Goal: Task Accomplishment & Management: Manage account settings

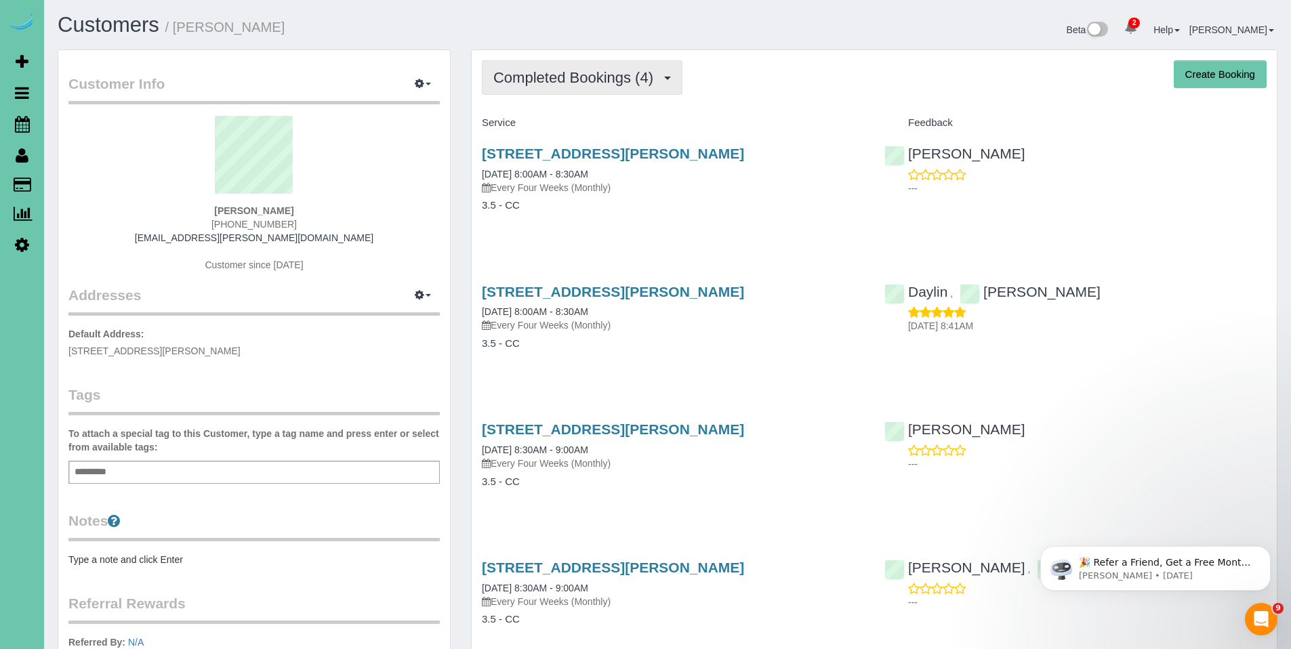
click at [582, 92] on button "Completed Bookings (4)" at bounding box center [582, 77] width 201 height 35
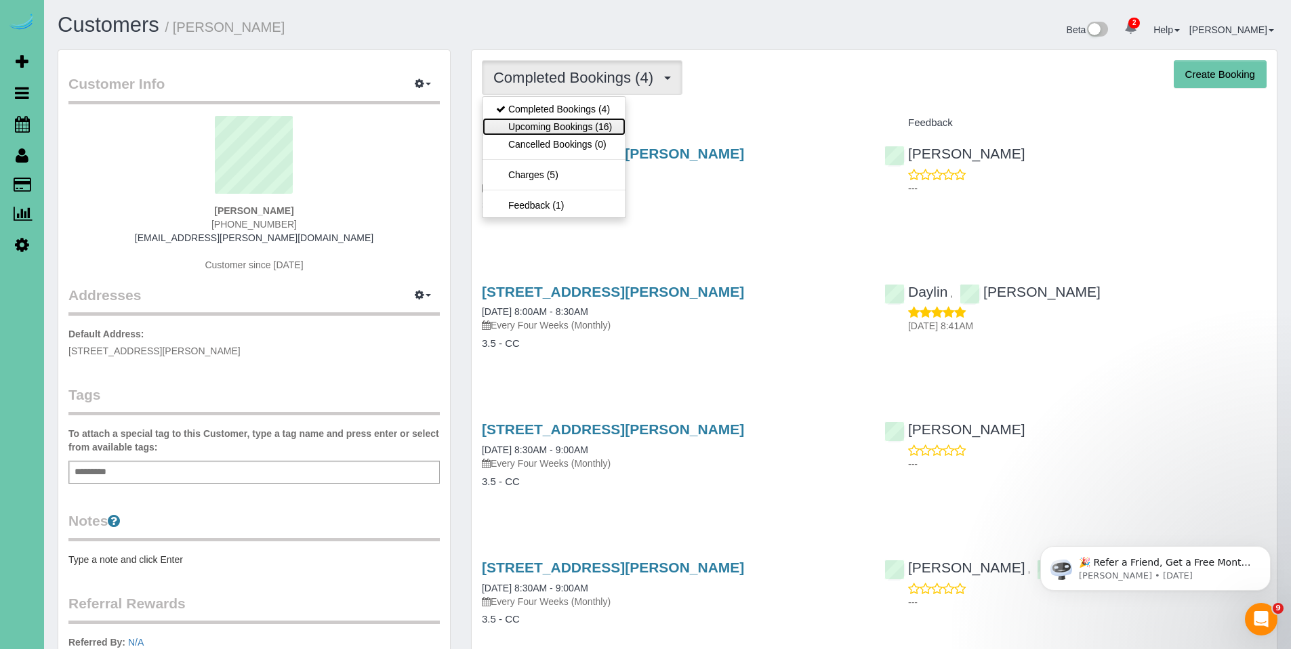
click at [571, 126] on link "Upcoming Bookings (16)" at bounding box center [554, 127] width 143 height 18
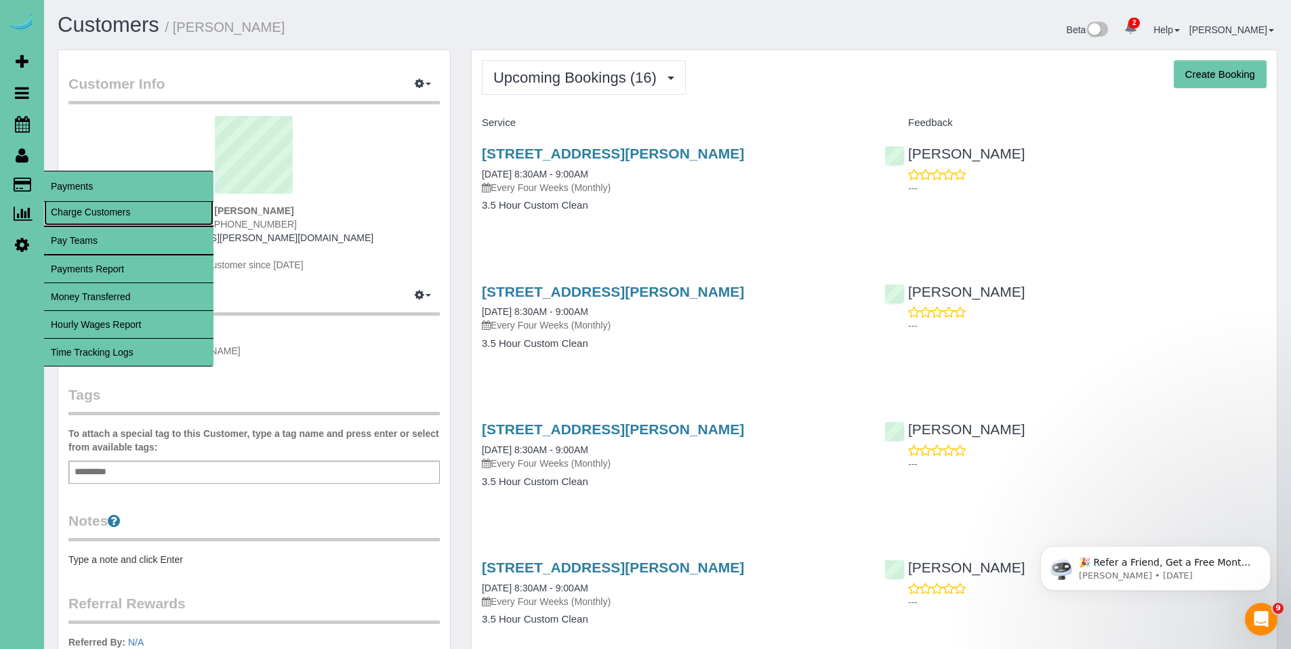
click at [87, 201] on link "Charge Customers" at bounding box center [128, 212] width 169 height 27
select select
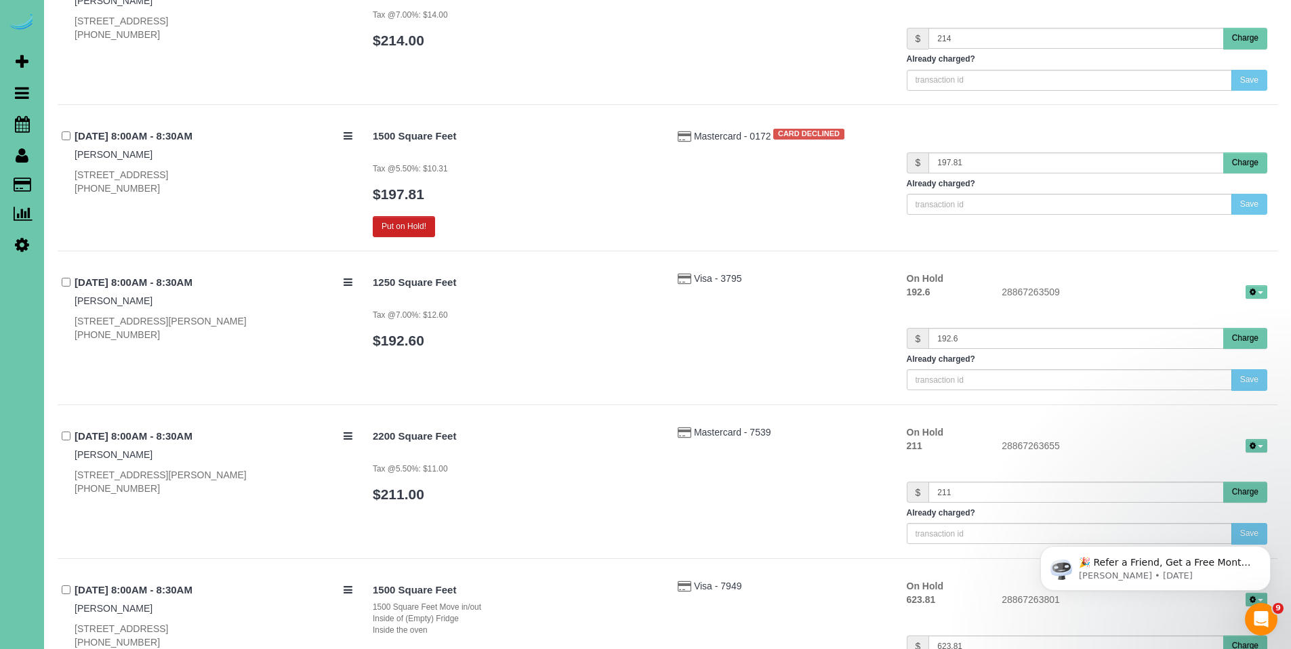
scroll to position [2169, 0]
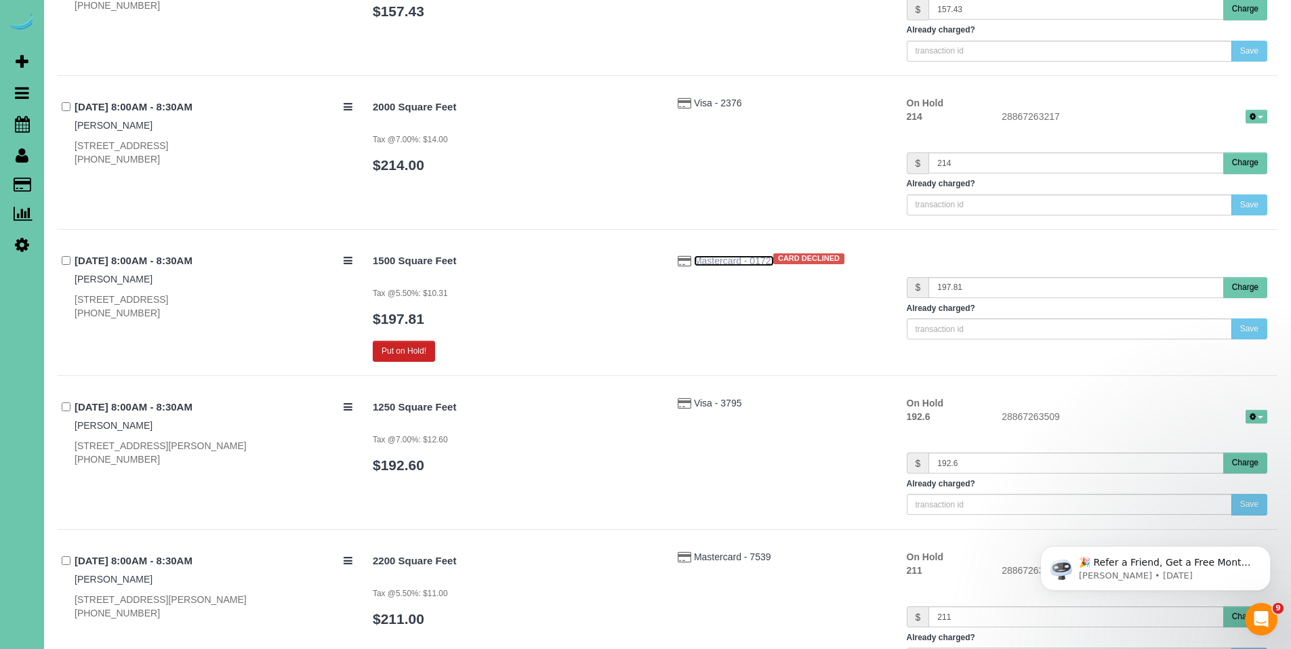
click at [730, 259] on span "Mastercard - 0172" at bounding box center [734, 261] width 80 height 11
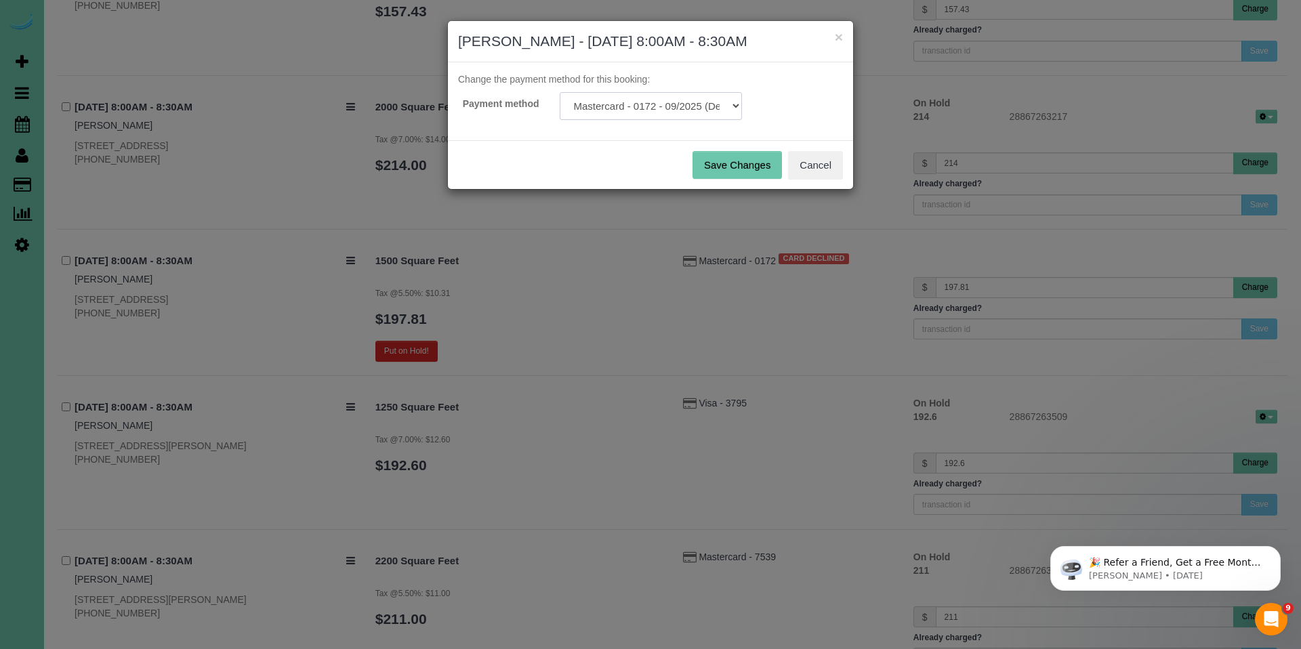
click at [678, 110] on select "Mastercard - 0172 - 09/2025 (Default) Add Credit Card ─────────────── Cash Chec…" at bounding box center [651, 106] width 182 height 28
click at [831, 163] on button "Cancel" at bounding box center [815, 165] width 55 height 28
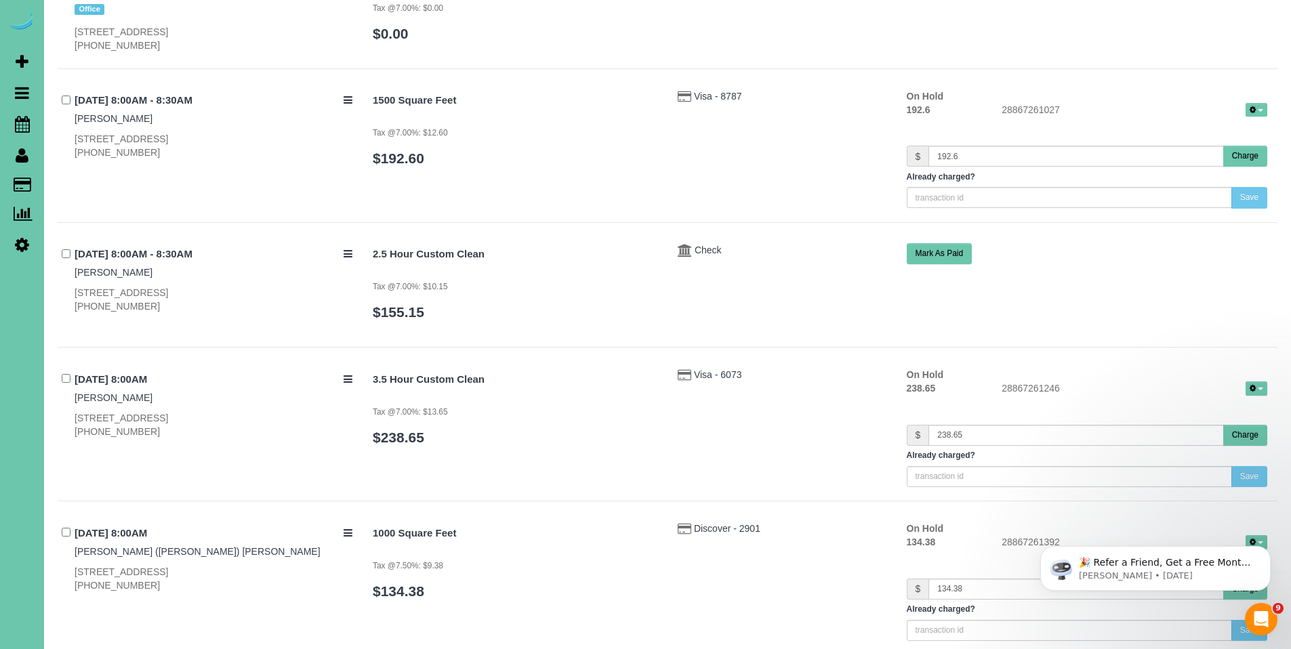
scroll to position [0, 0]
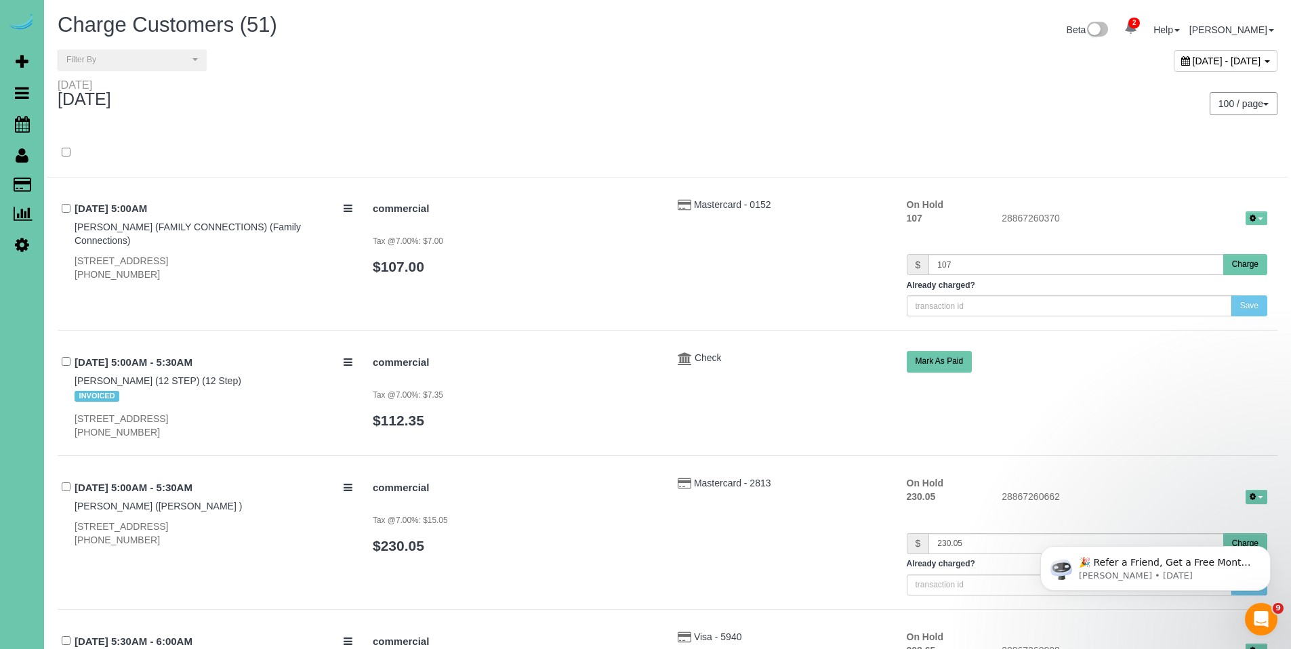
click at [1181, 62] on icon at bounding box center [1185, 60] width 9 height 9
type input "**********"
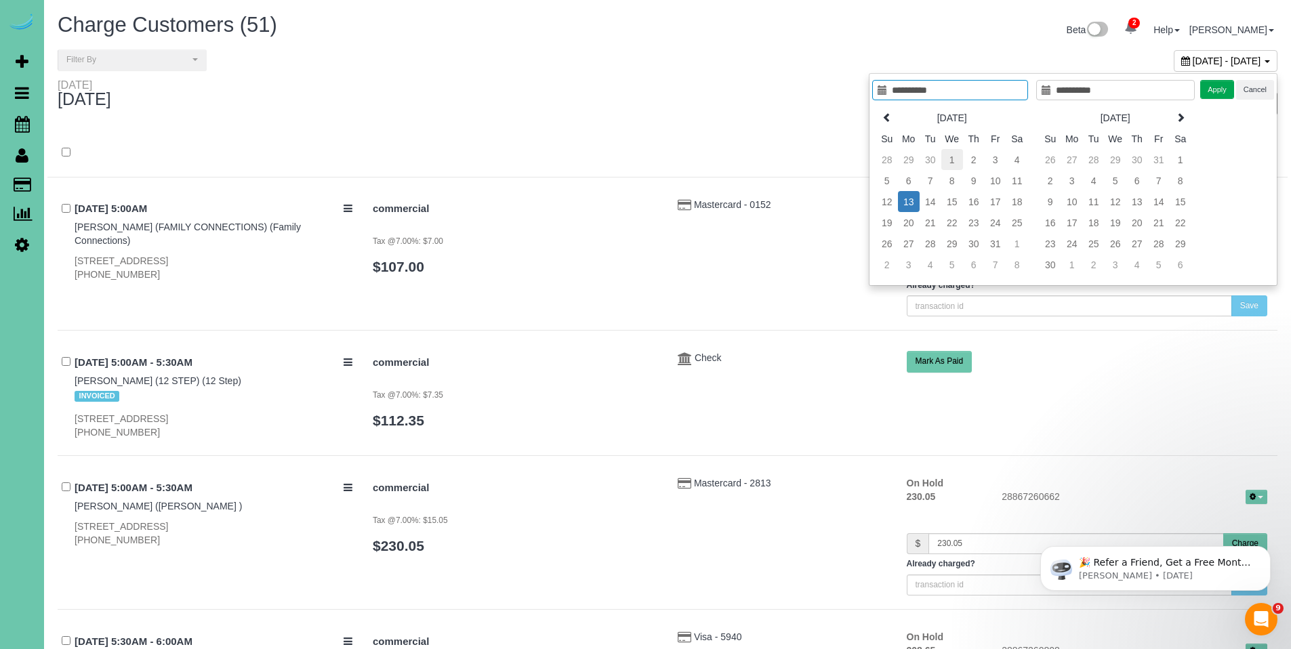
type input "**********"
click at [952, 159] on td "1" at bounding box center [952, 159] width 22 height 21
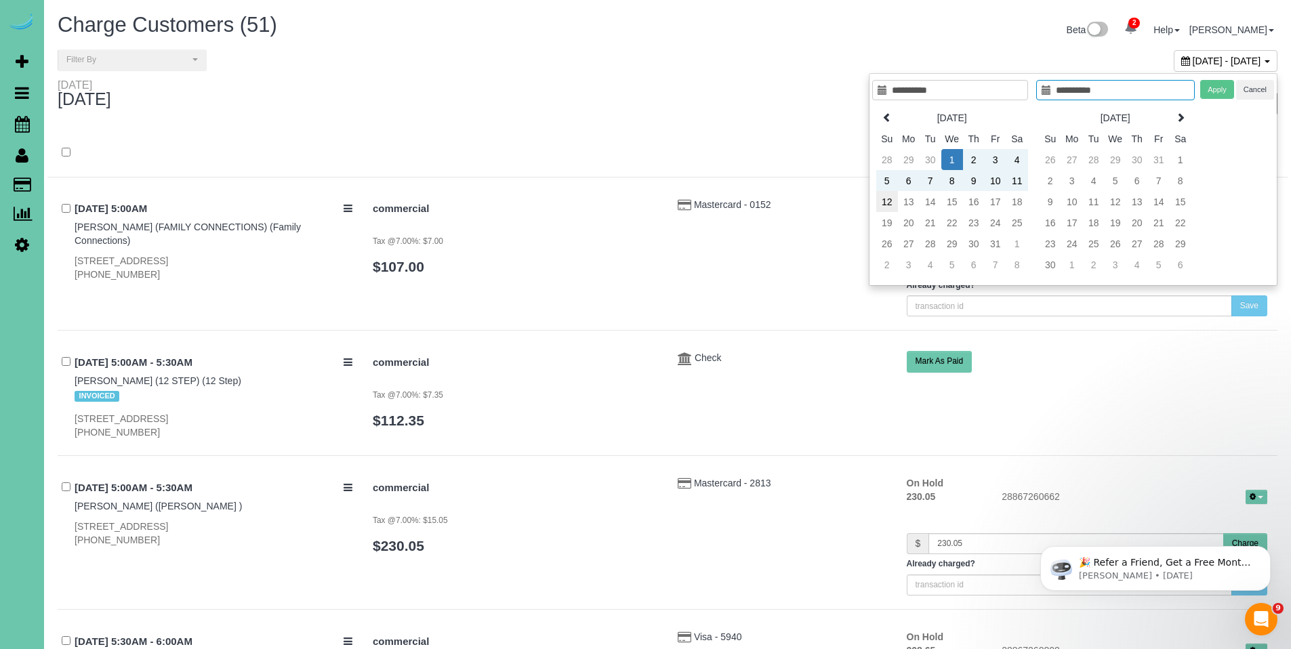
type input "**********"
click at [889, 203] on td "12" at bounding box center [887, 201] width 22 height 21
type input "**********"
click at [1207, 92] on button "Apply" at bounding box center [1217, 90] width 34 height 20
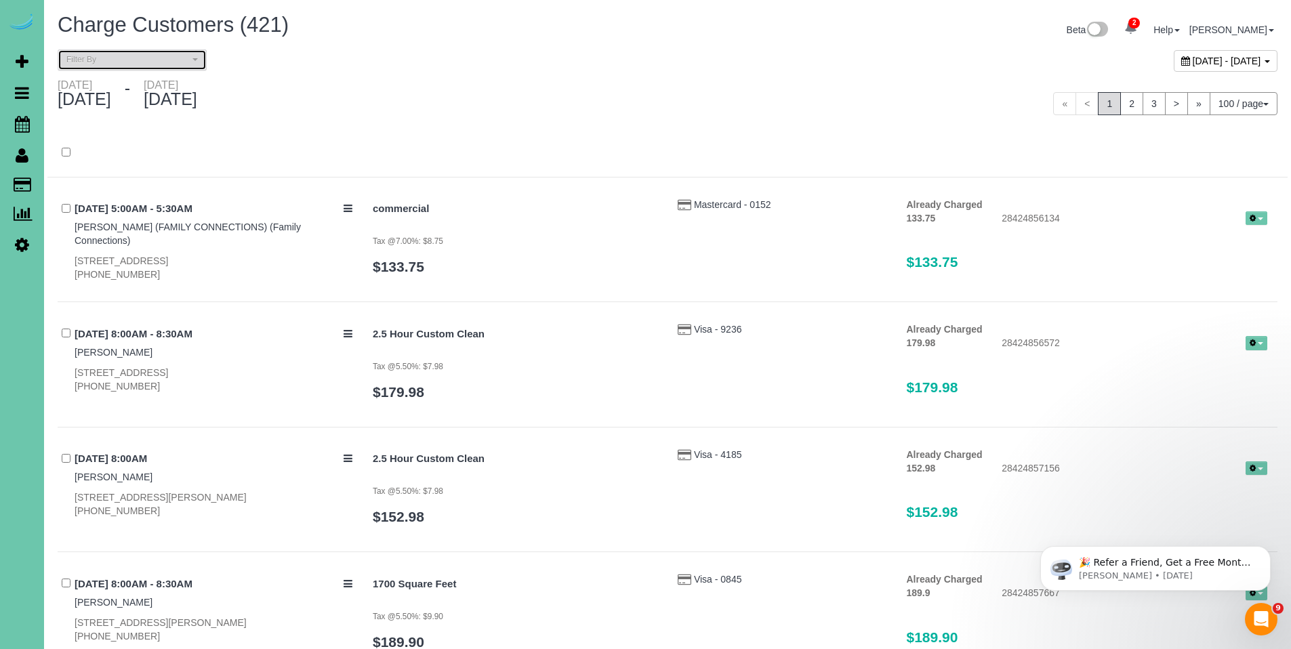
click at [108, 65] on span "Filter By" at bounding box center [127, 60] width 123 height 12
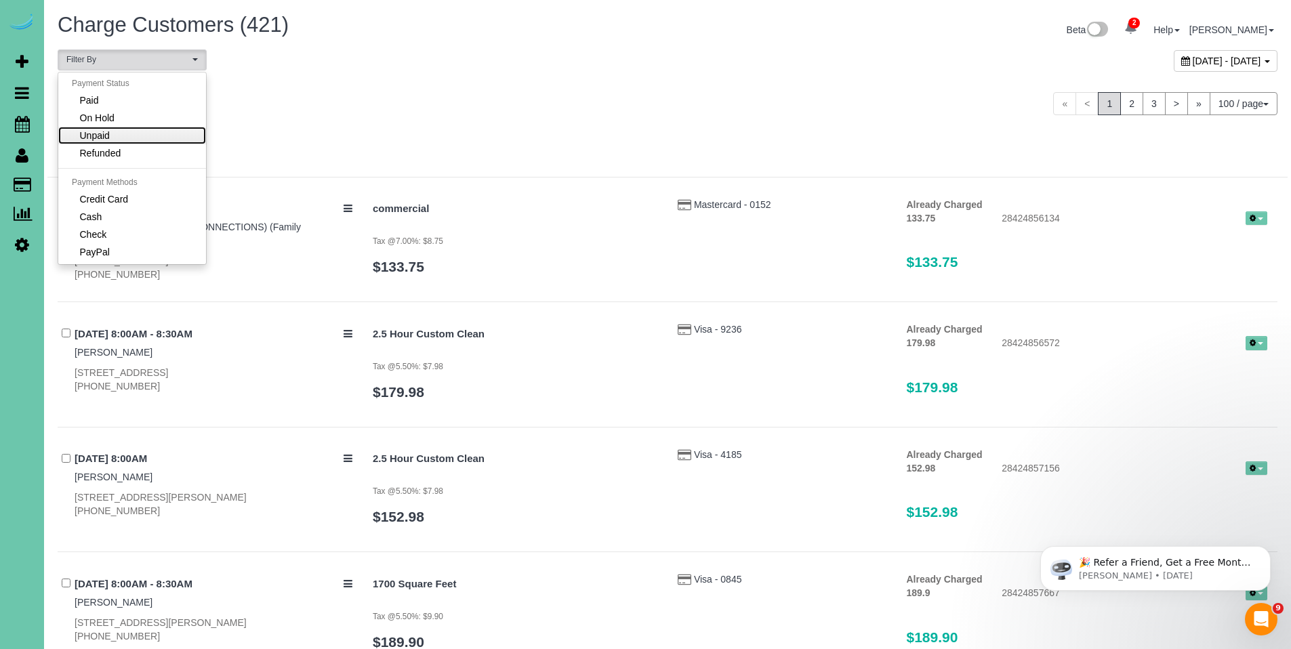
click at [118, 132] on link "Unpaid" at bounding box center [132, 136] width 148 height 18
select select "******"
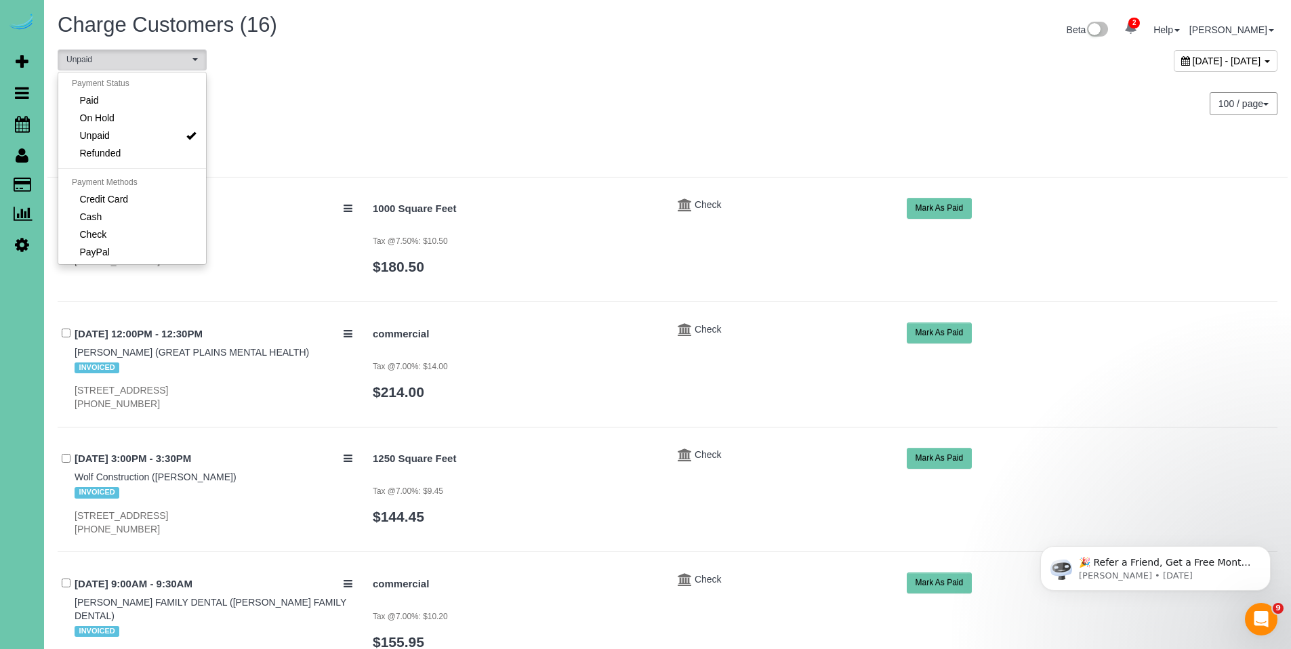
click at [788, 116] on div "100 / page 10 / page 20 / page 30 / page 40 / page 50 / page 100 / page" at bounding box center [978, 104] width 620 height 50
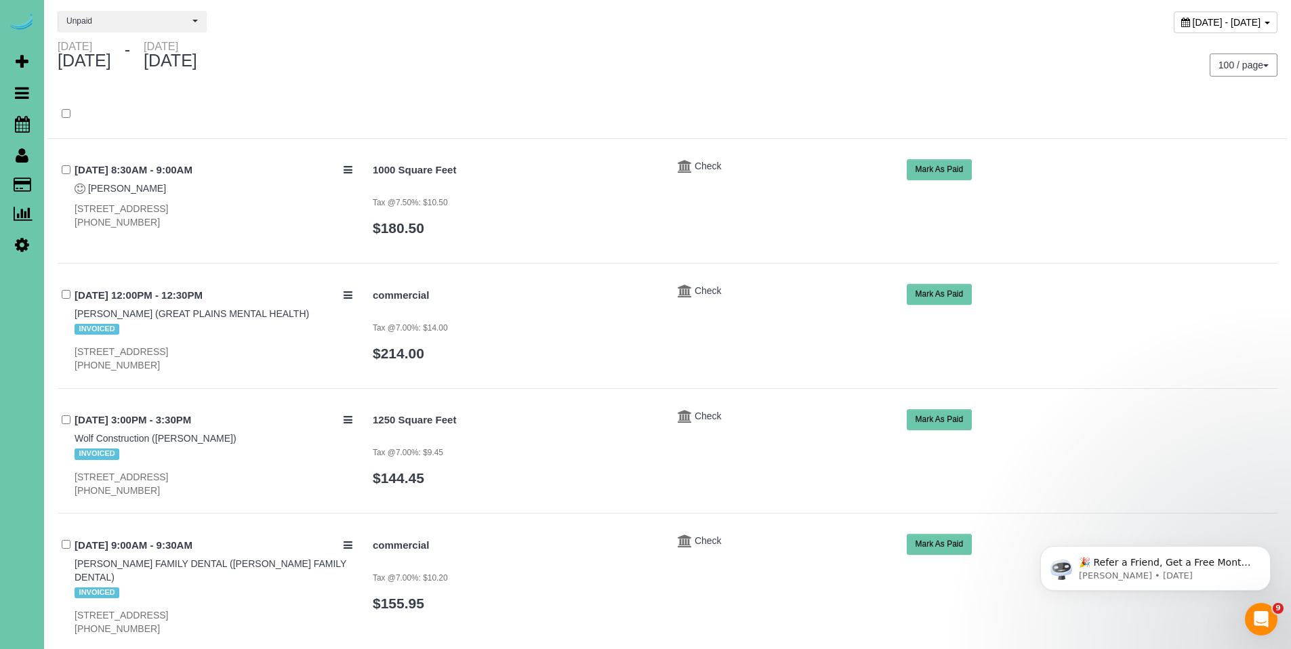
scroll to position [0, 0]
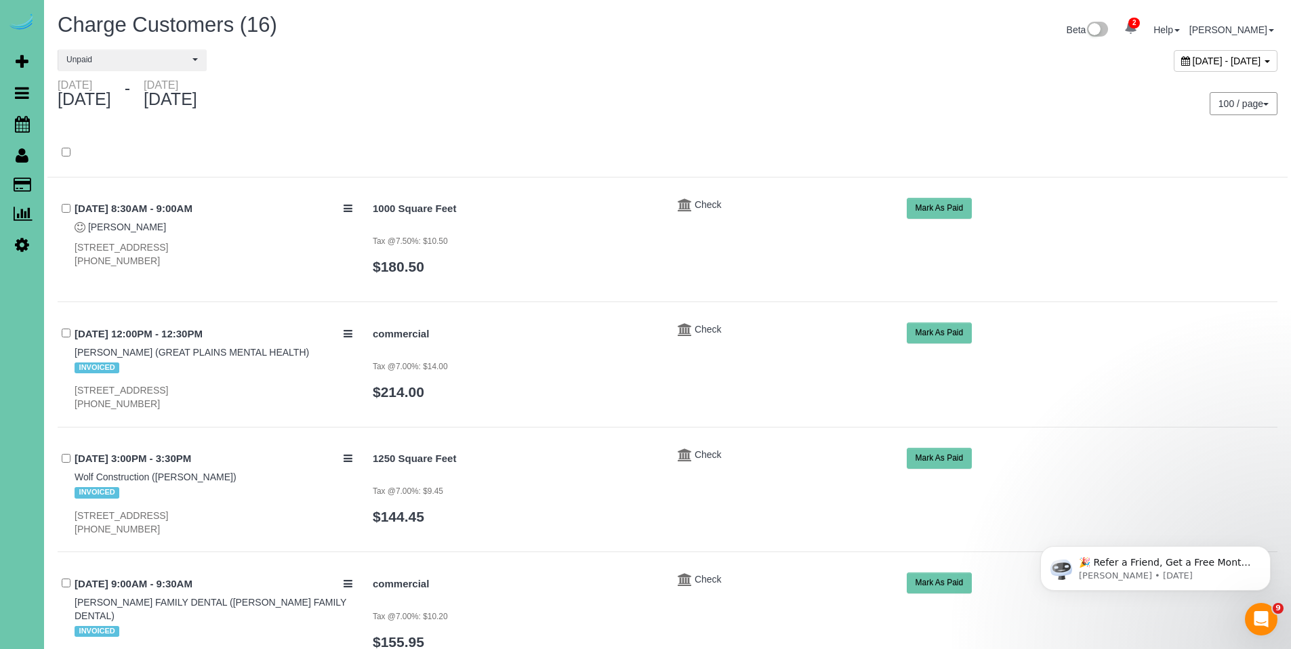
click at [682, 169] on div at bounding box center [667, 159] width 1240 height 35
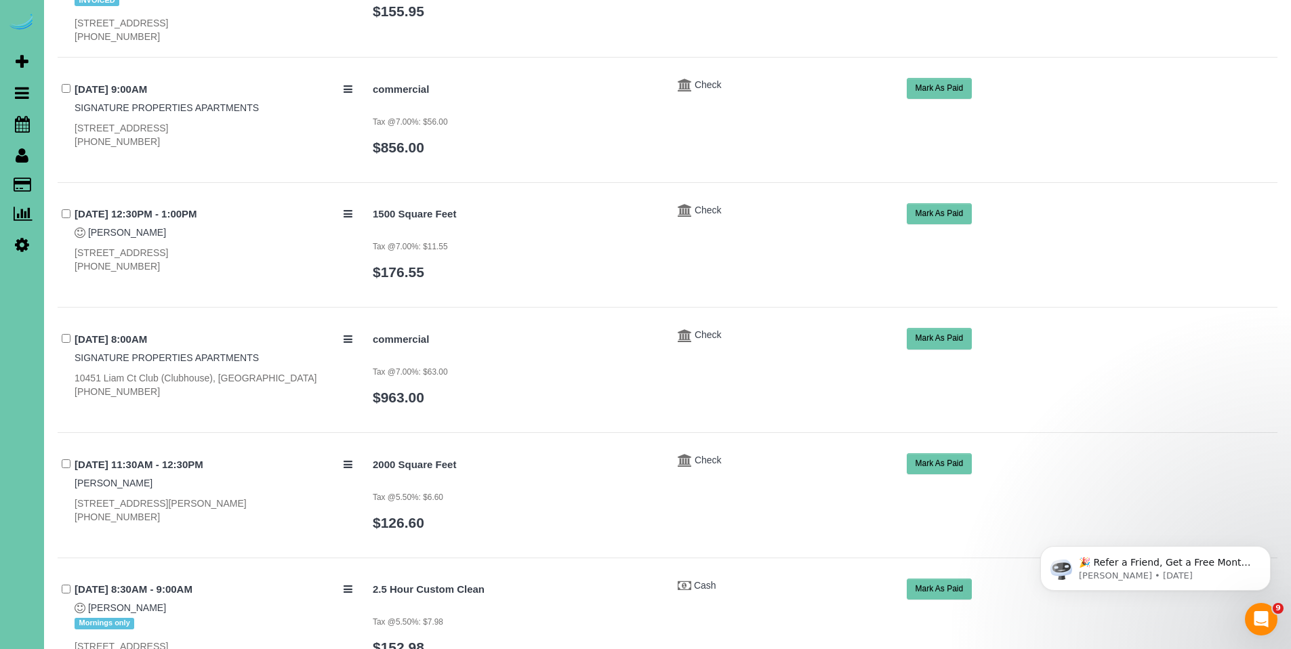
scroll to position [843, 0]
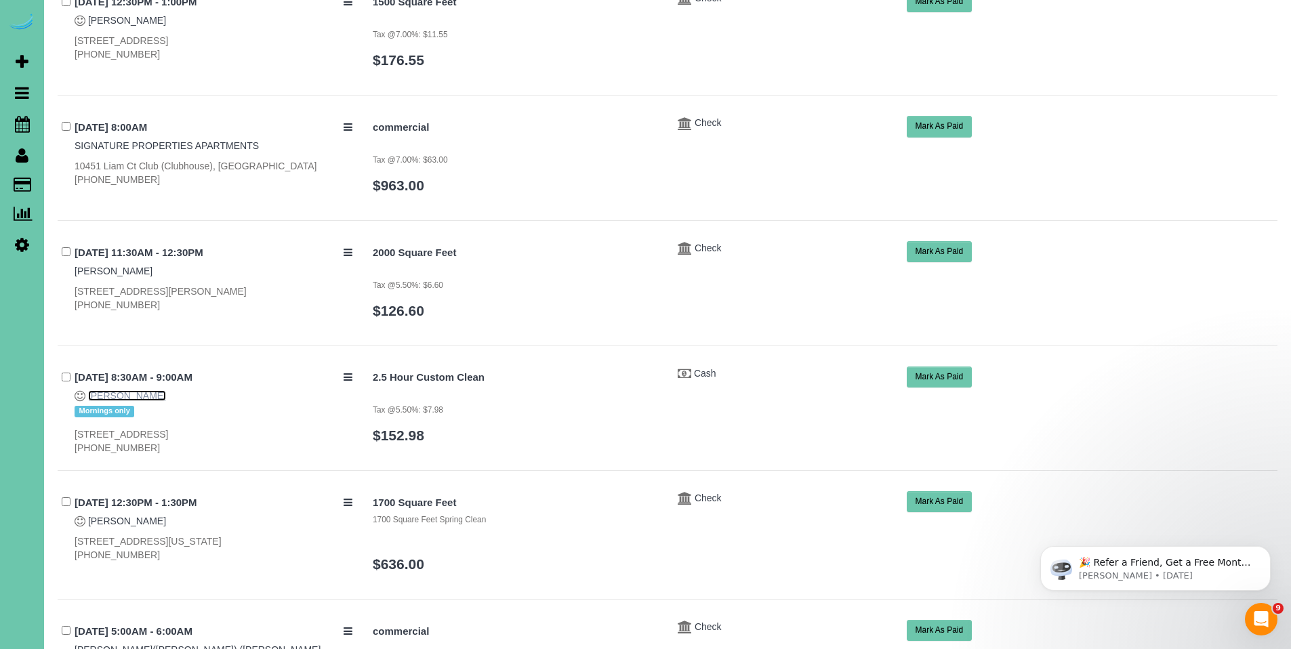
click at [96, 390] on link "Mary Kovar" at bounding box center [127, 395] width 78 height 11
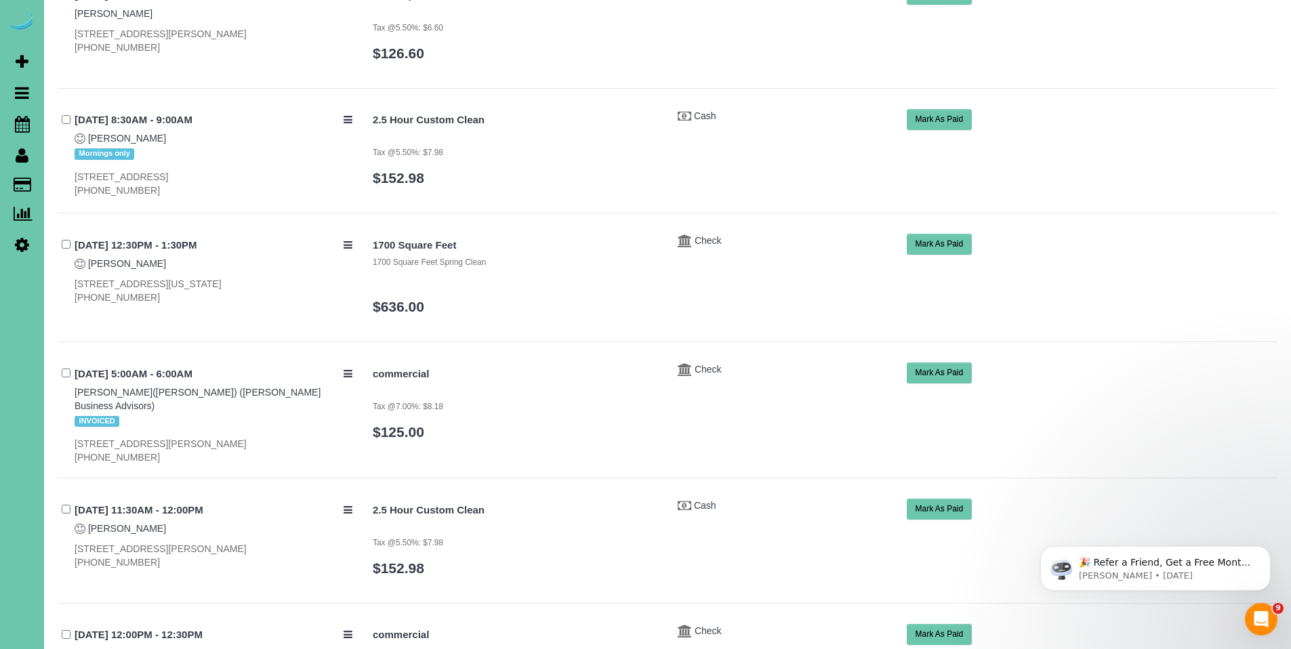
scroll to position [1100, 0]
click at [710, 236] on span "Check" at bounding box center [708, 241] width 27 height 11
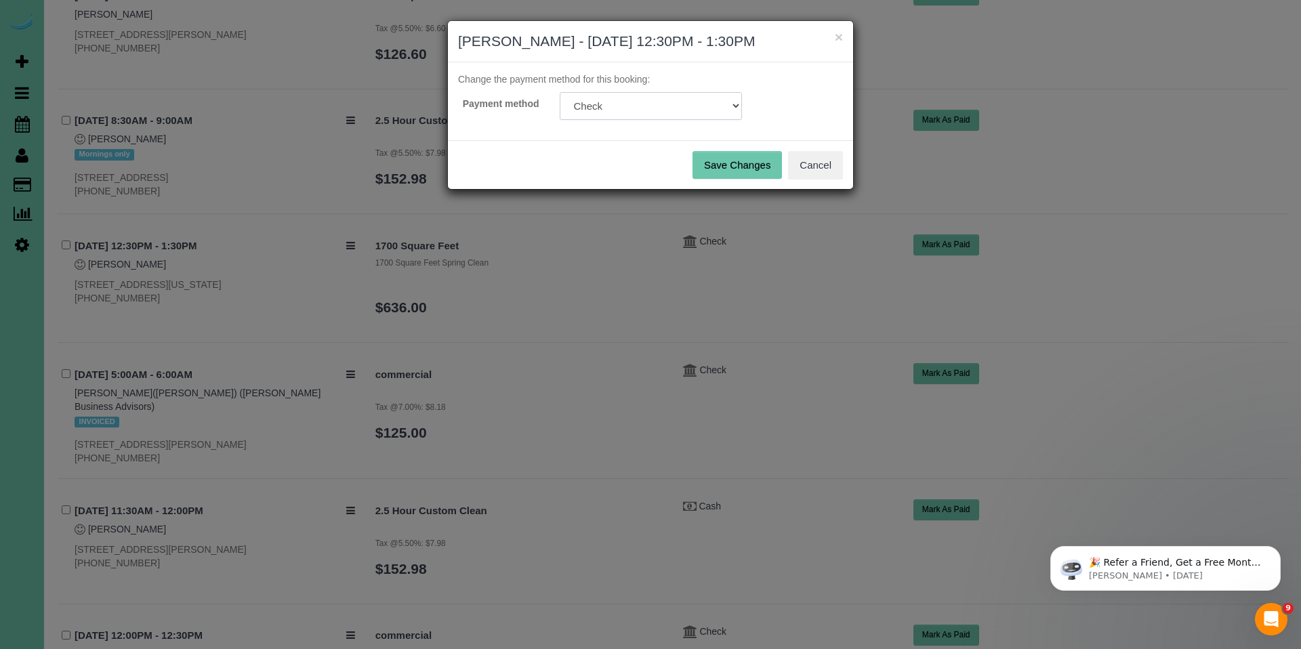
click at [600, 103] on select "Visa - 6737 - 12/2027 Add Credit Card ─────────────── Cash Check Paypal" at bounding box center [651, 106] width 182 height 28
select select "string:fspay-0db52cd6-d7d2-4ed7-8be5-281eeed74026"
click at [560, 92] on select "Visa - 6737 - 12/2027 Add Credit Card ─────────────── Cash Check Paypal" at bounding box center [651, 106] width 182 height 28
click at [725, 168] on button "Save Changes" at bounding box center [737, 165] width 89 height 28
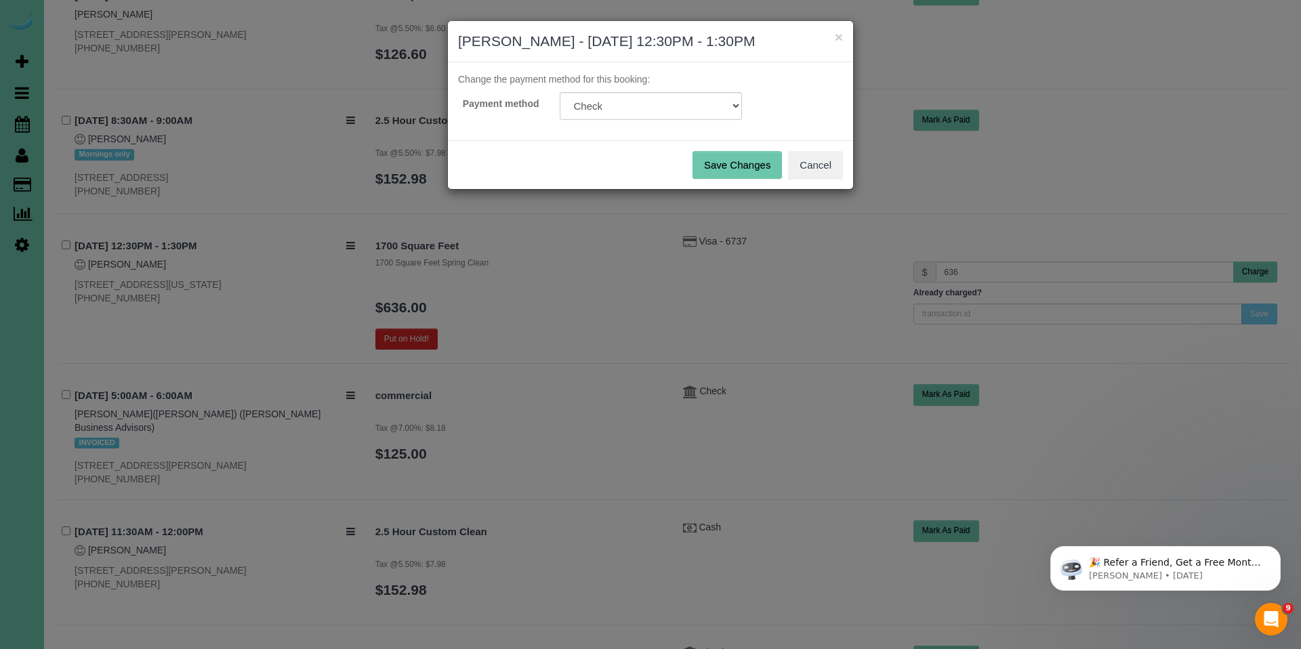
click at [743, 160] on button "Save Changes" at bounding box center [737, 165] width 89 height 28
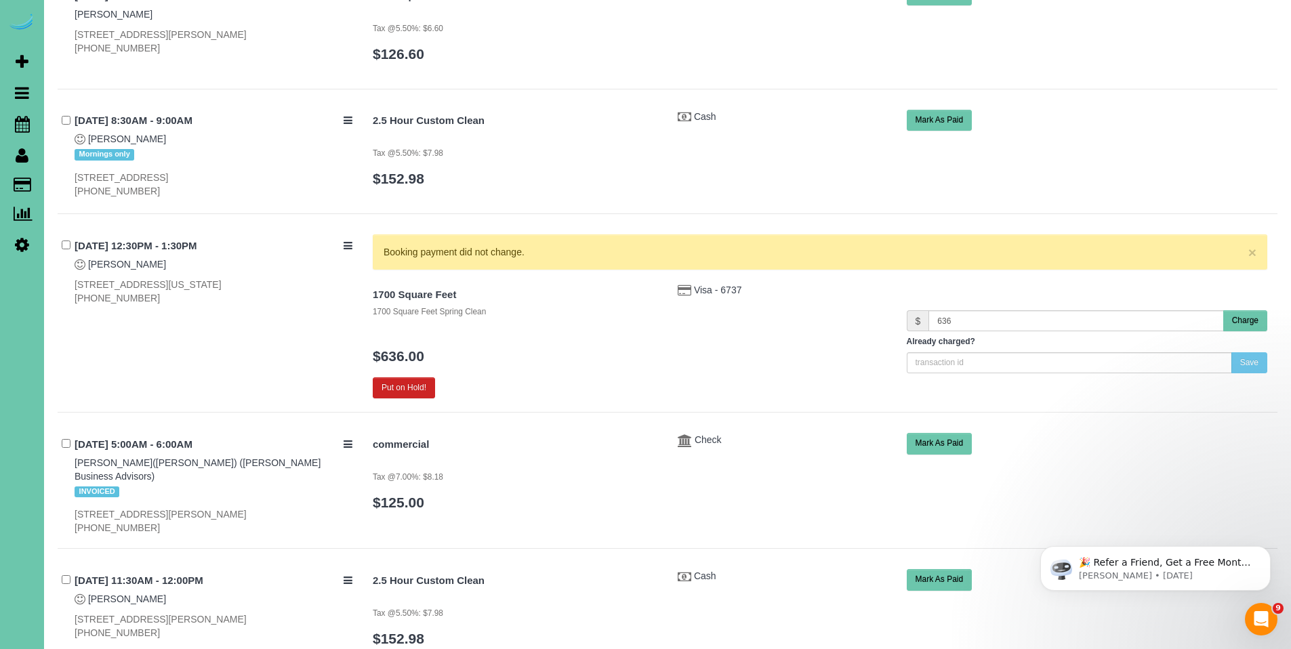
click at [1248, 310] on button "Charge" at bounding box center [1245, 320] width 44 height 21
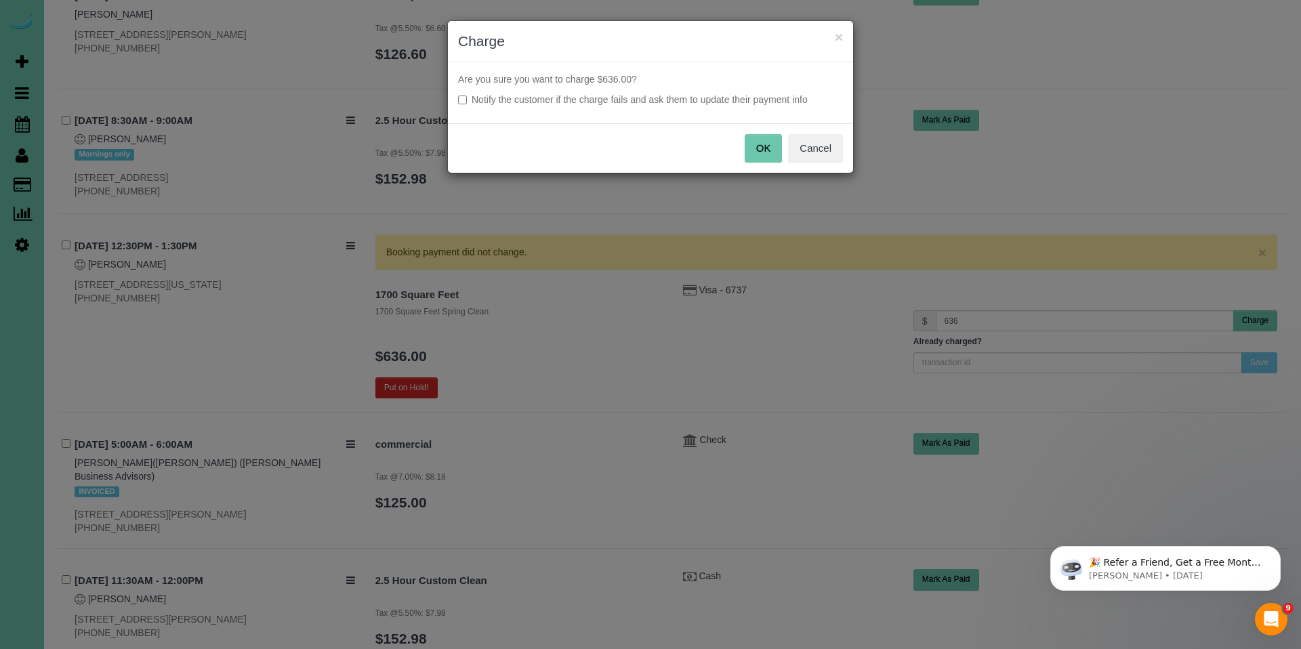
click at [773, 147] on button "OK" at bounding box center [764, 148] width 38 height 28
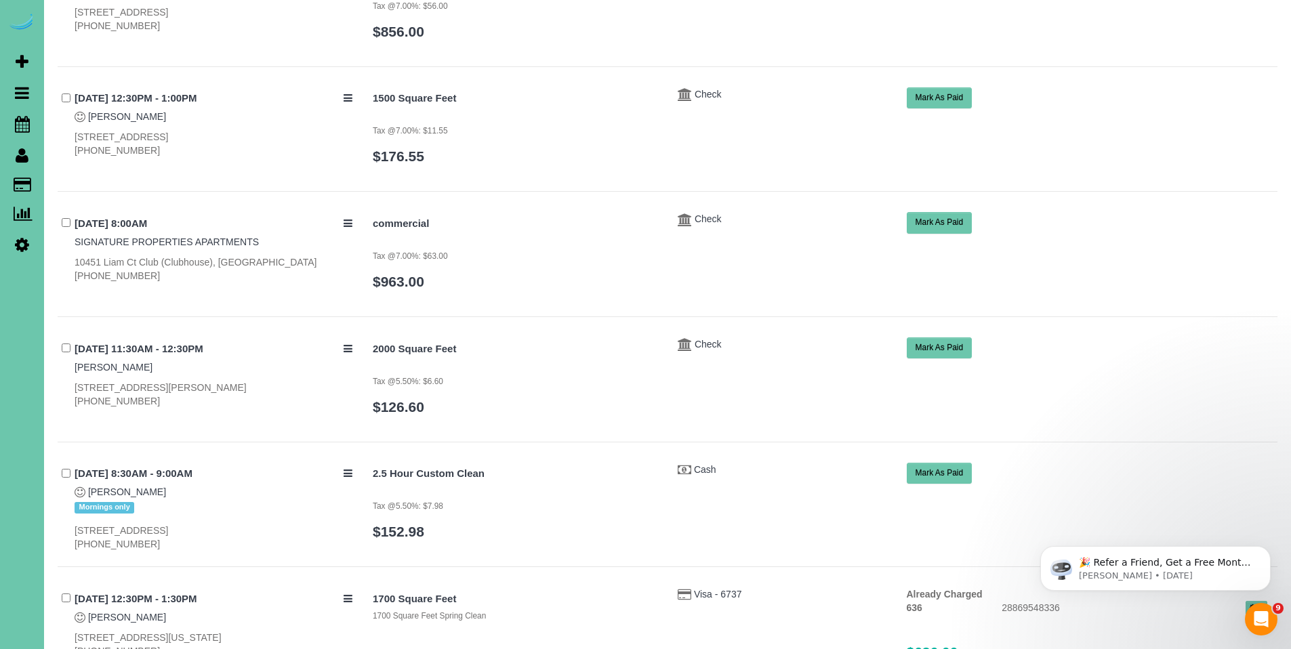
scroll to position [738, 0]
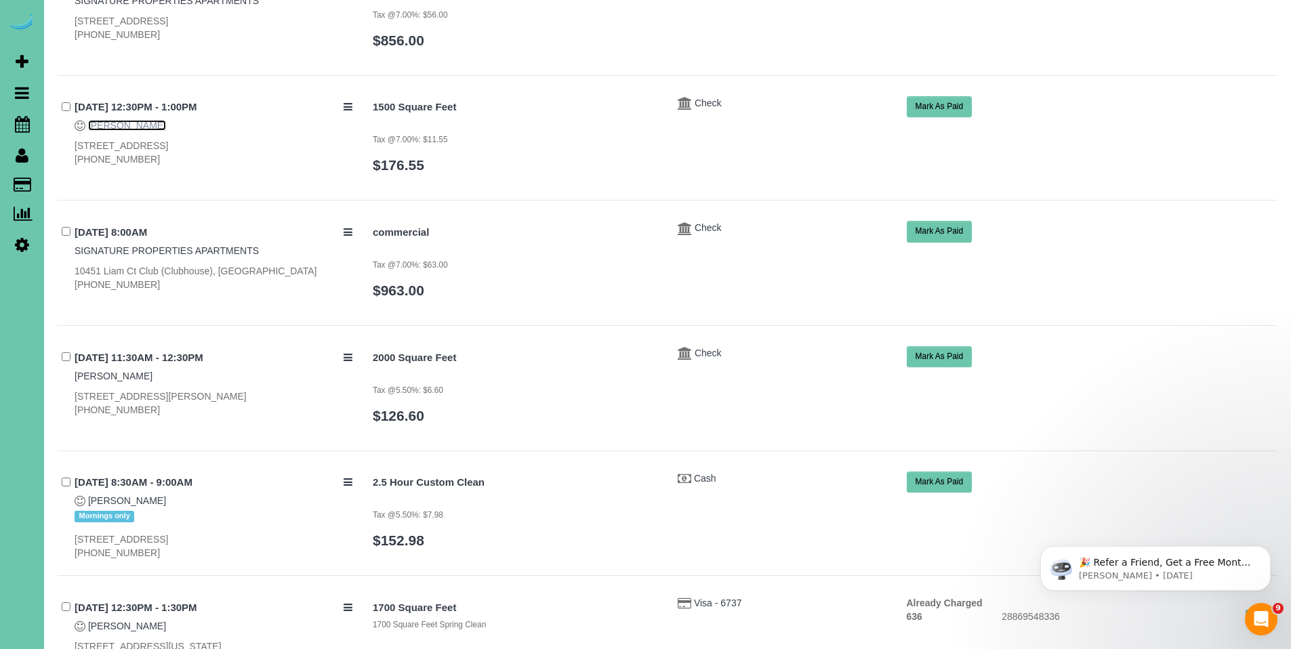
click at [123, 120] on link "Pam Hagan" at bounding box center [127, 125] width 78 height 11
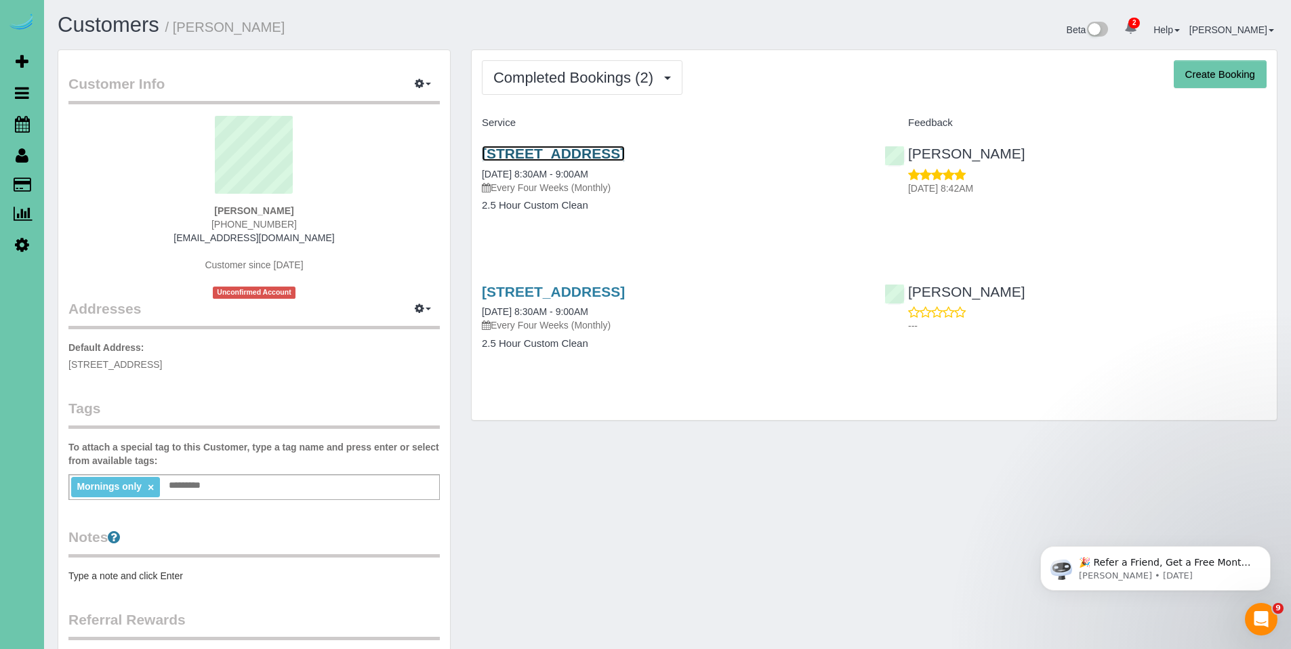
click at [569, 156] on link "[STREET_ADDRESS]" at bounding box center [553, 154] width 143 height 16
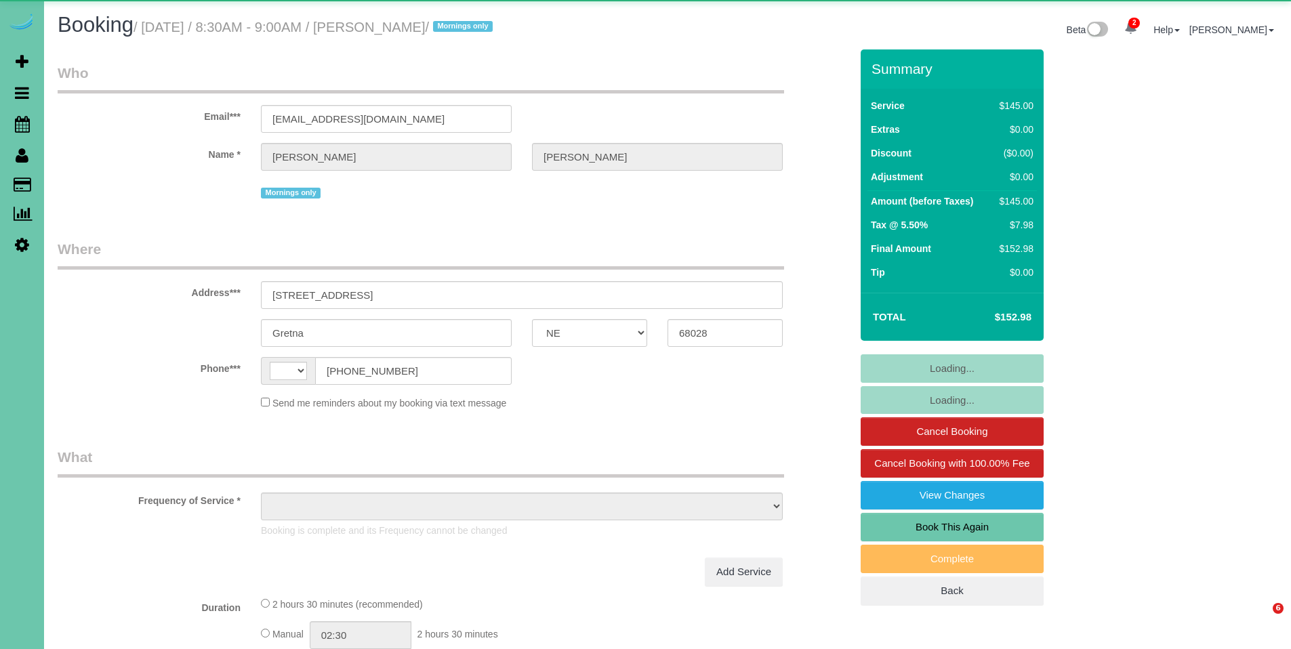
select select "NE"
select select "string:US"
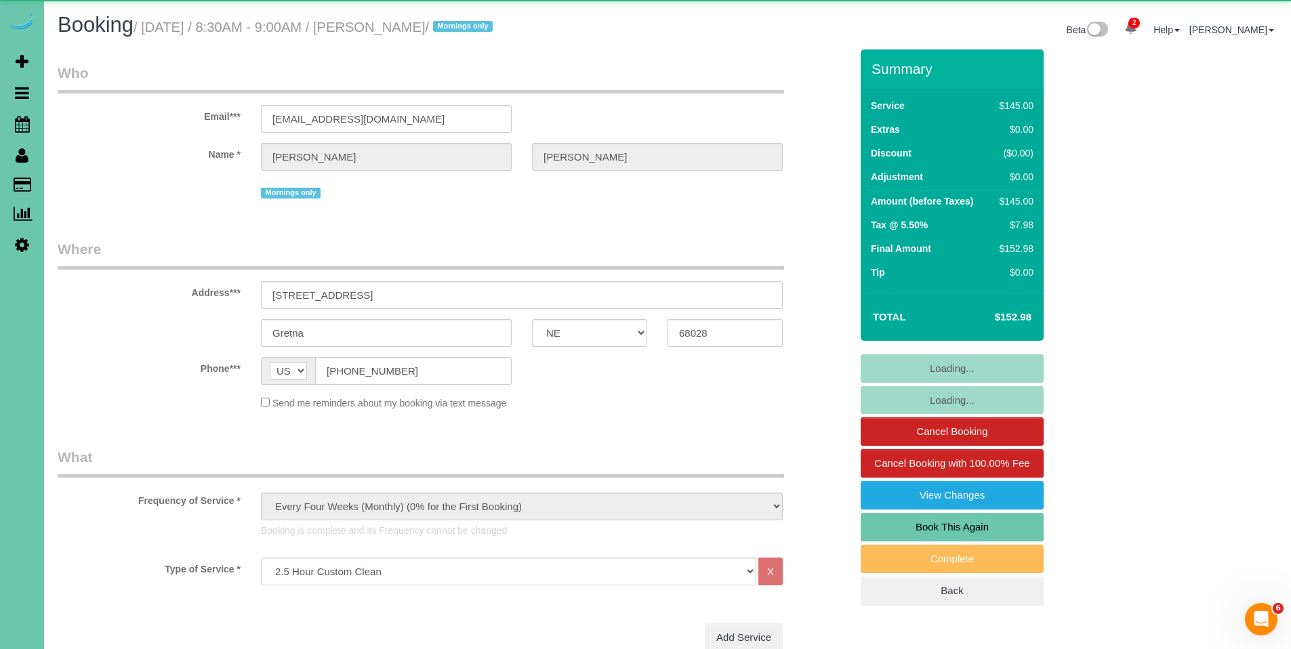
select select "object:919"
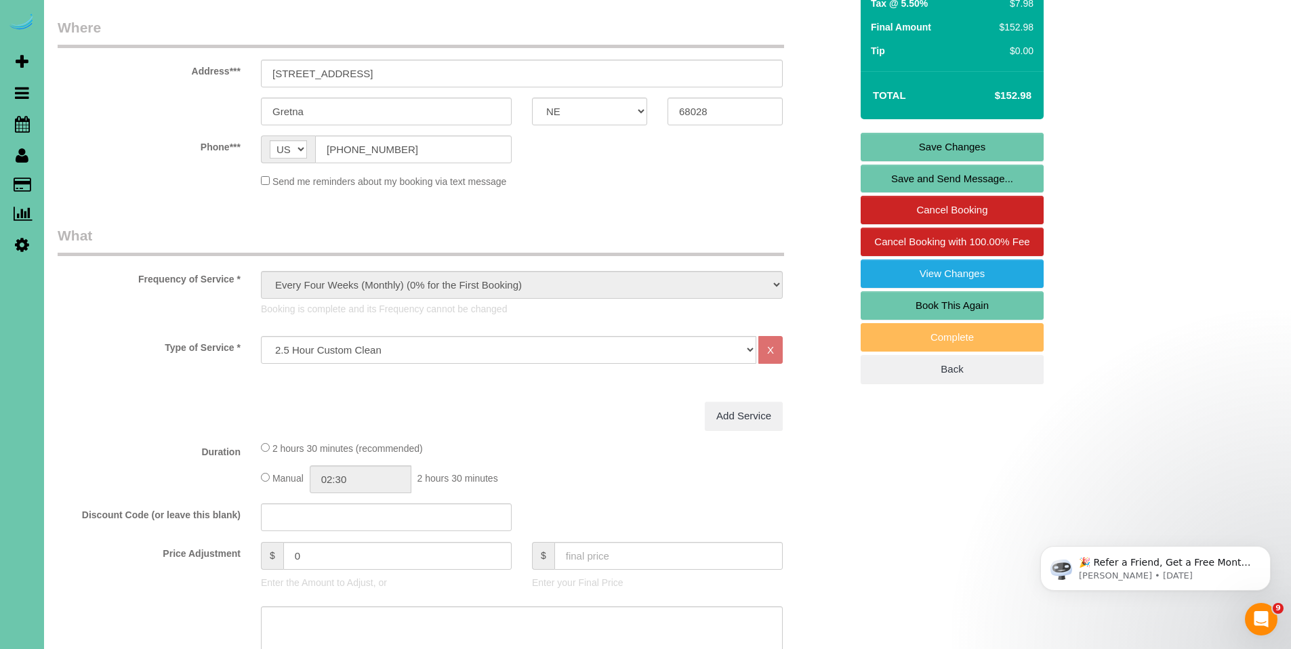
scroll to position [441, 0]
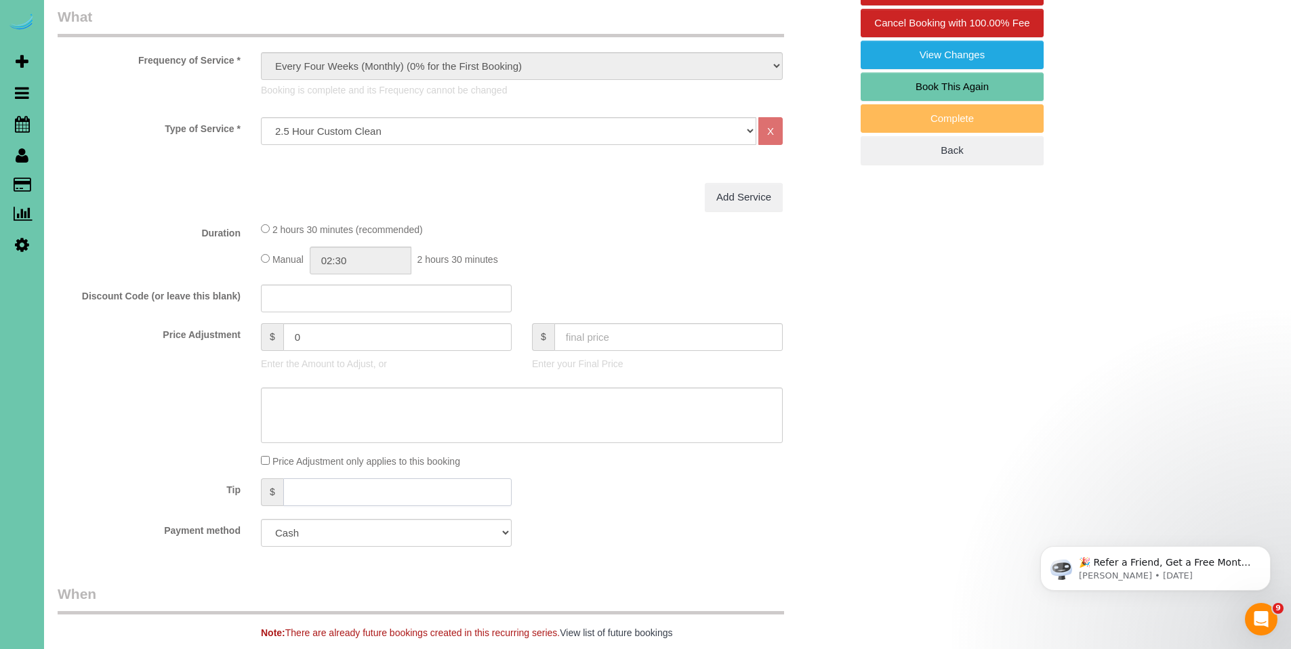
click at [331, 489] on input "text" at bounding box center [397, 492] width 228 height 28
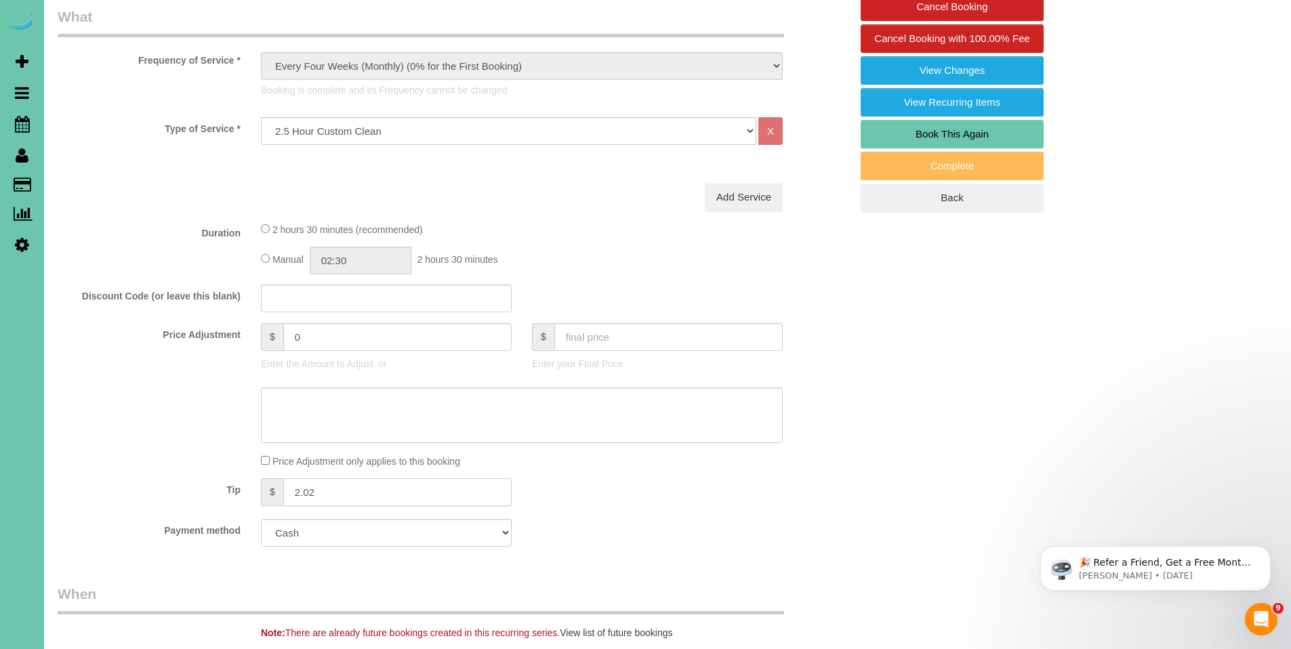
type input "2.02"
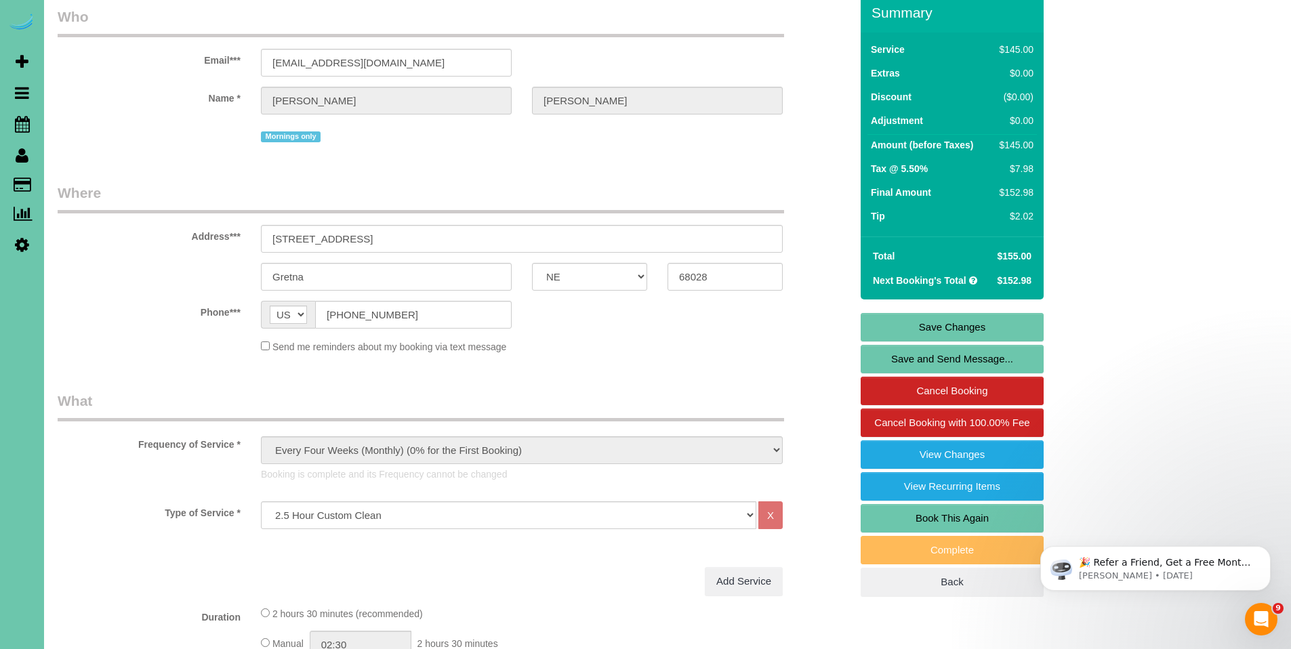
scroll to position [0, 0]
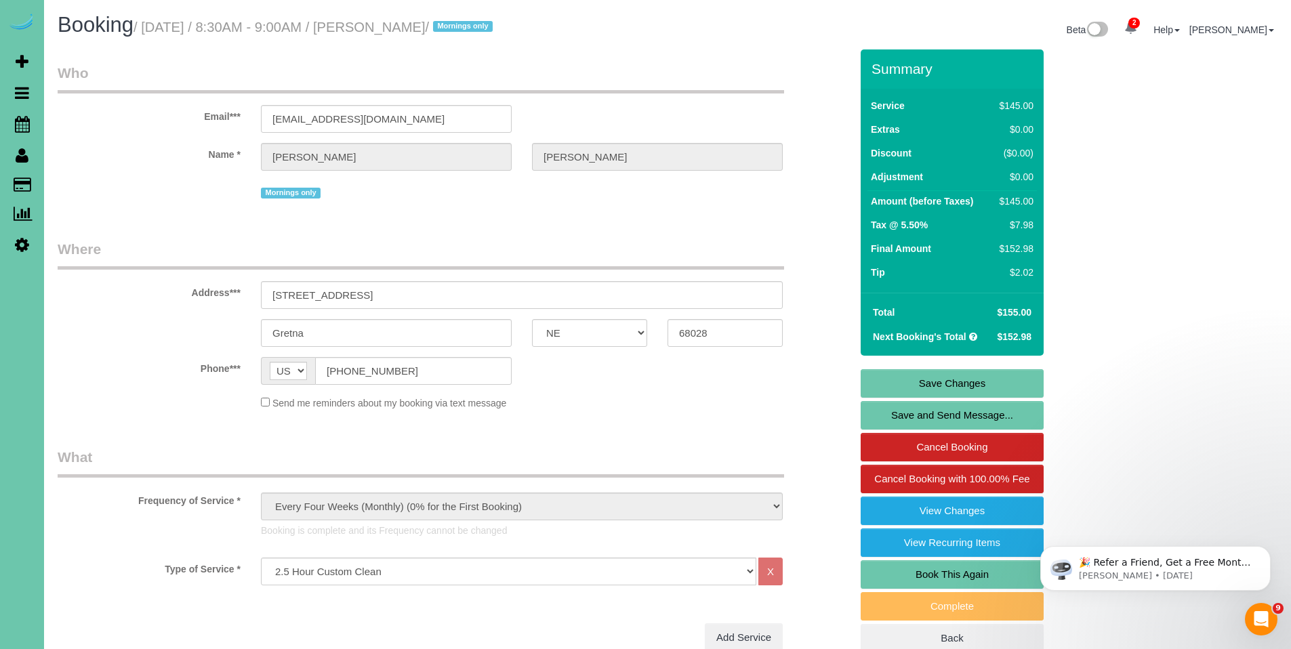
click at [946, 384] on link "Save Changes" at bounding box center [952, 383] width 183 height 28
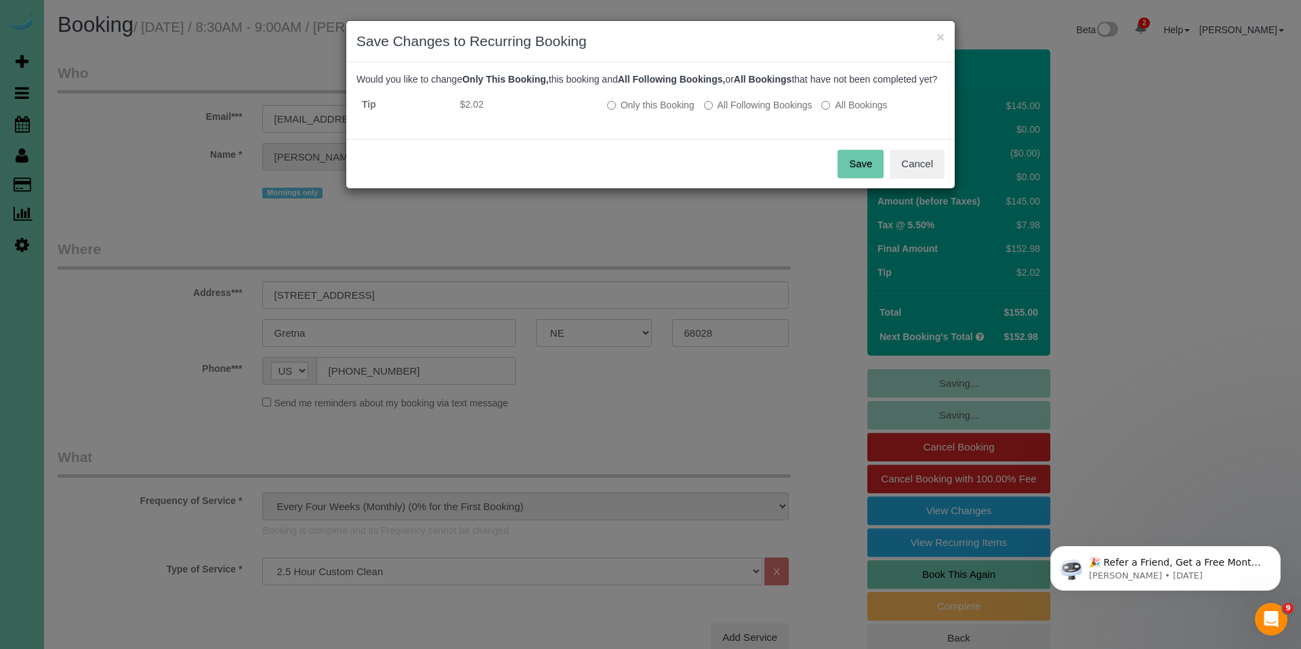
click at [861, 172] on button "Save" at bounding box center [861, 164] width 46 height 28
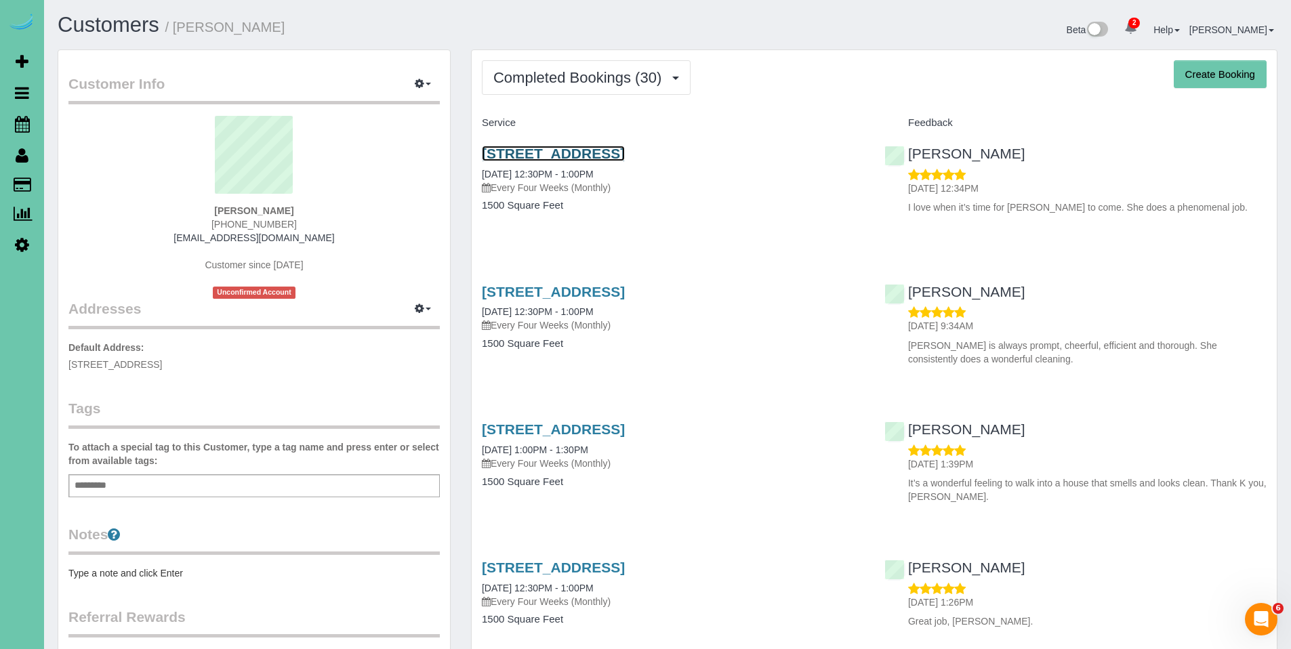
click at [602, 148] on link "[STREET_ADDRESS]" at bounding box center [553, 154] width 143 height 16
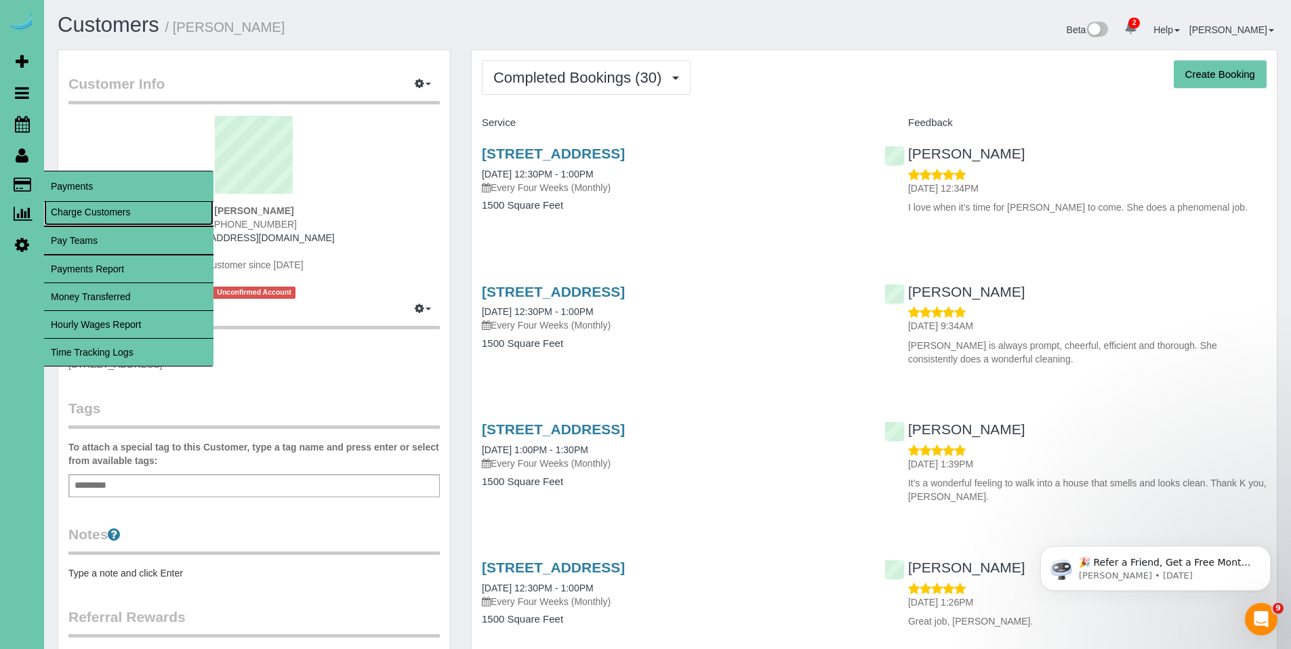
click at [100, 206] on link "Charge Customers" at bounding box center [128, 212] width 169 height 27
select select
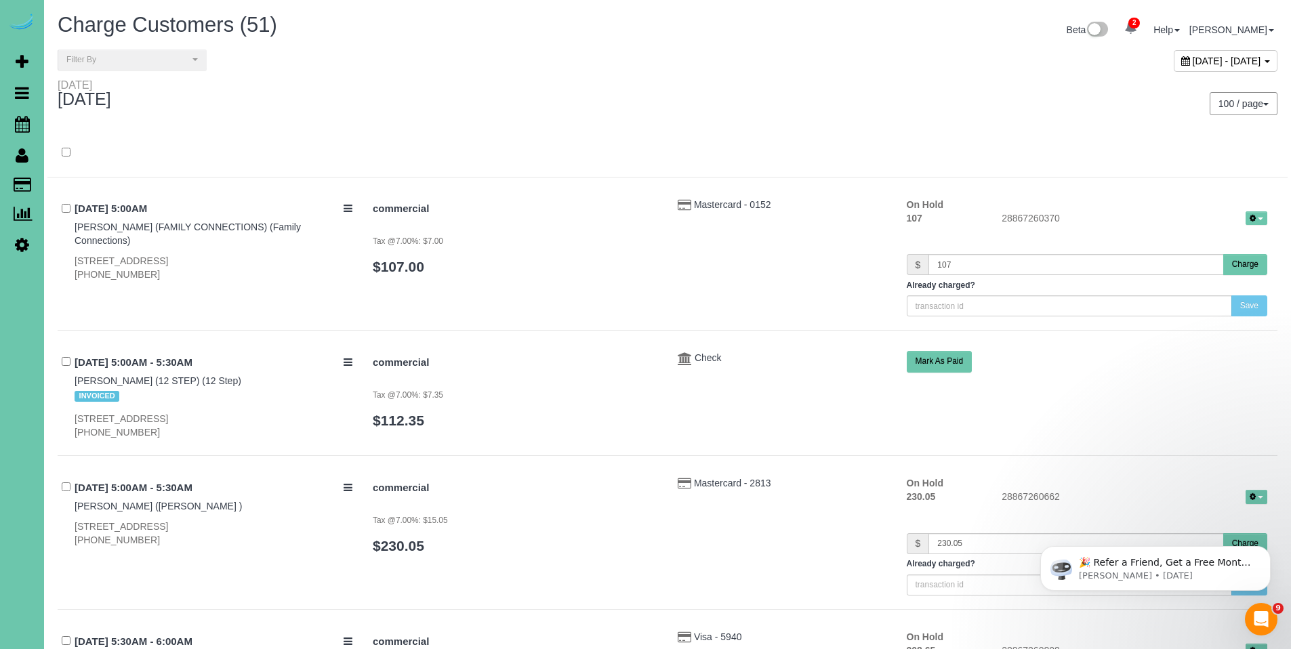
click at [1174, 65] on div "October 13, 2025 - October 13, 2025" at bounding box center [1226, 61] width 104 height 22
type input "**********"
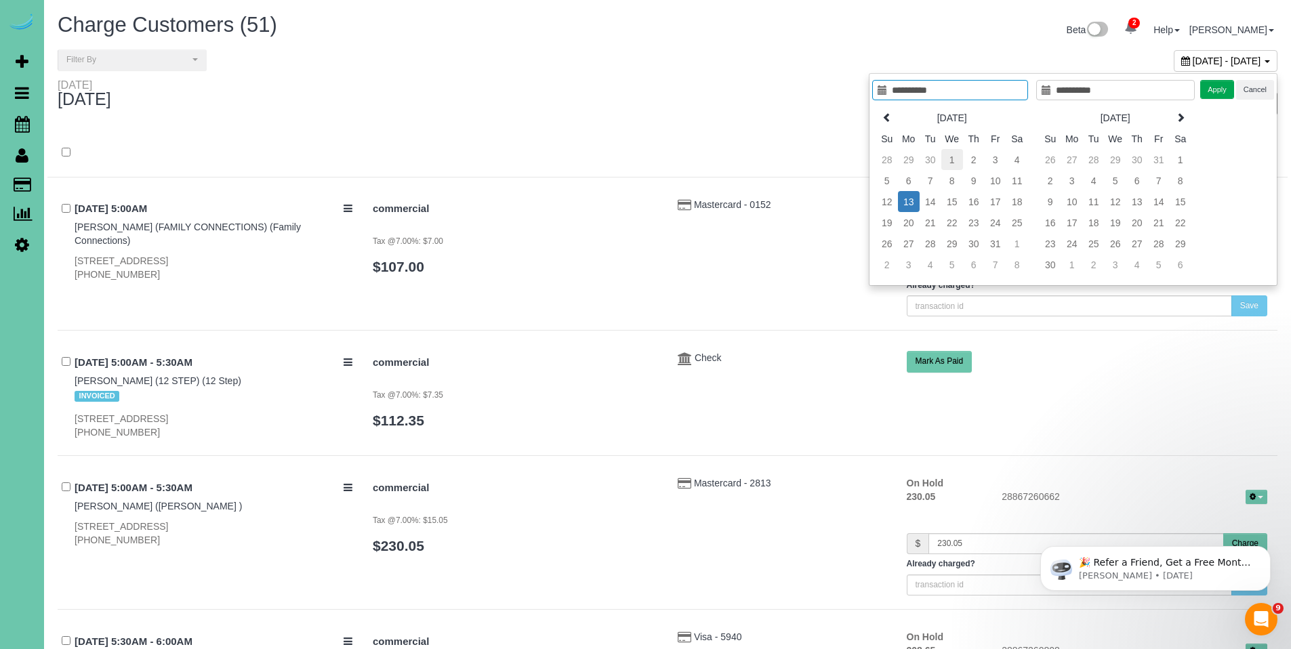
type input "**********"
click at [953, 157] on td "1" at bounding box center [952, 159] width 22 height 21
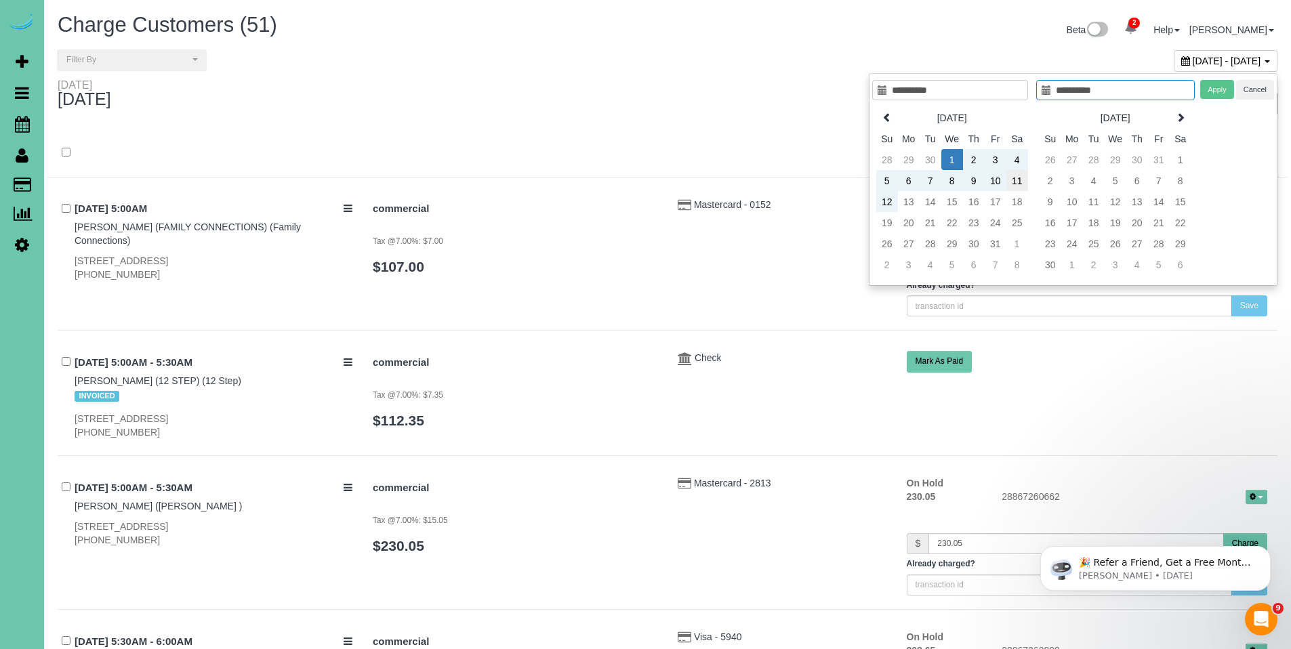
type input "**********"
click at [1013, 180] on td "11" at bounding box center [1017, 180] width 22 height 21
type input "**********"
click at [1217, 89] on button "Apply" at bounding box center [1217, 90] width 34 height 20
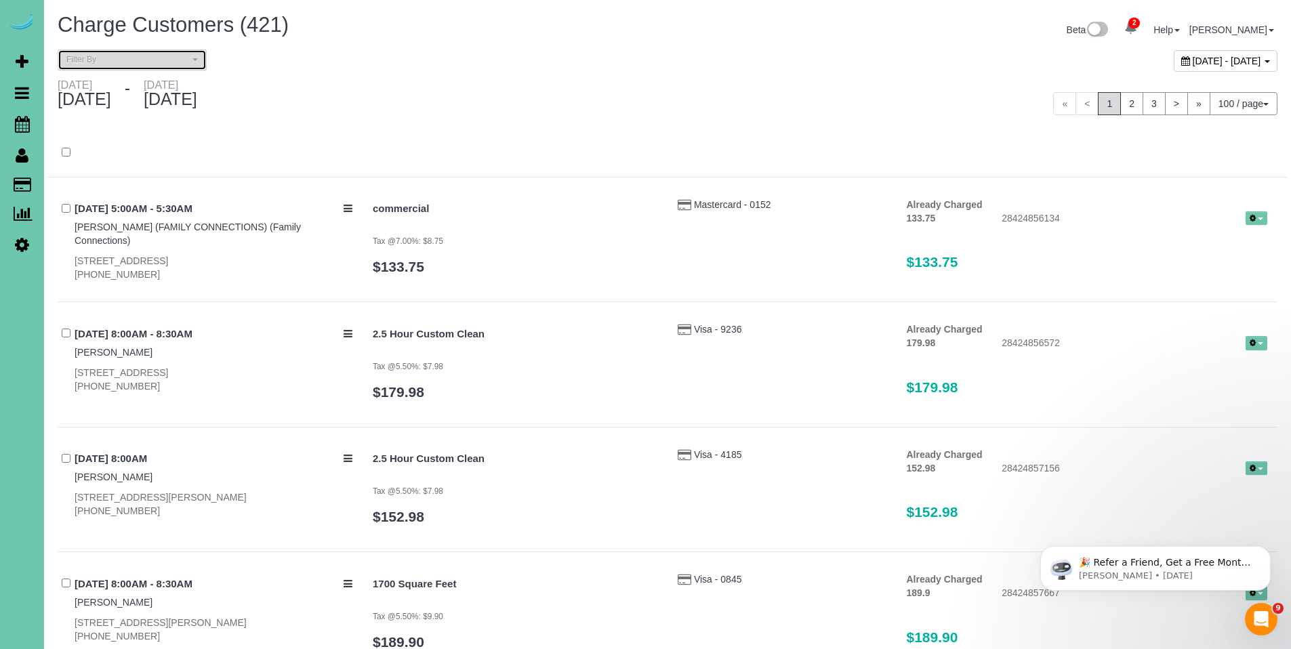
click at [125, 60] on span "Filter By" at bounding box center [127, 60] width 123 height 12
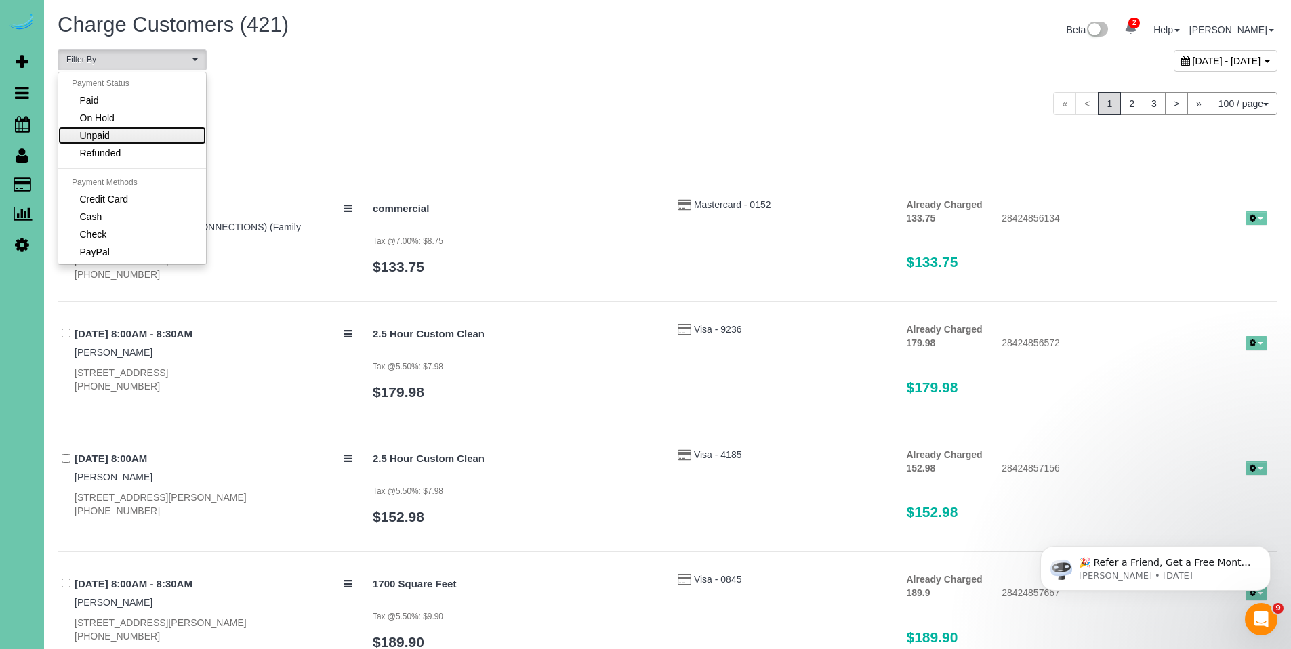
click at [115, 137] on link "Unpaid" at bounding box center [132, 136] width 148 height 18
select select "******"
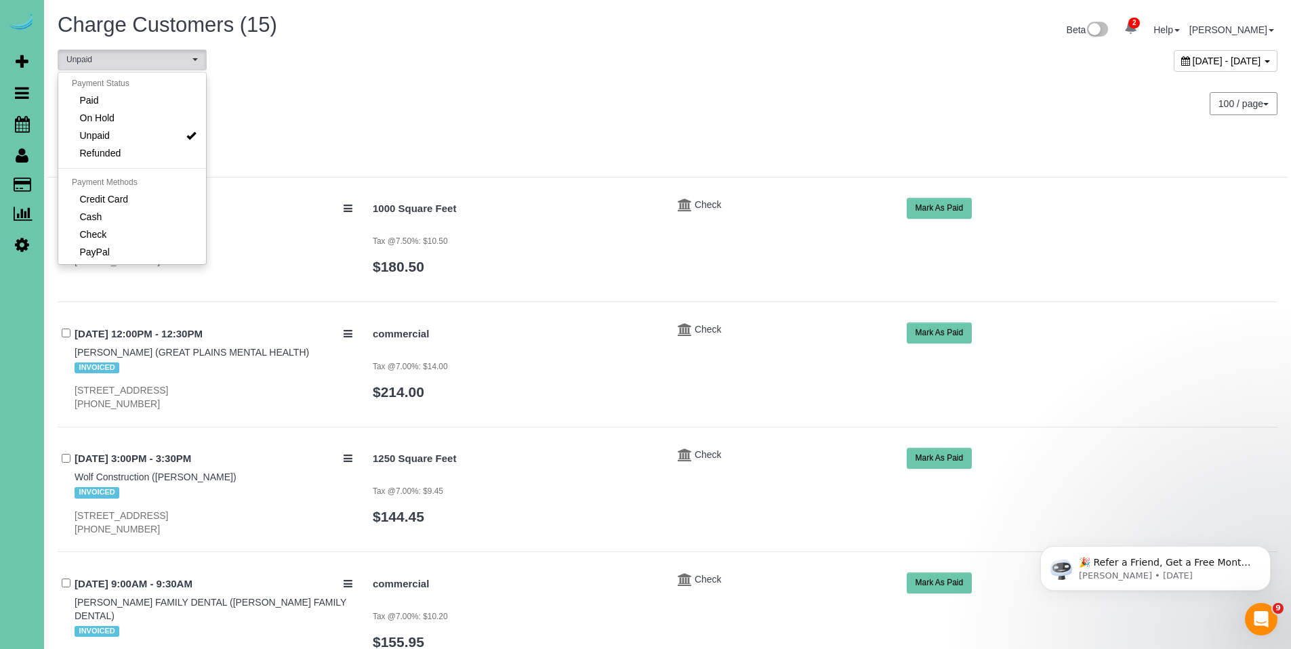
click at [600, 119] on div "Wednesday October 01, 2025 - Saturday October 11, 2025 100 / page 10 / page 20 …" at bounding box center [667, 104] width 1240 height 50
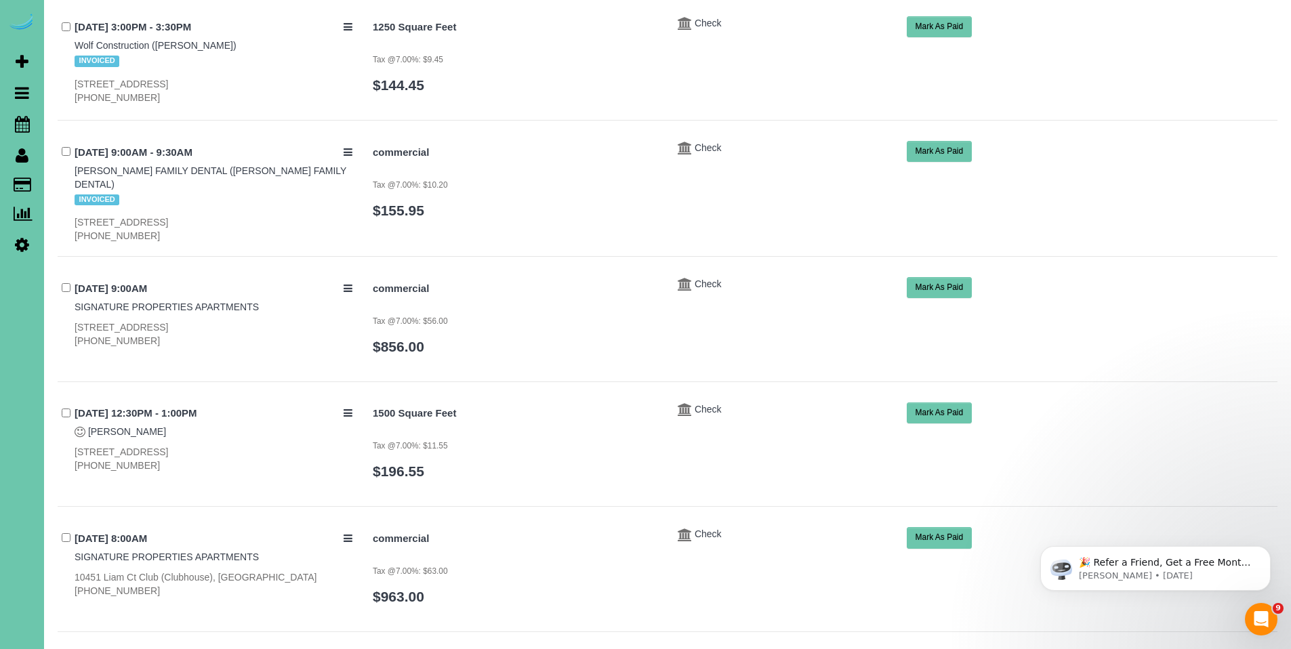
scroll to position [436, 0]
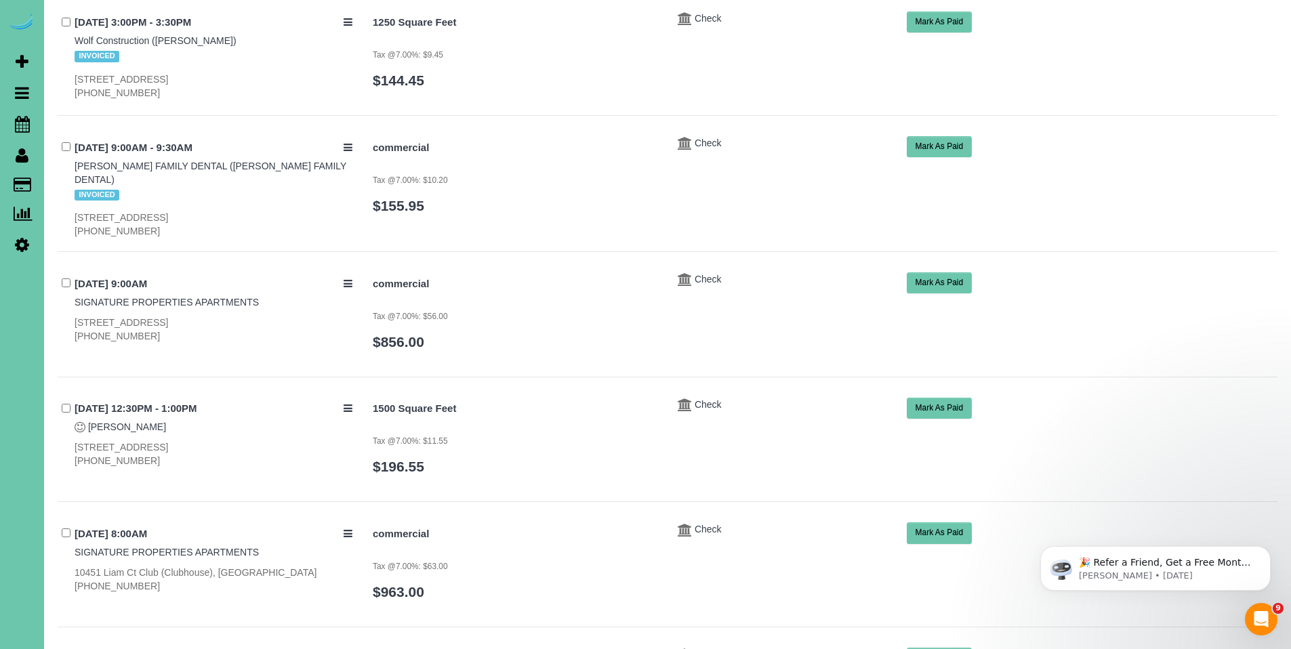
click at [939, 398] on button "Mark As Paid" at bounding box center [940, 408] width 66 height 21
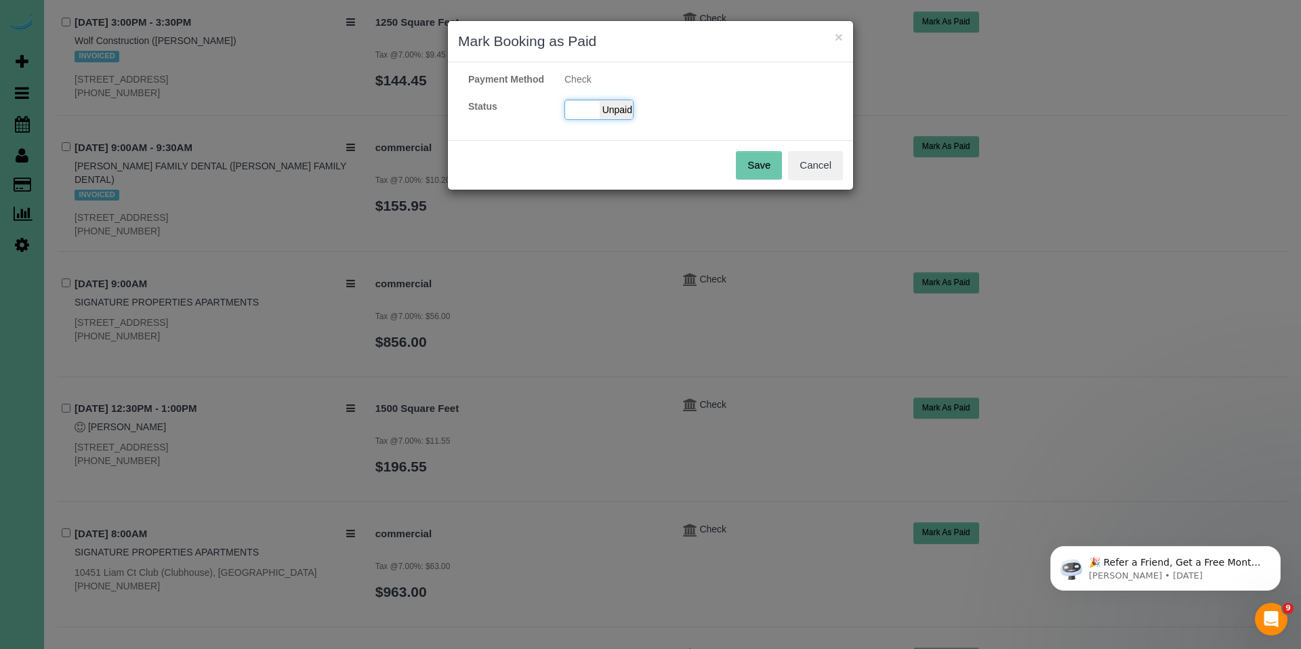
click at [617, 119] on span "Unpaid" at bounding box center [617, 109] width 34 height 19
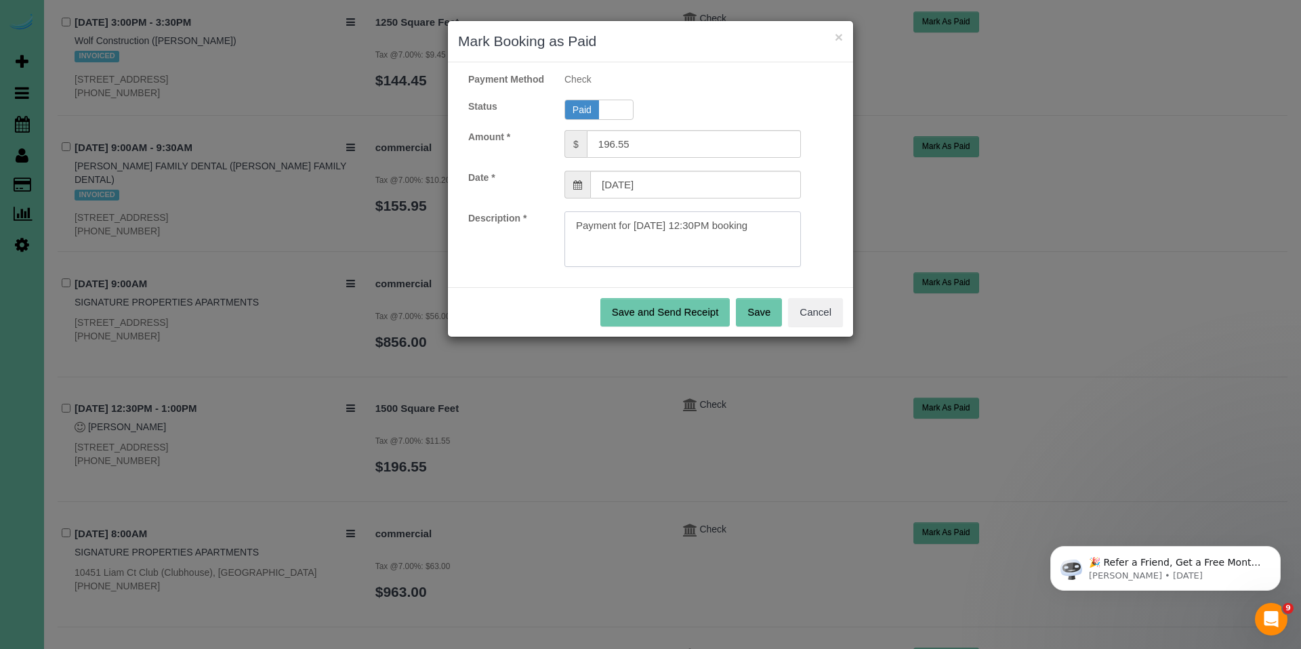
click at [782, 239] on textarea at bounding box center [683, 239] width 237 height 56
type textarea "Payment for 10/06/2025 12:30PM booking. Ck#2395 for $196.55."
click at [751, 321] on button "Save" at bounding box center [759, 312] width 46 height 28
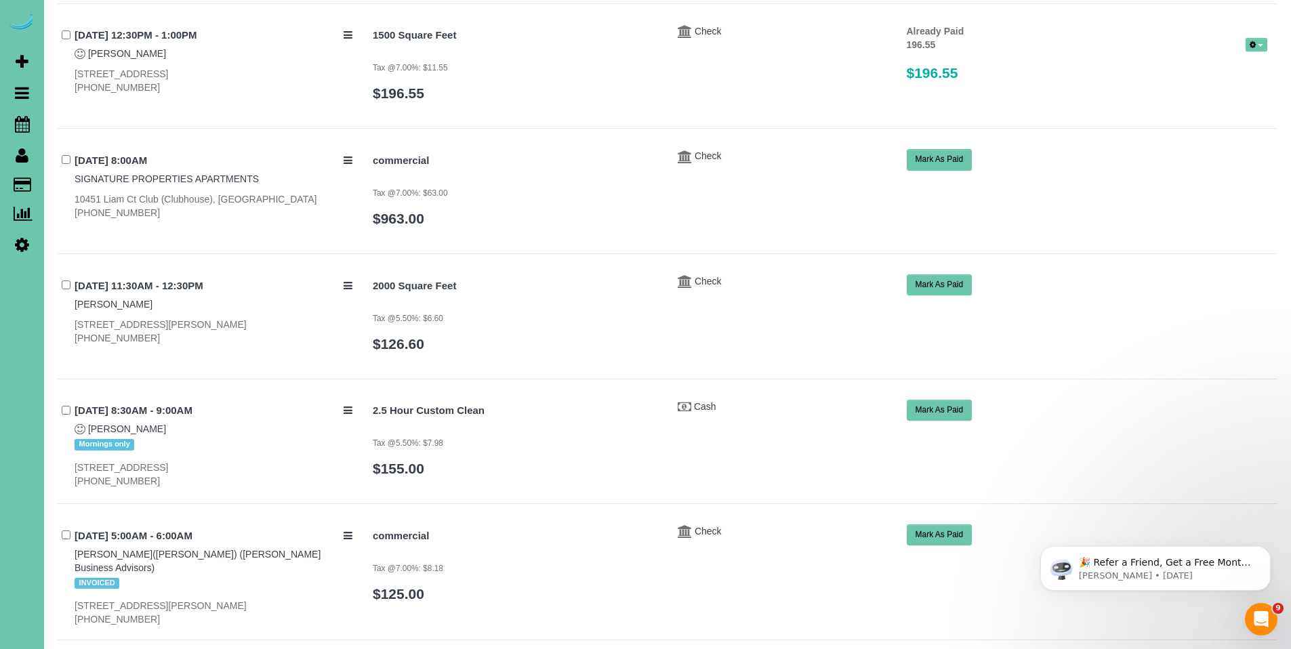
scroll to position [858, 0]
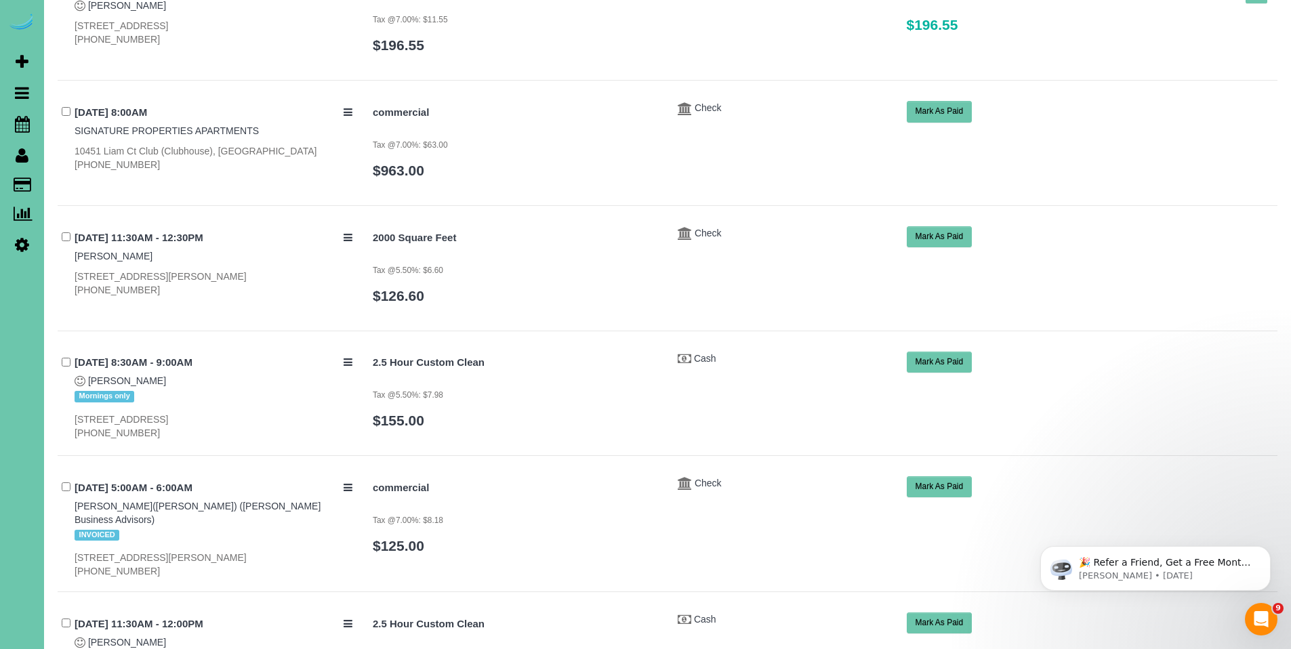
click at [954, 359] on button "Mark As Paid" at bounding box center [940, 362] width 66 height 21
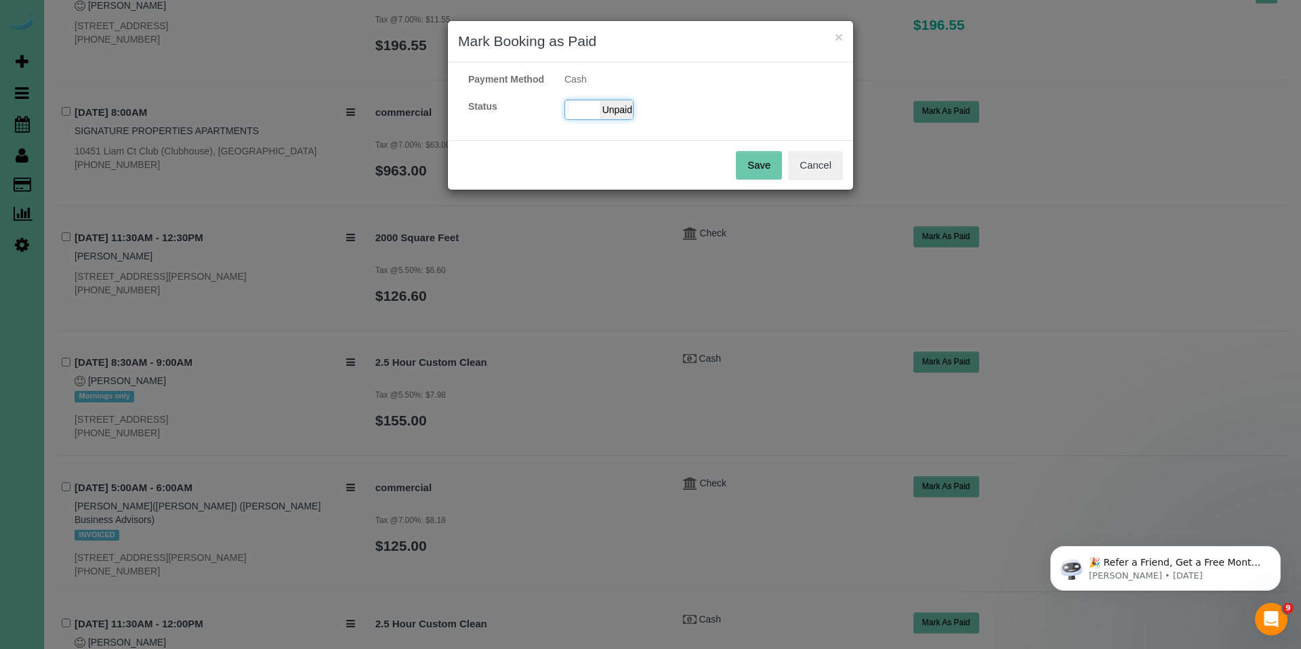
click at [624, 119] on span "Unpaid" at bounding box center [617, 109] width 34 height 19
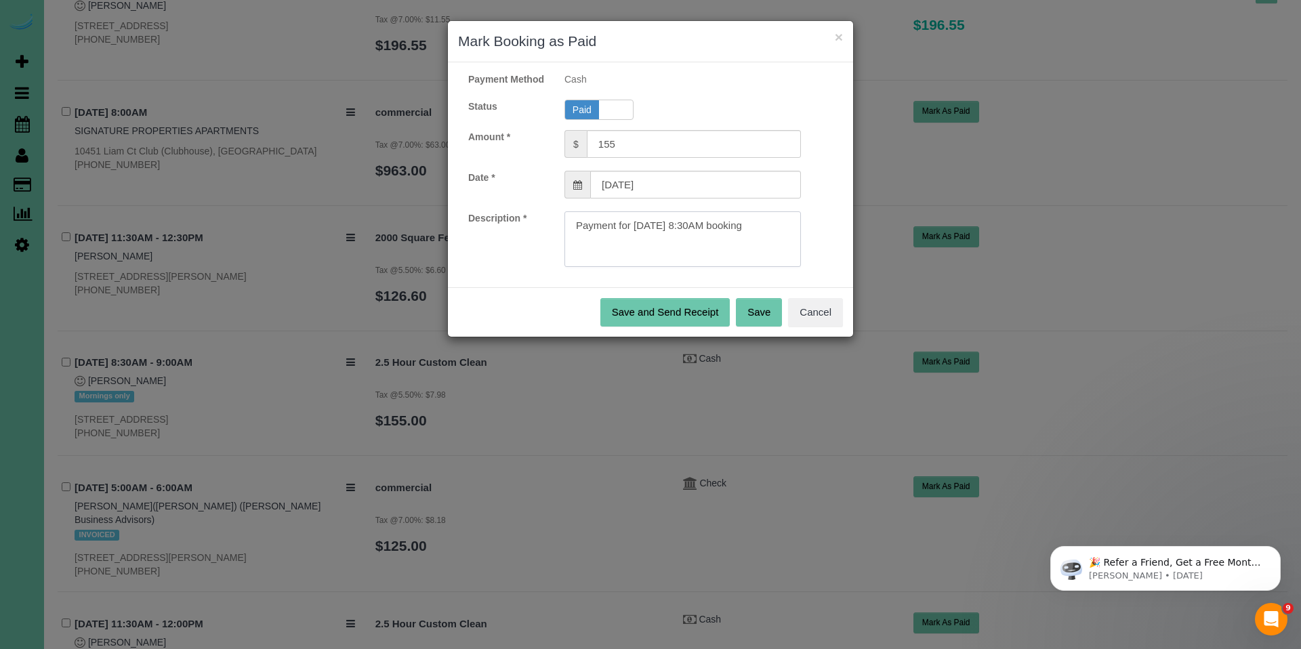
click at [764, 237] on textarea at bounding box center [683, 239] width 237 height 56
type textarea "Payment for 10/09/2025 8:30AM booking. Ck#1091 for $155.00."
click at [760, 327] on button "Save" at bounding box center [759, 312] width 46 height 28
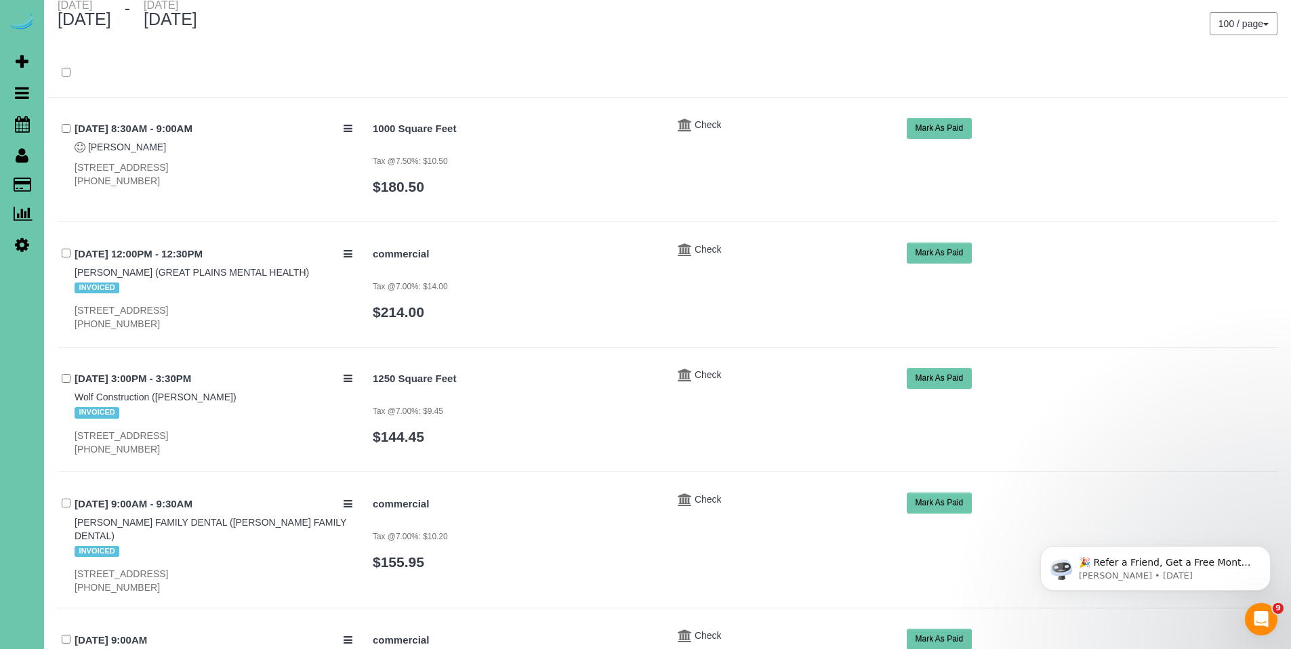
scroll to position [0, 0]
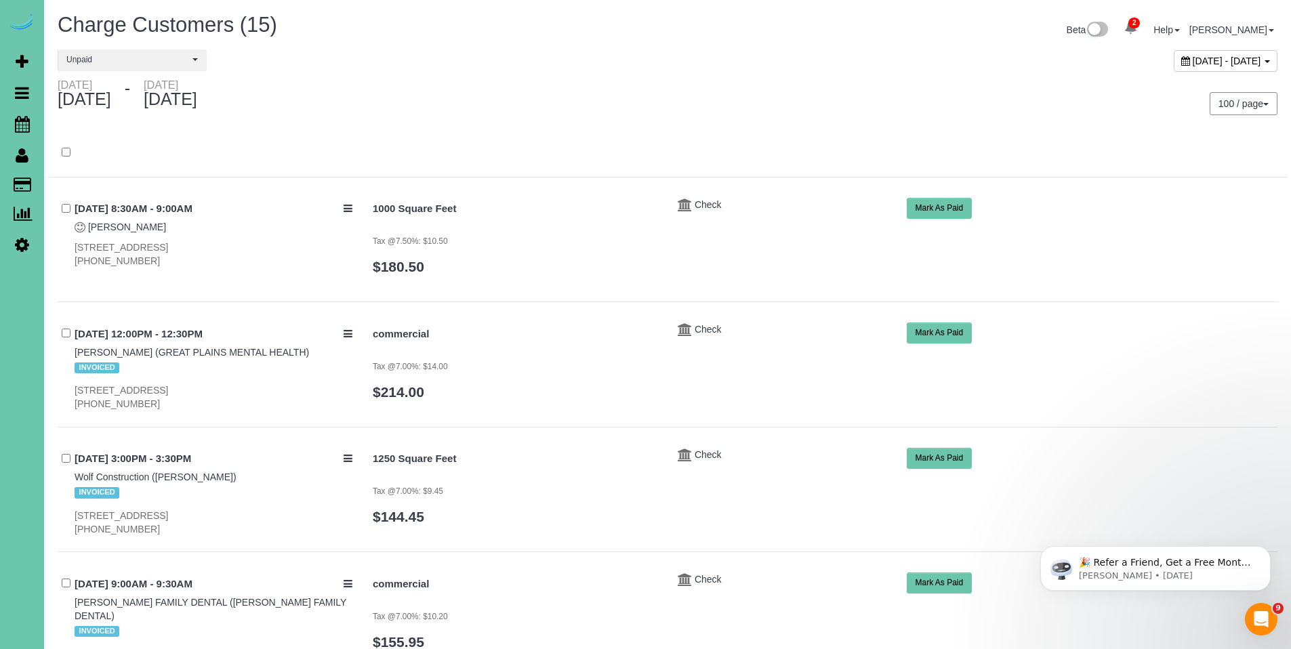
click at [1181, 58] on icon at bounding box center [1185, 60] width 9 height 9
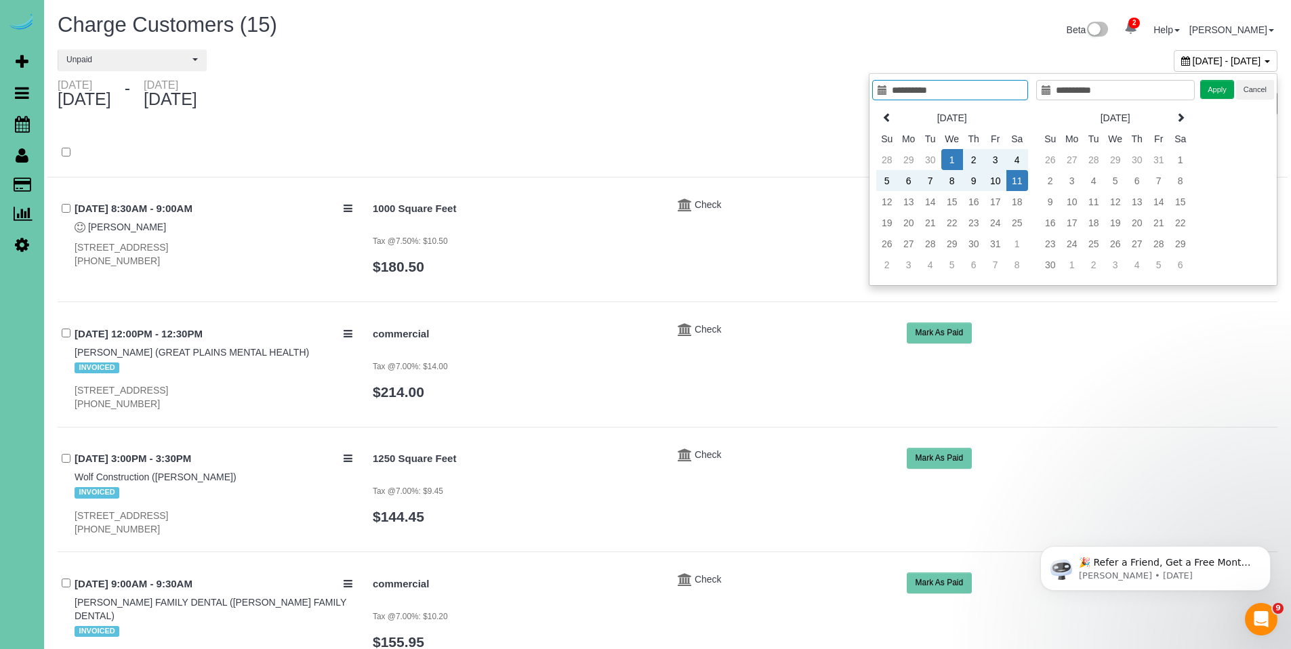
type input "**********"
click at [951, 157] on td "1" at bounding box center [952, 159] width 22 height 21
type input "**********"
click at [1021, 180] on td "11" at bounding box center [1017, 180] width 22 height 21
type input "**********"
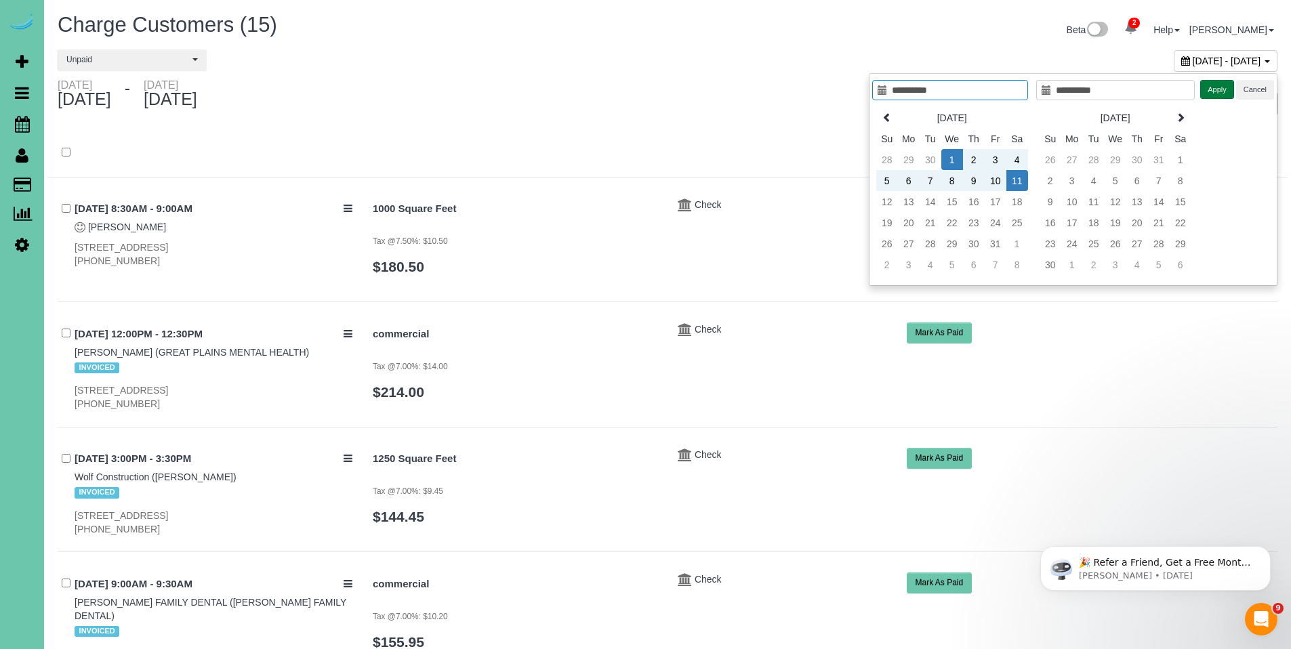
click at [1215, 98] on button "Apply" at bounding box center [1217, 90] width 34 height 20
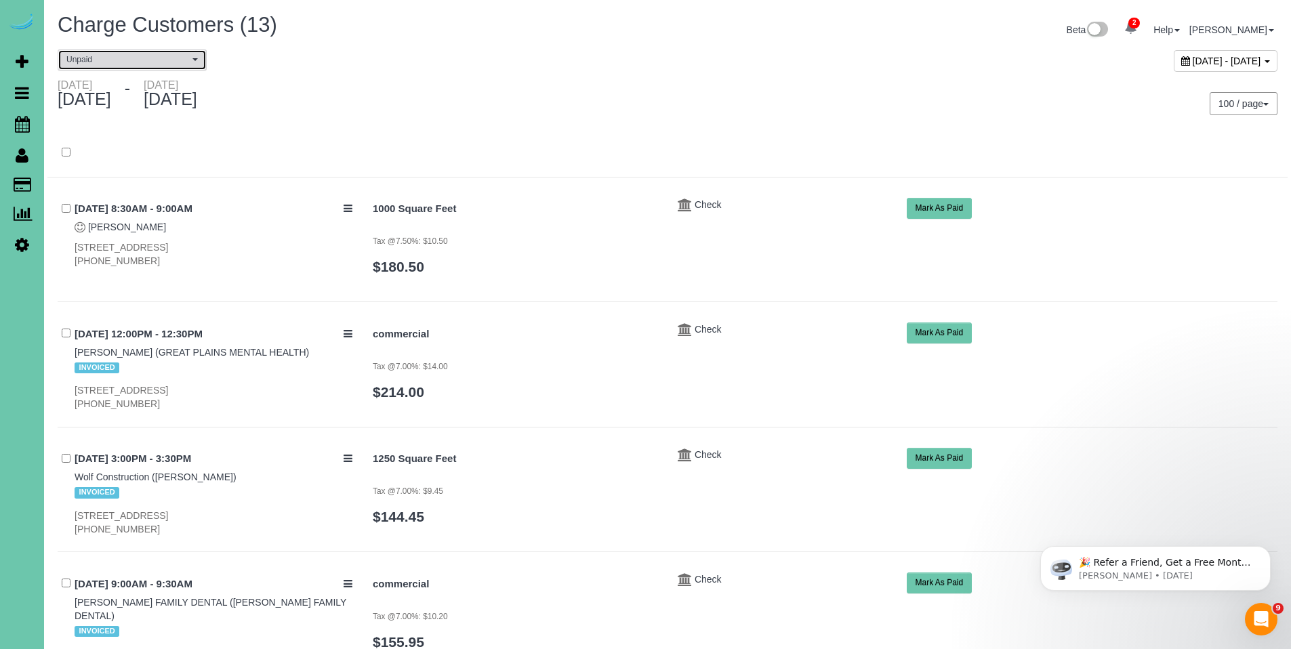
click at [106, 63] on span "Unpaid" at bounding box center [127, 60] width 123 height 12
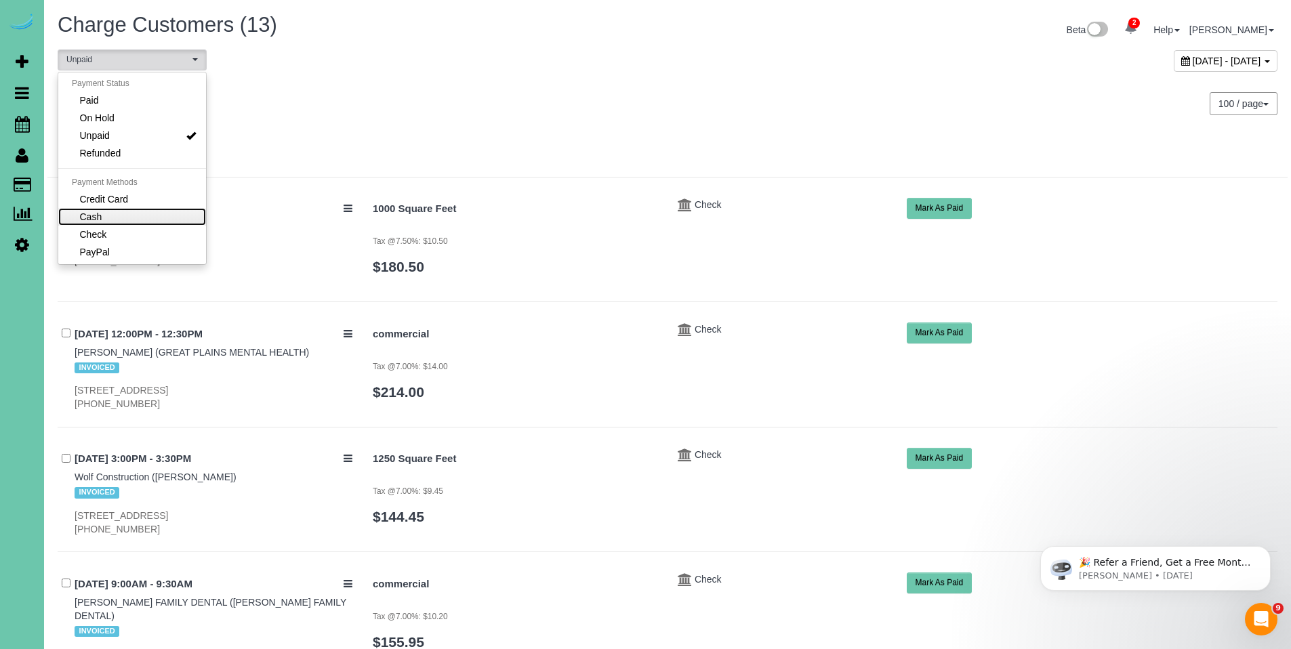
click at [103, 219] on link "Cash" at bounding box center [132, 217] width 148 height 18
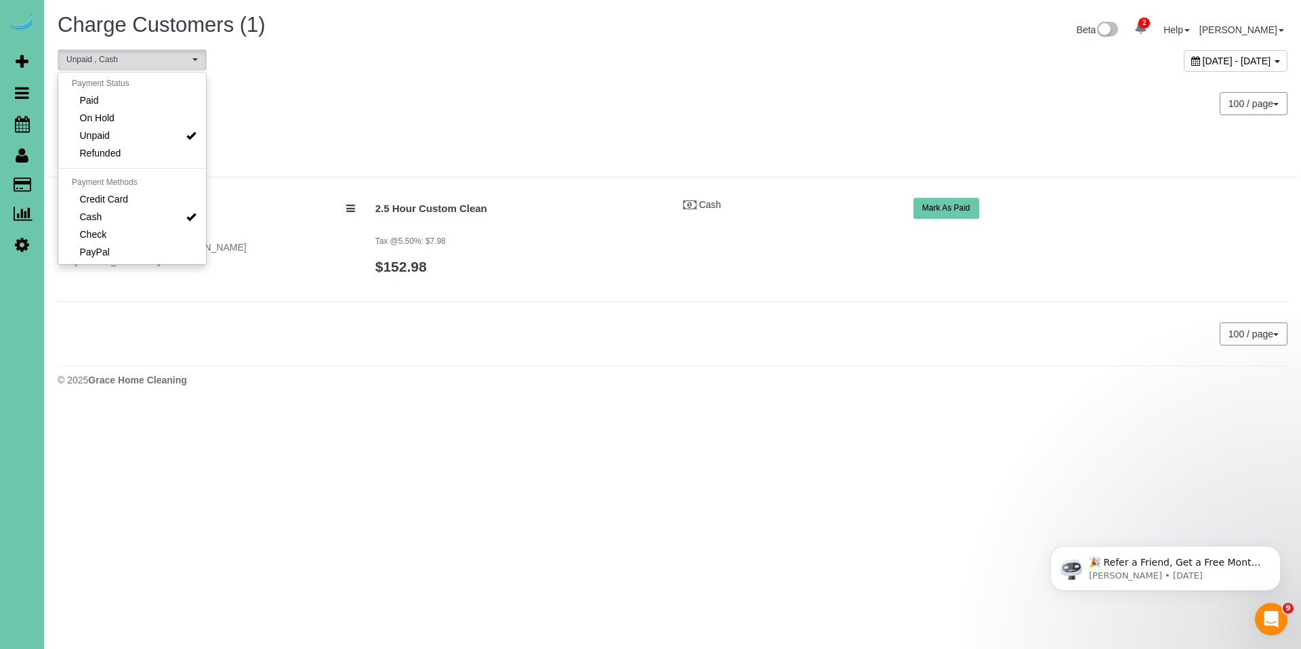
click at [716, 170] on div at bounding box center [672, 159] width 1250 height 35
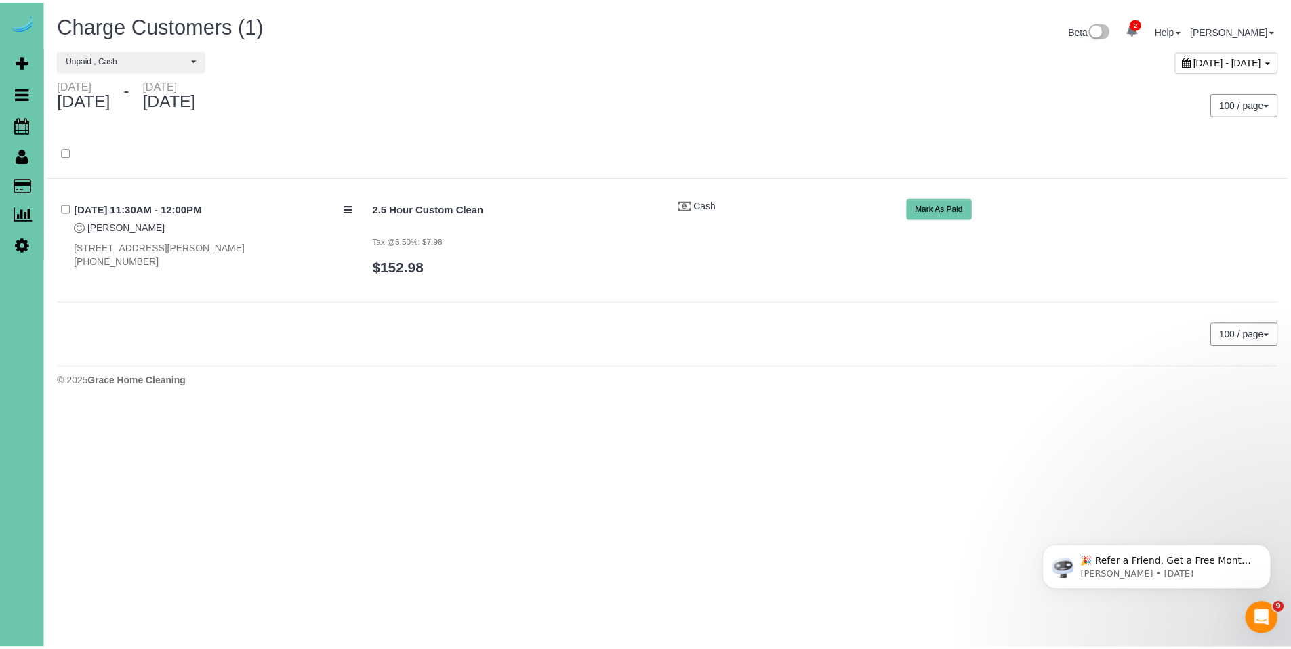
scroll to position [26, 0]
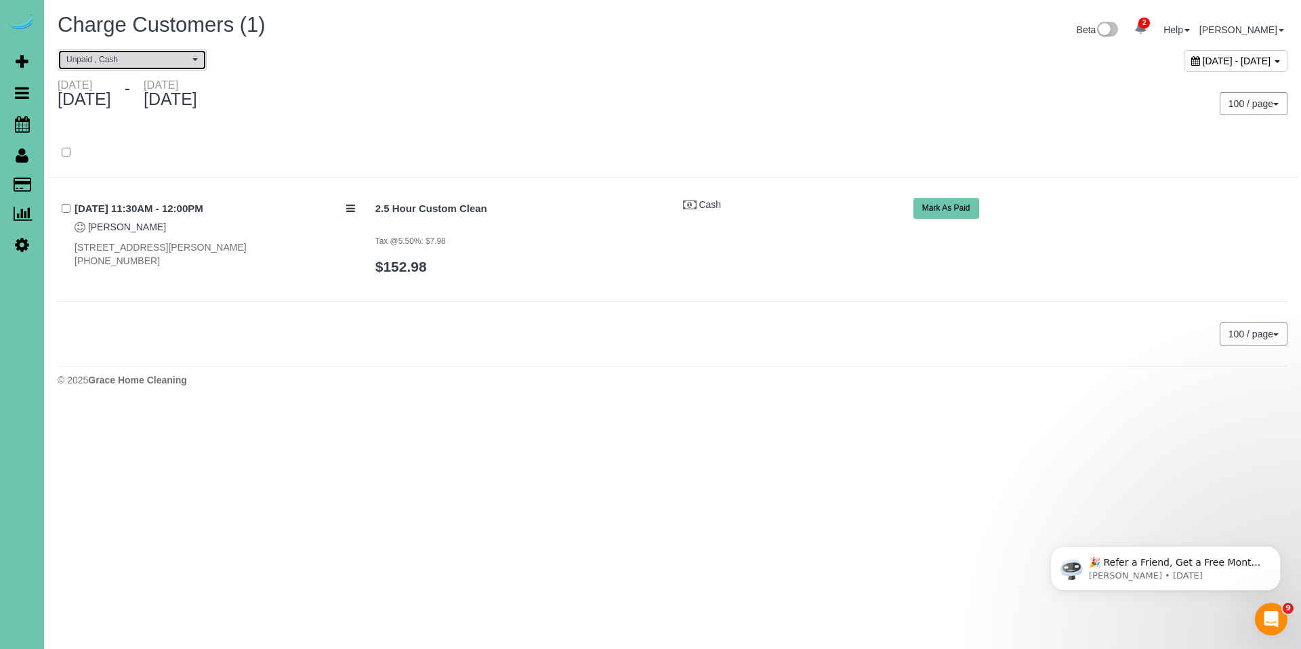
click at [146, 64] on span "Unpaid , Cash" at bounding box center [127, 60] width 123 height 12
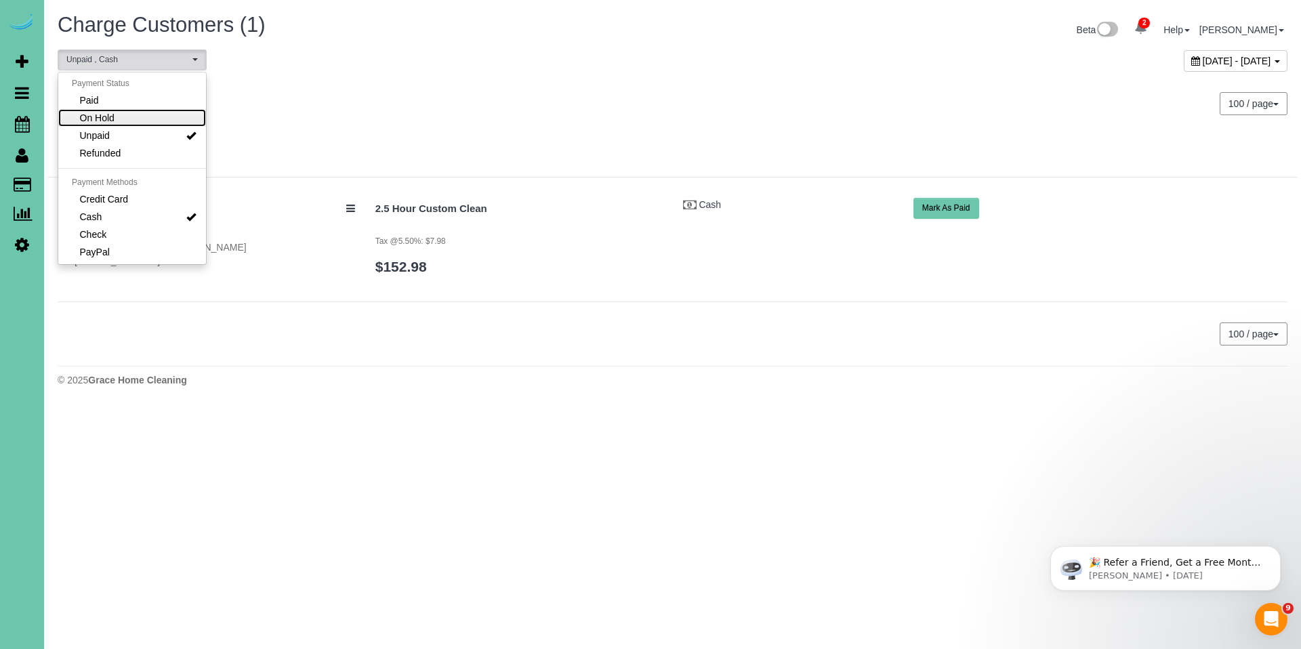
click at [130, 117] on link "On Hold" at bounding box center [132, 118] width 148 height 18
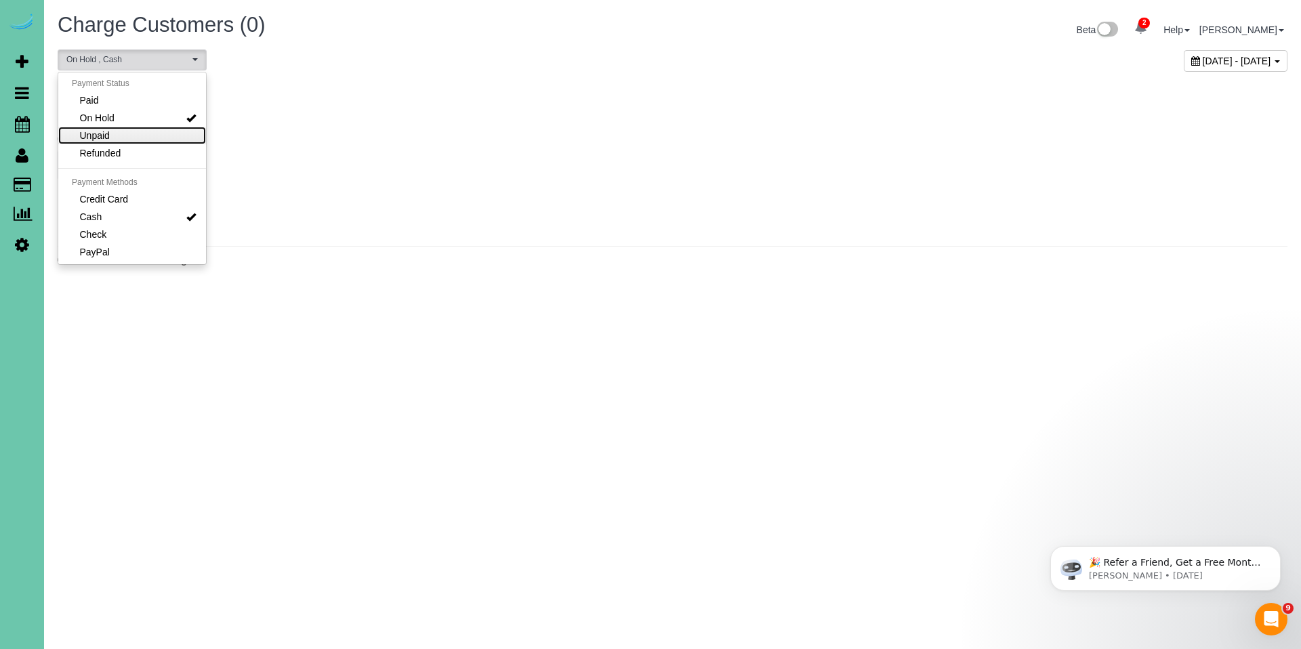
click at [119, 134] on link "Unpaid" at bounding box center [132, 136] width 148 height 18
select select "******"
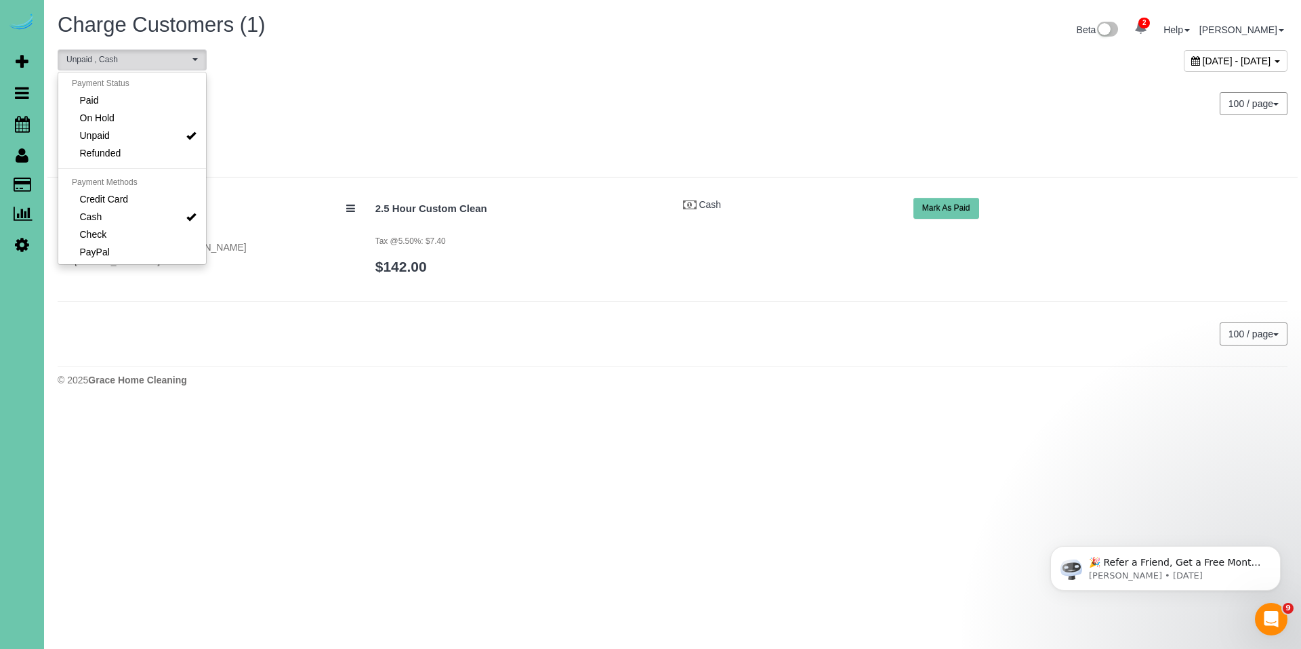
click at [933, 201] on button "Mark As Paid" at bounding box center [947, 208] width 66 height 21
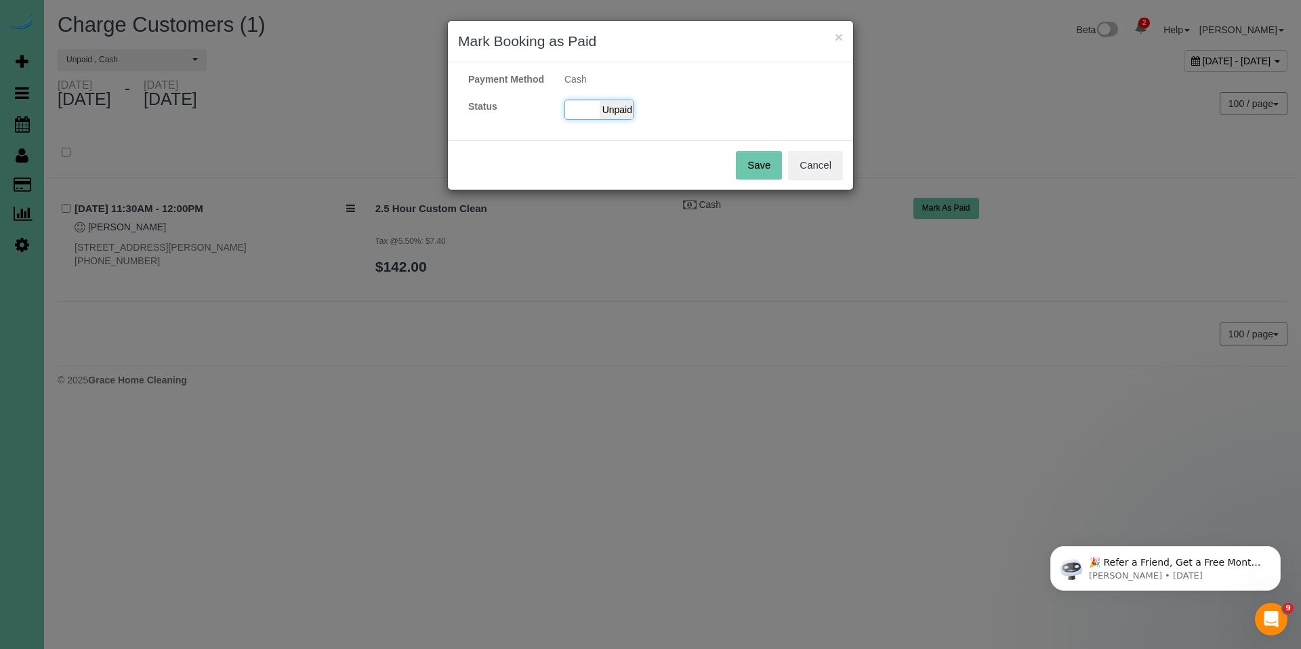
click at [618, 119] on span "Unpaid" at bounding box center [617, 109] width 34 height 19
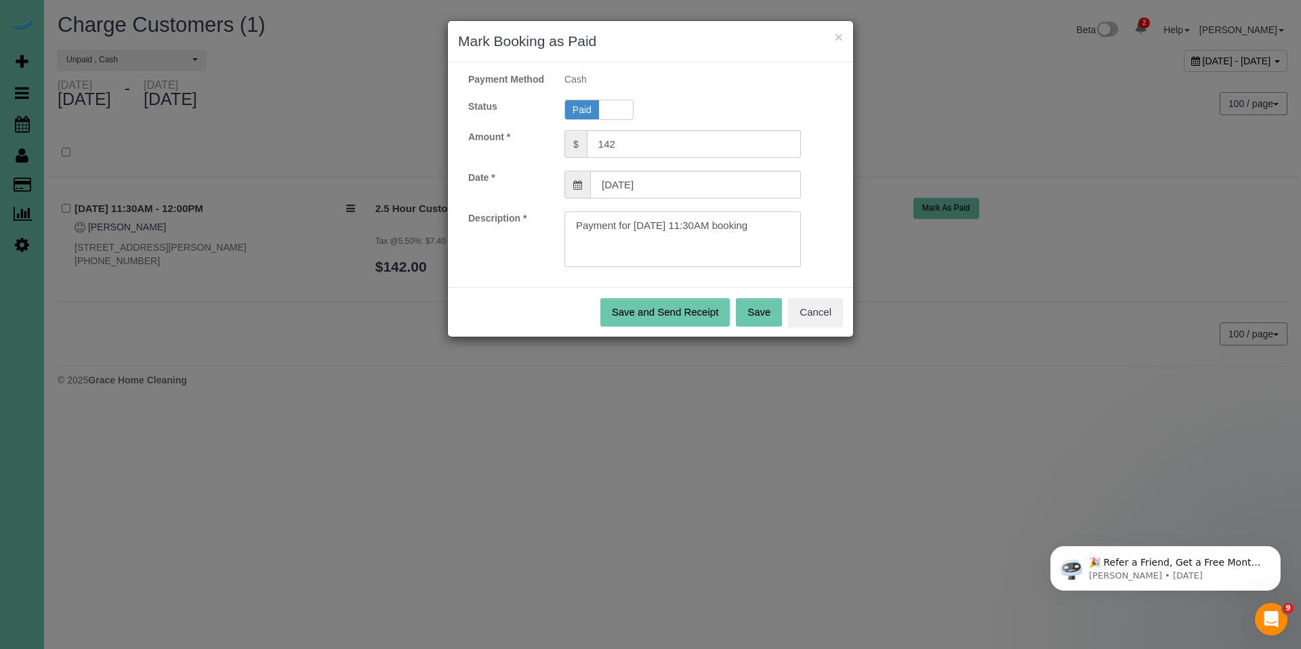
click at [791, 238] on textarea at bounding box center [683, 239] width 237 height 56
type textarea "Payment for 10/10/2025 11:30AM booking. Cash."
click at [756, 327] on button "Save" at bounding box center [759, 312] width 46 height 28
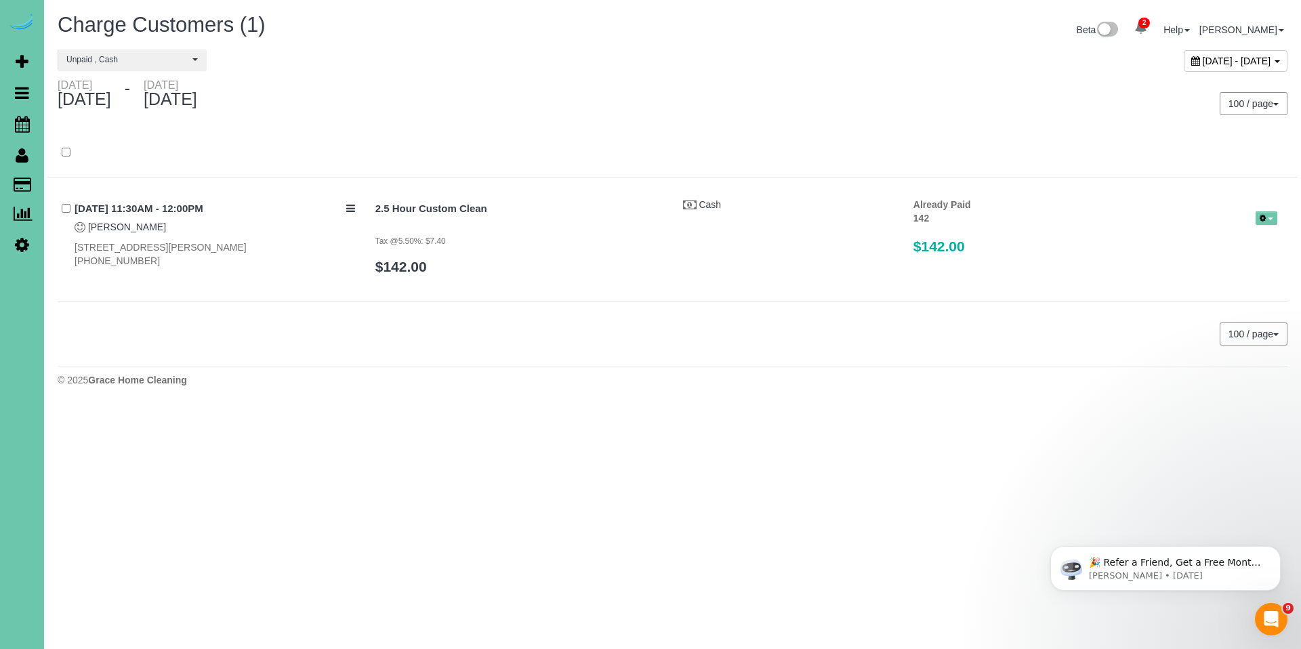
click at [1184, 60] on div "October 01, 2025 - October 11, 2025" at bounding box center [1236, 61] width 104 height 22
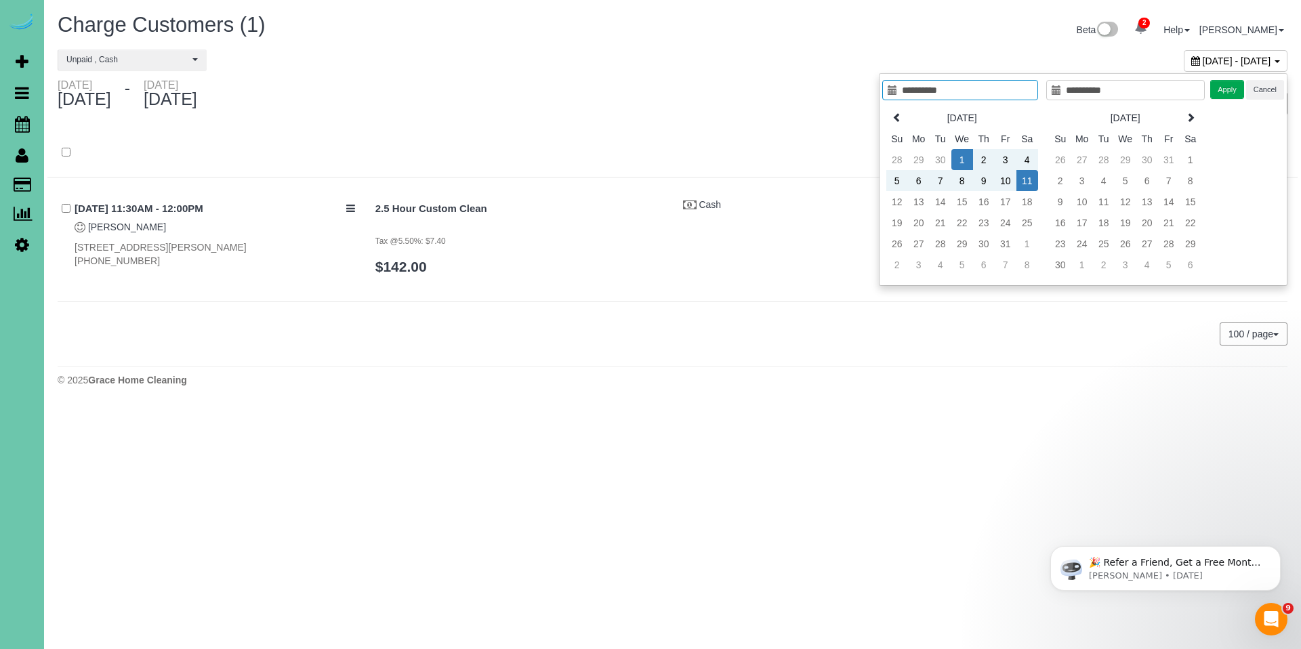
click at [962, 157] on td "1" at bounding box center [963, 159] width 22 height 21
type input "**********"
click at [1025, 182] on td "11" at bounding box center [1028, 180] width 22 height 21
type input "**********"
click at [135, 61] on span "Unpaid , Cash" at bounding box center [127, 60] width 123 height 12
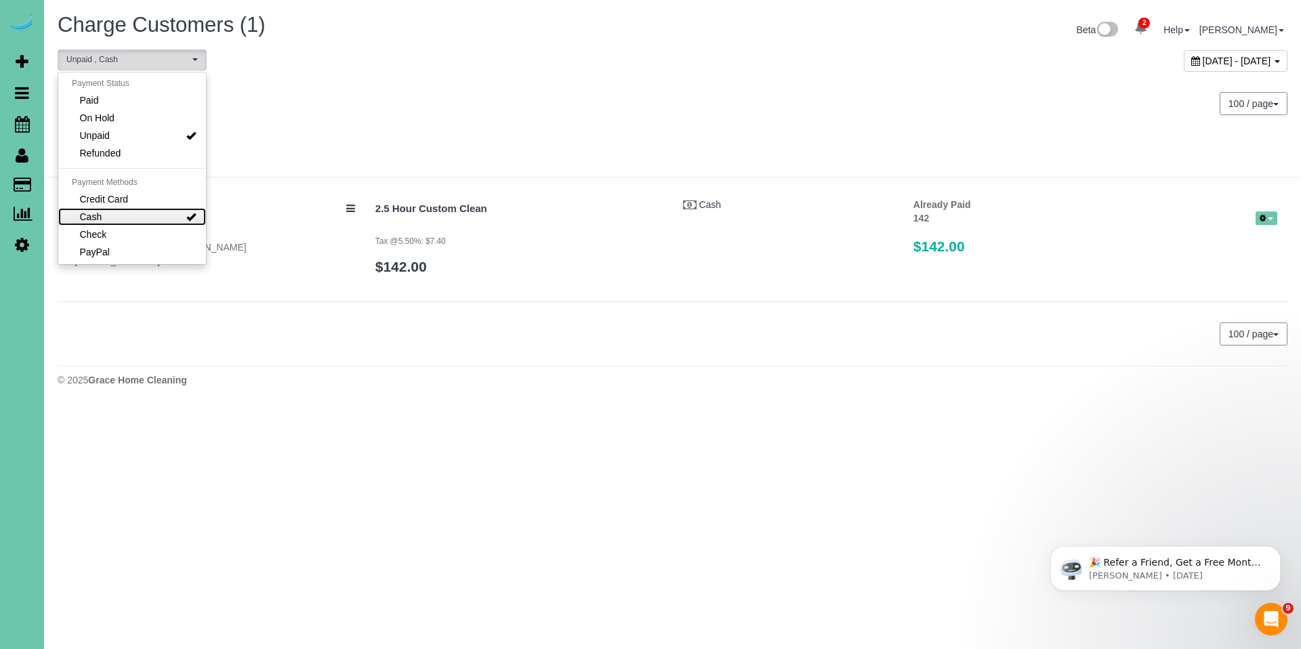
click at [138, 216] on link "Cash" at bounding box center [132, 217] width 148 height 18
click at [144, 130] on link "Unpaid" at bounding box center [132, 136] width 148 height 18
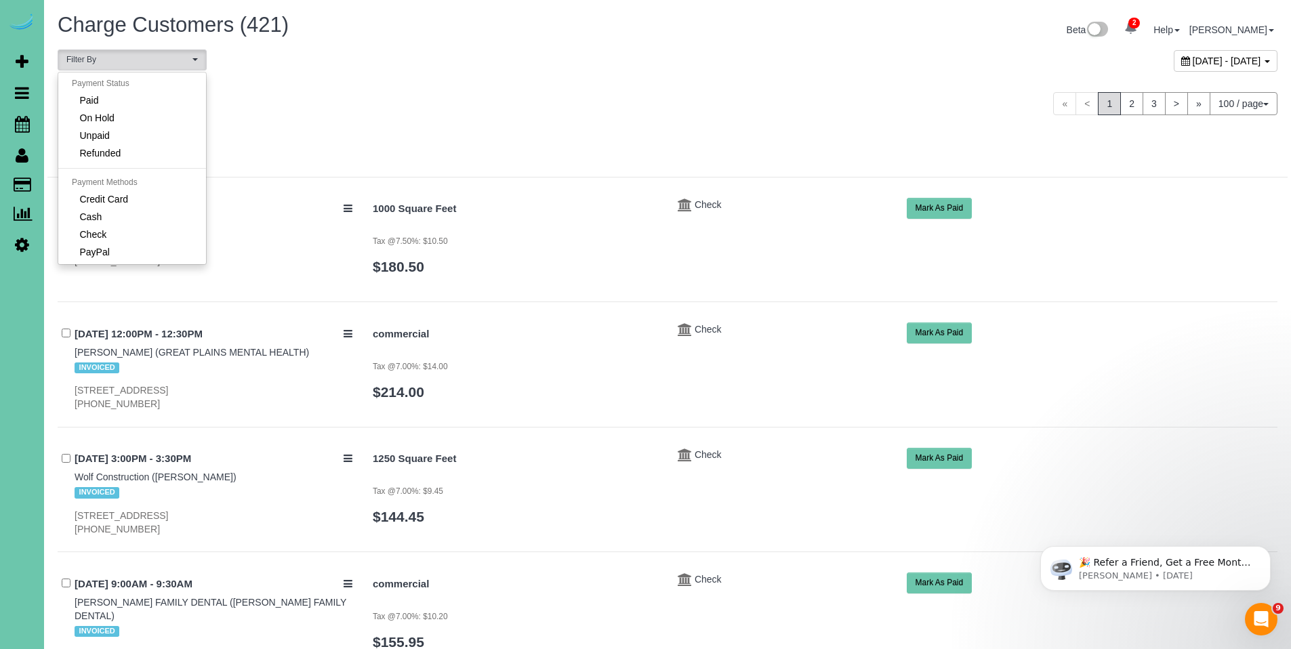
click at [590, 96] on div "Wednesday October 01, 2025 - Saturday October 11, 2025" at bounding box center [357, 97] width 620 height 36
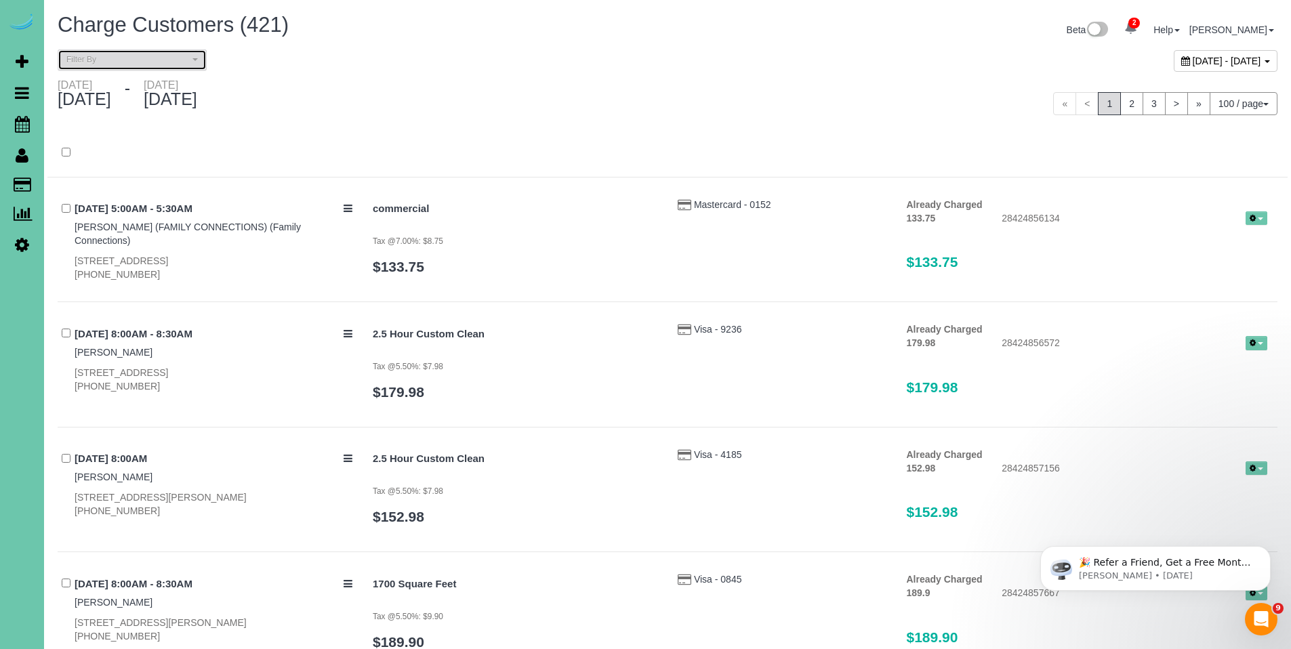
click at [116, 64] on span "Filter By" at bounding box center [127, 60] width 123 height 12
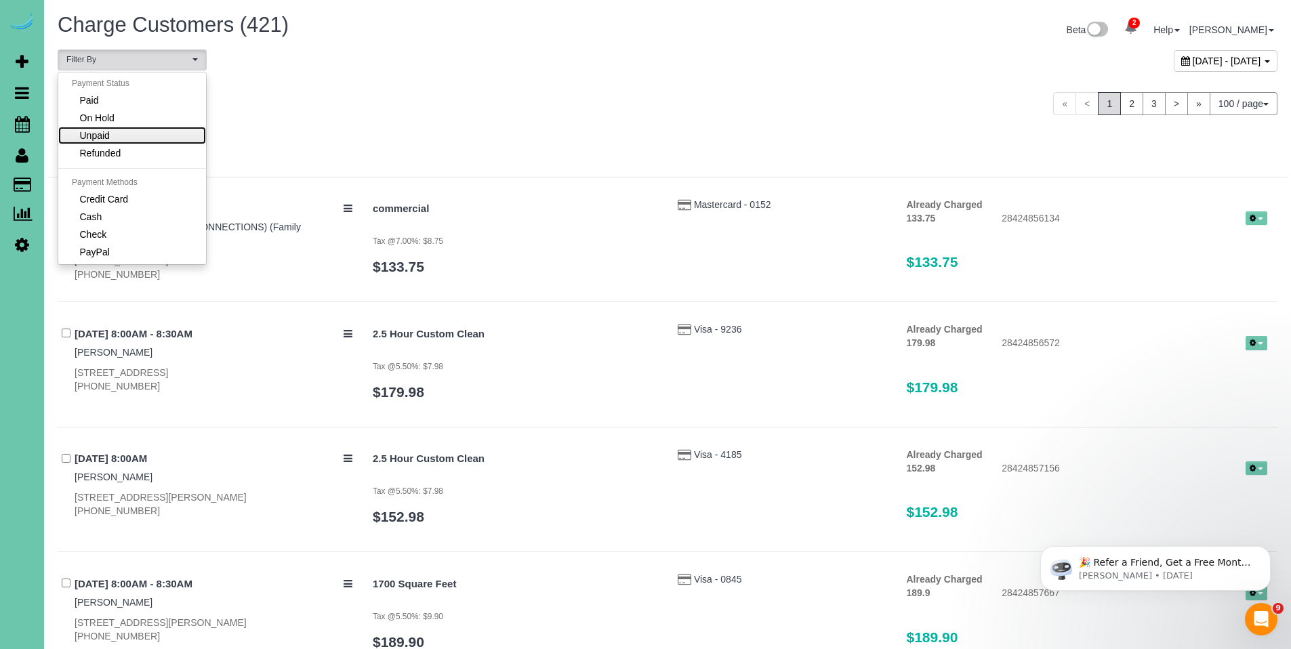
click at [118, 135] on link "Unpaid" at bounding box center [132, 136] width 148 height 18
select select "******"
click at [609, 130] on div at bounding box center [667, 153] width 1240 height 49
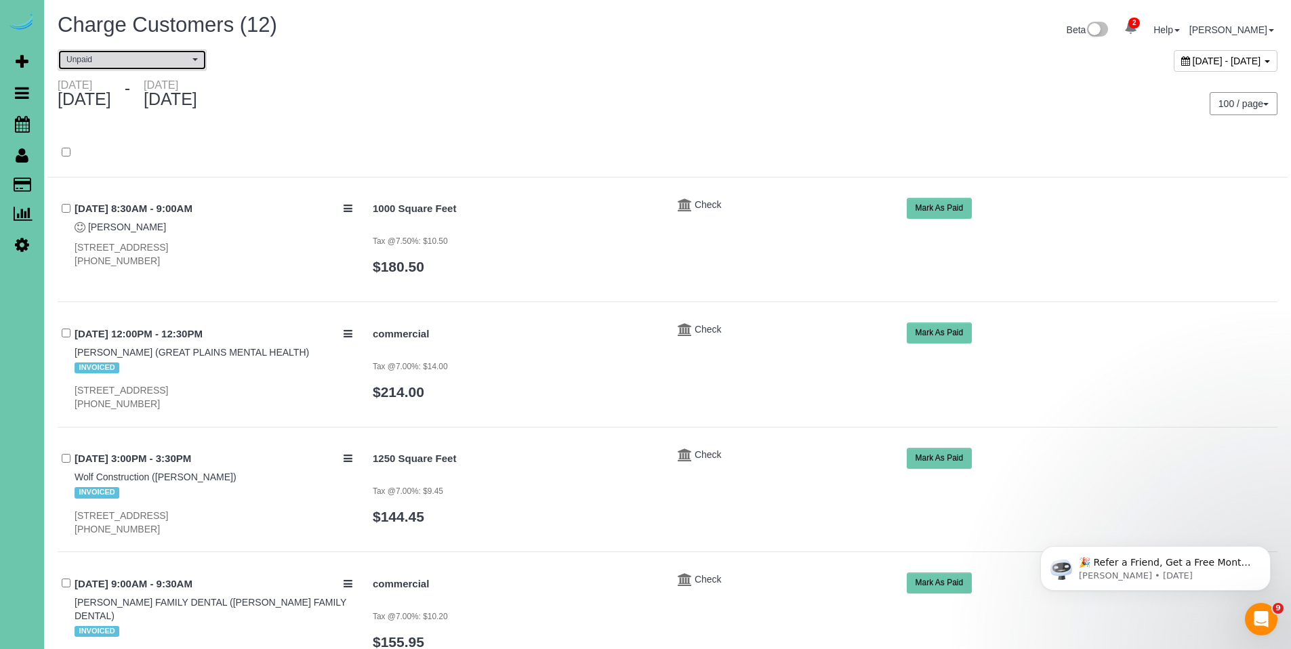
click at [141, 61] on span "Unpaid" at bounding box center [127, 60] width 123 height 12
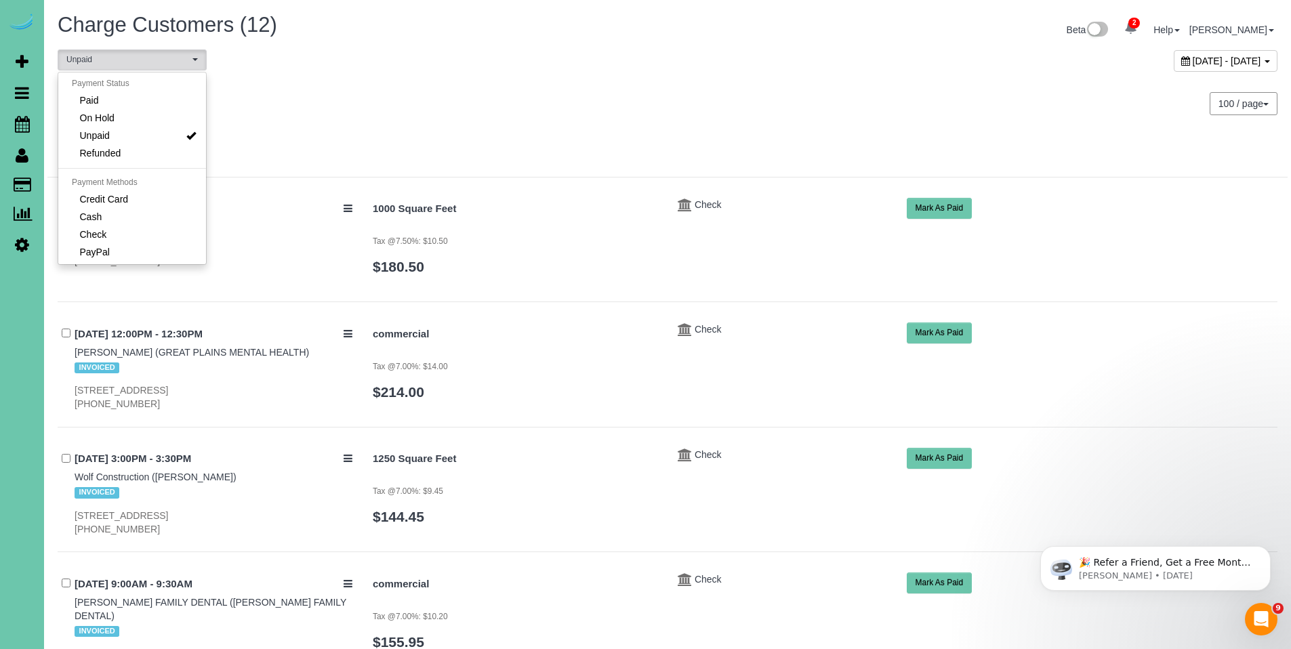
click at [579, 96] on div "Wednesday October 01, 2025 - Saturday October 11, 2025" at bounding box center [357, 97] width 620 height 36
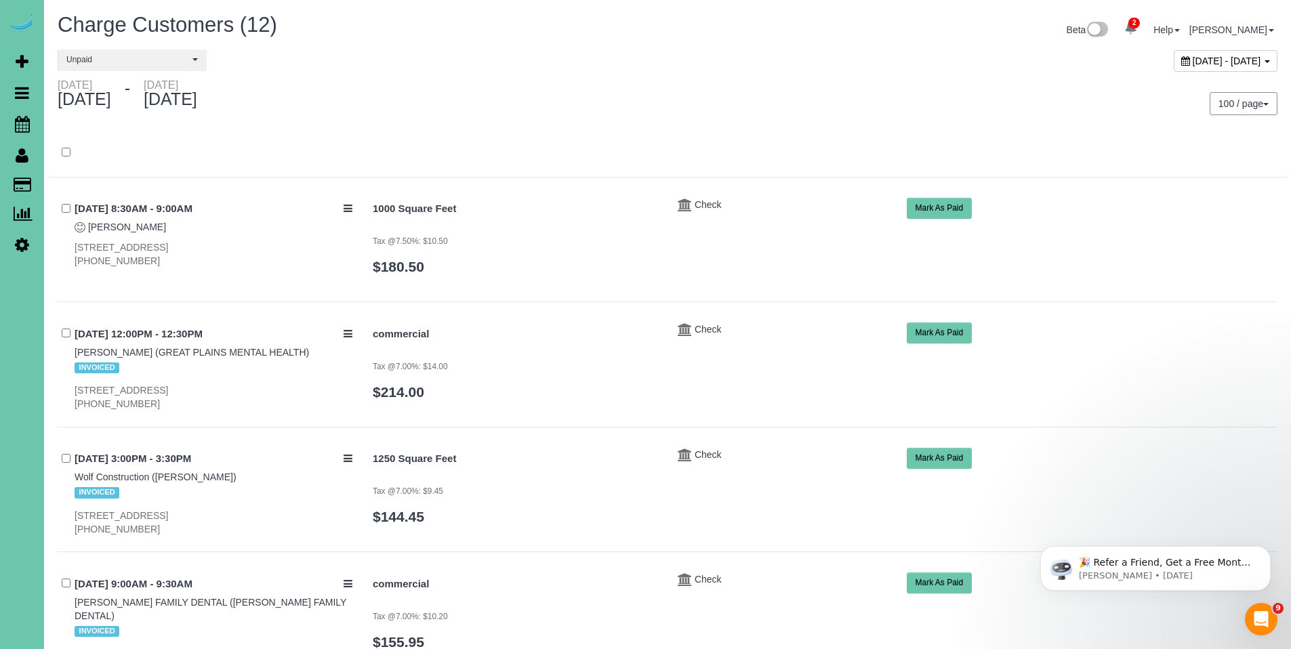
scroll to position [3, 0]
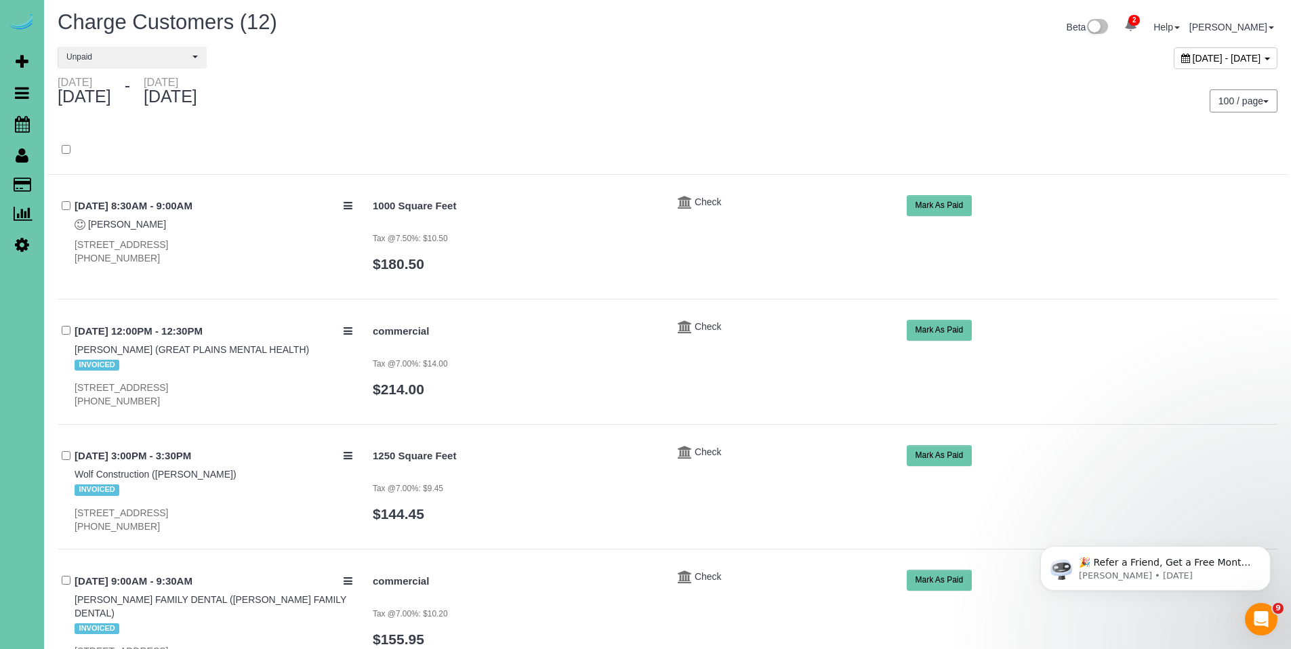
click at [895, 96] on div "100 / page 10 / page 20 / page 30 / page 40 / page 50 / page 100 / page" at bounding box center [978, 100] width 600 height 23
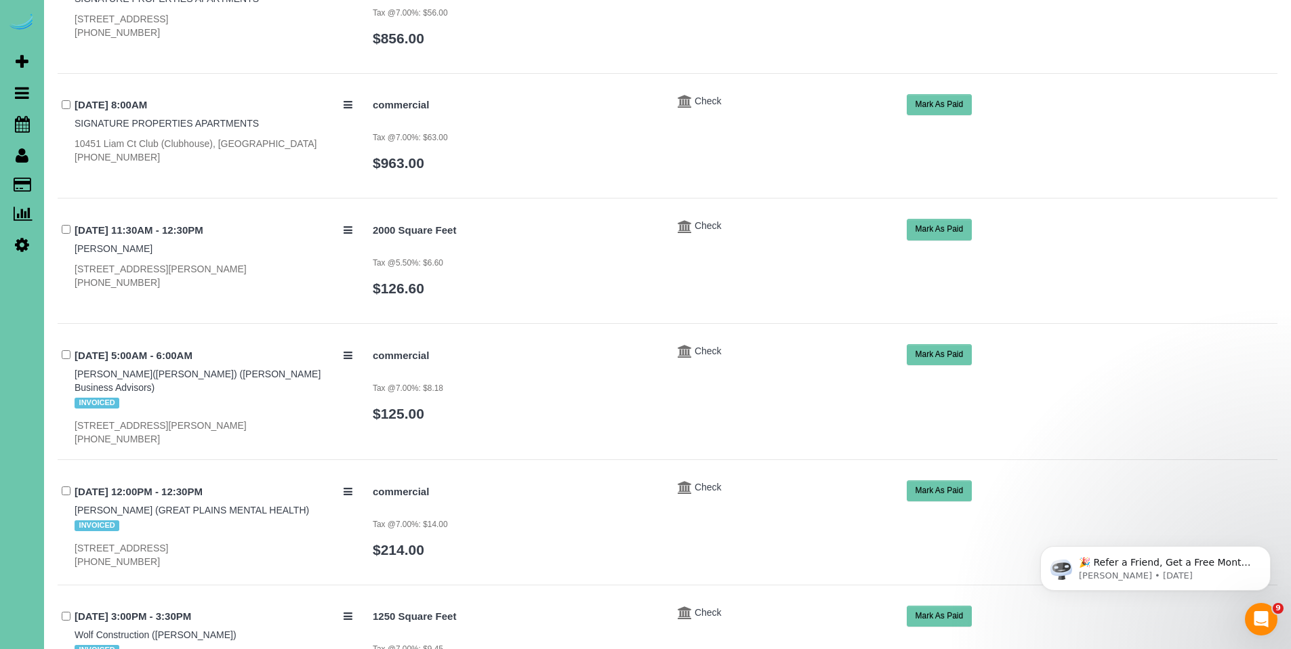
scroll to position [743, 0]
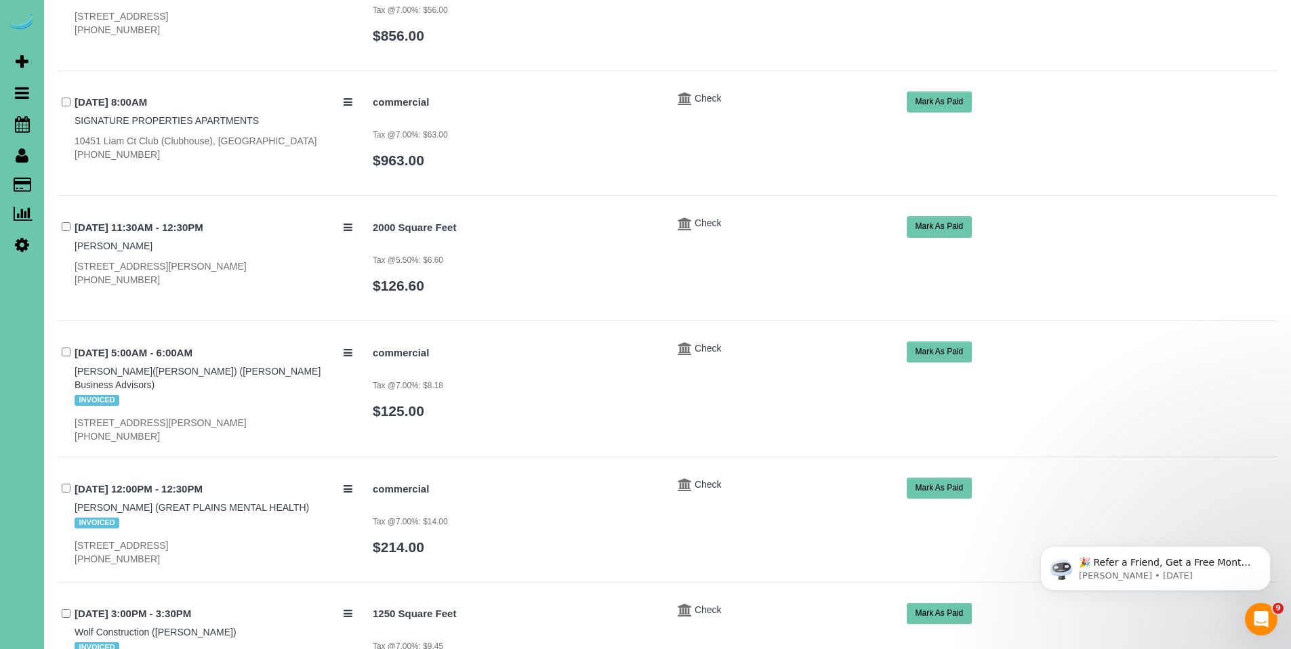
click at [944, 342] on button "Mark As Paid" at bounding box center [940, 352] width 66 height 21
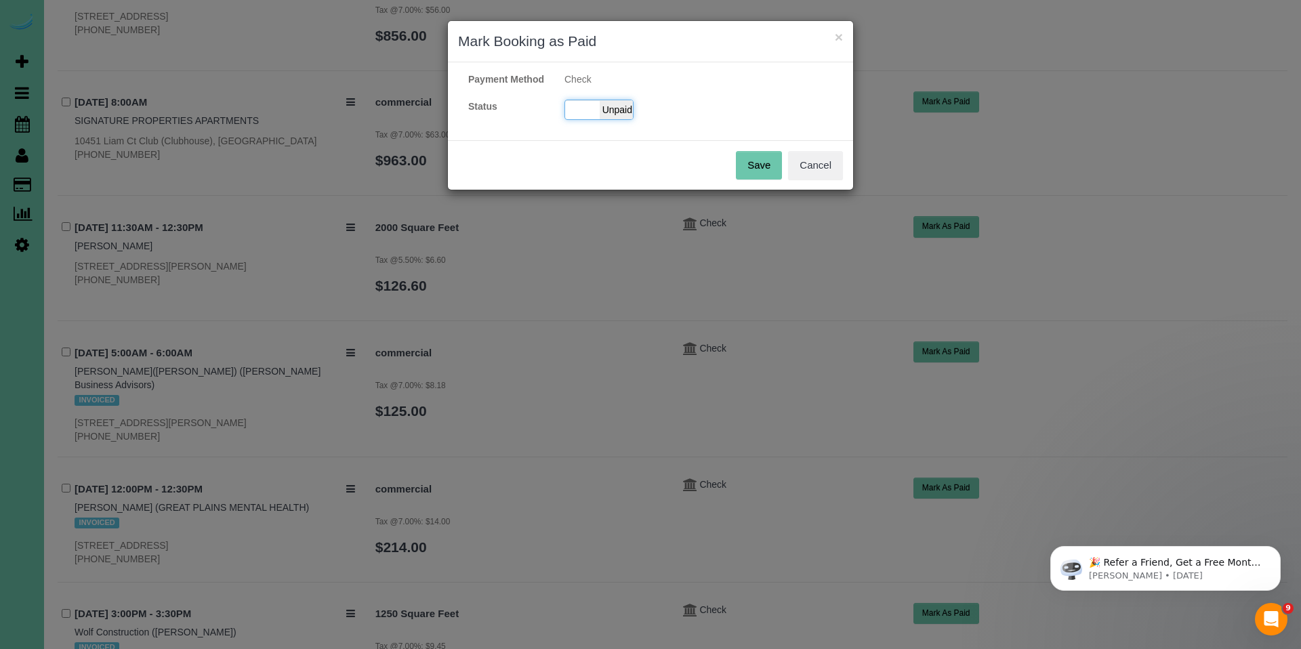
click at [630, 118] on span "Unpaid" at bounding box center [617, 109] width 34 height 19
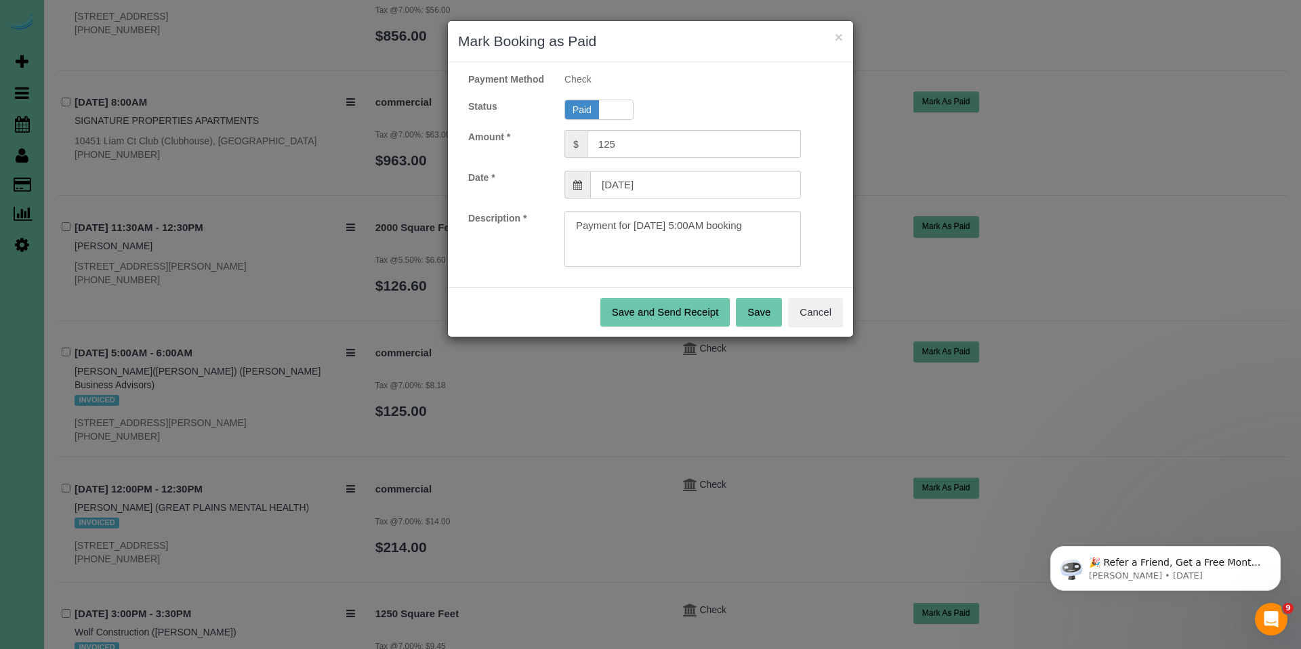
click at [783, 246] on textarea at bounding box center [683, 239] width 237 height 56
paste textarea "- Invoice#3999, Online for $290.39."
type textarea "Payment for 10/10/2025 5:00AM booking.- Invoice#3999, Online for $290.39."
click at [769, 327] on button "Save" at bounding box center [759, 312] width 46 height 28
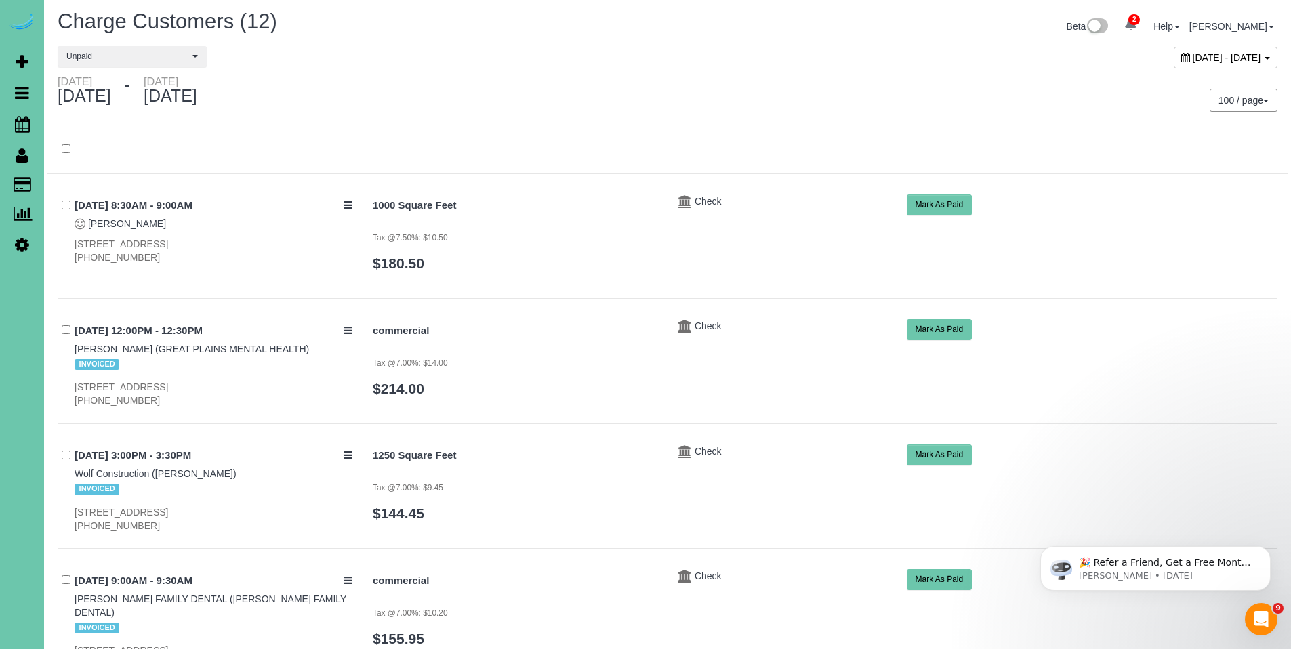
scroll to position [0, 0]
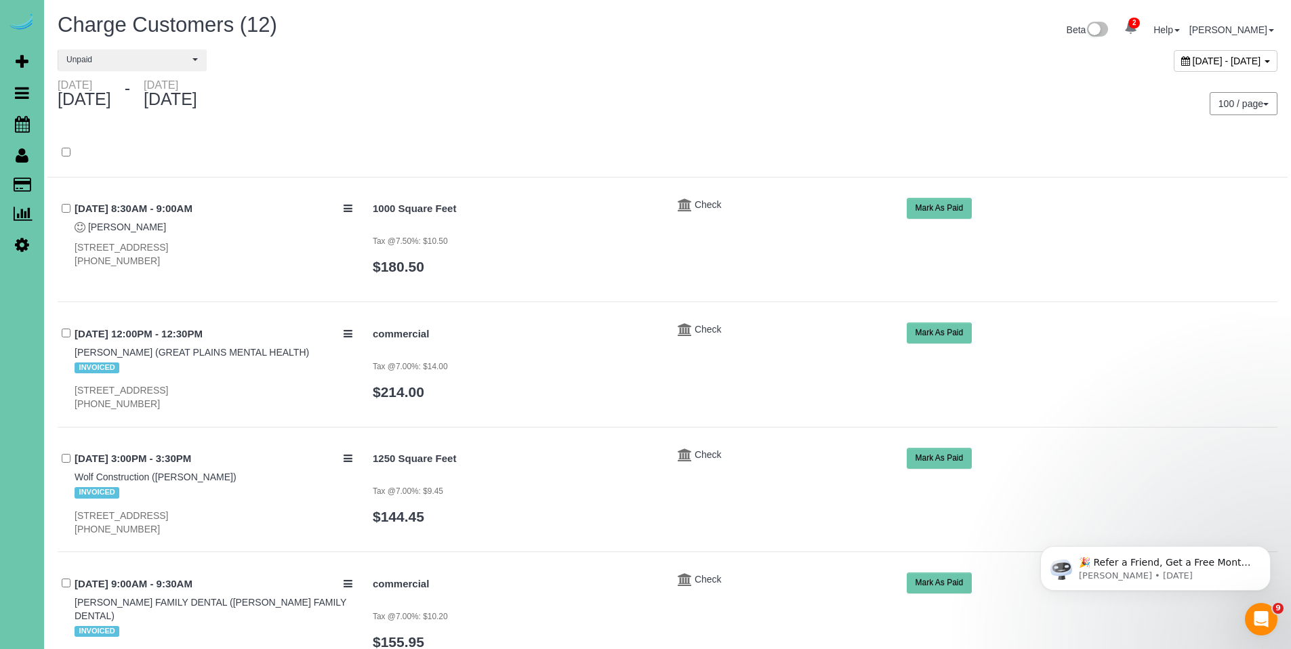
click at [1181, 60] on icon at bounding box center [1185, 60] width 9 height 9
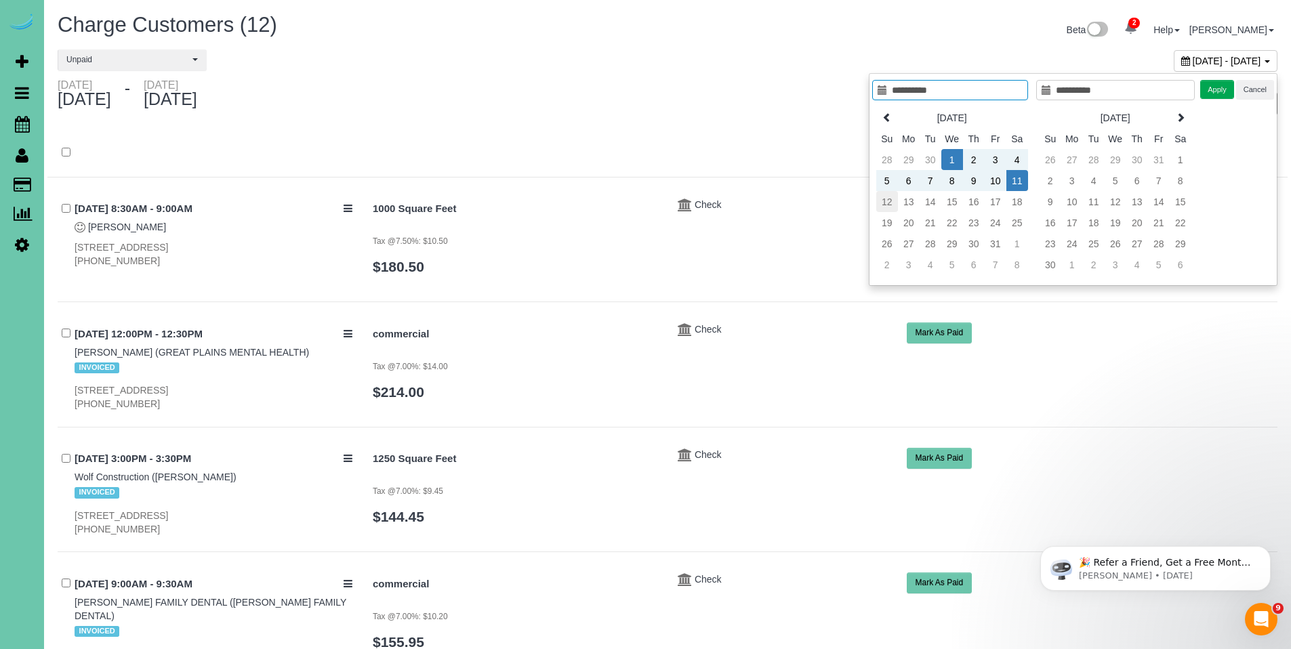
type input "**********"
click at [909, 203] on td "13" at bounding box center [909, 201] width 22 height 21
type input "**********"
click at [1218, 89] on button "Apply" at bounding box center [1217, 90] width 34 height 20
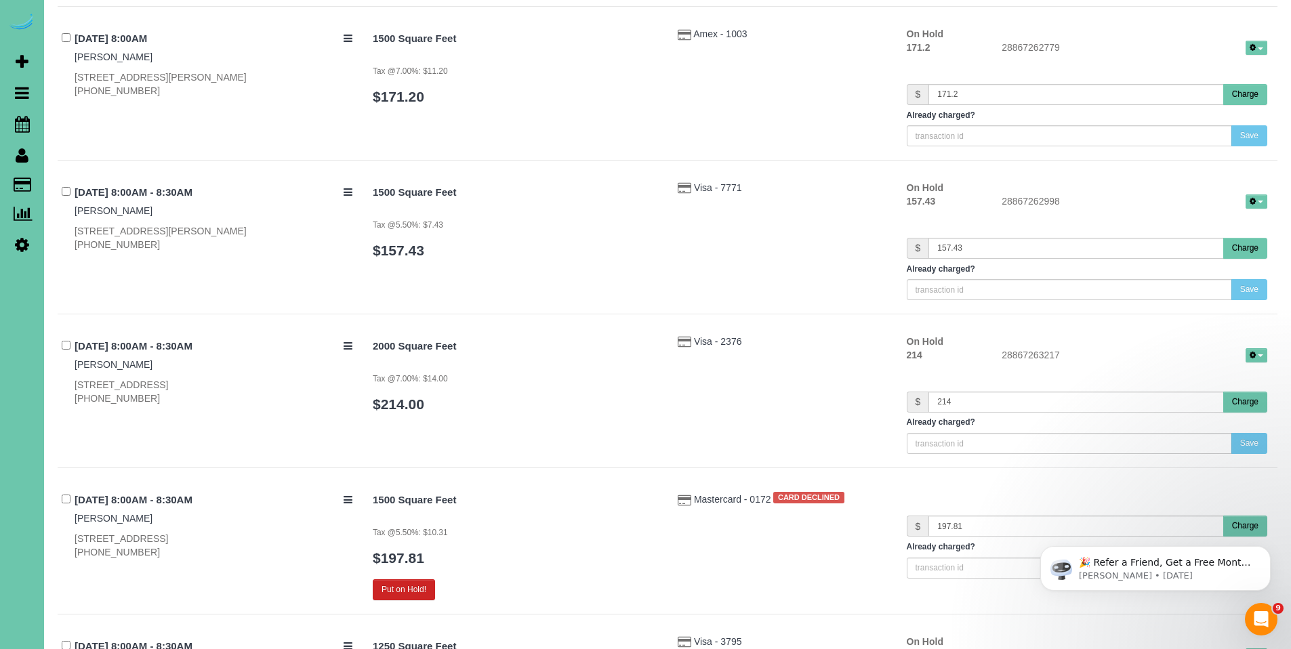
scroll to position [2077, 0]
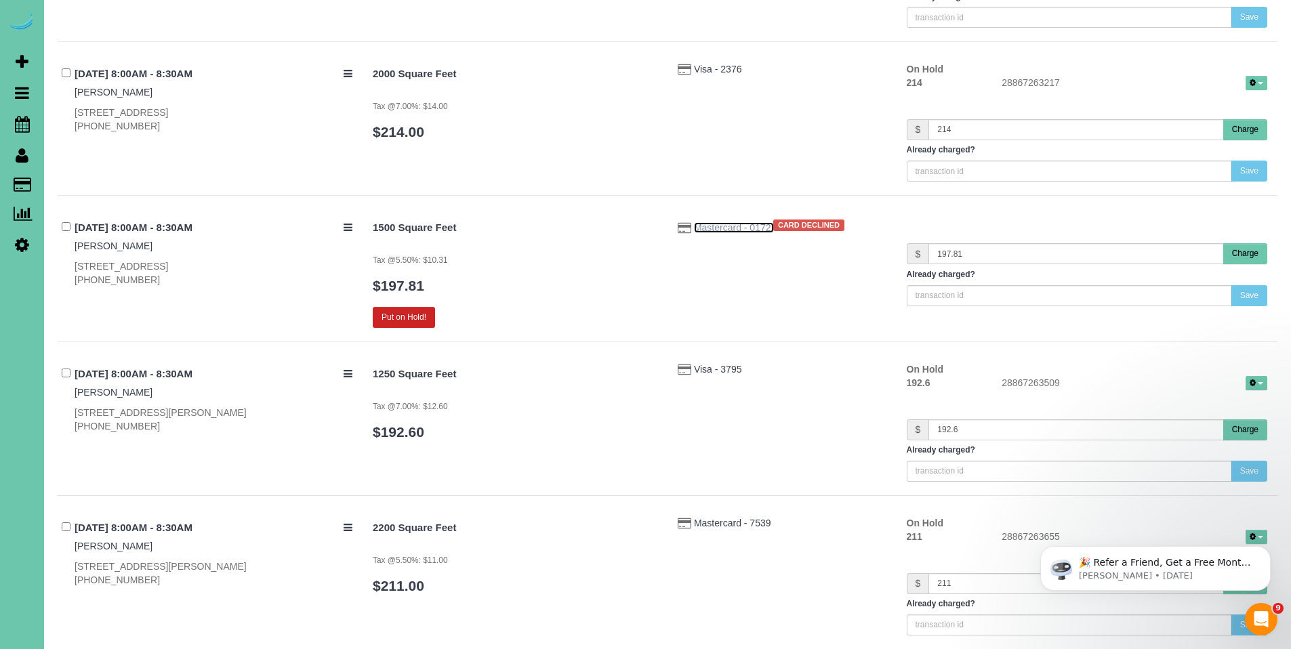
click at [719, 227] on span "Mastercard - 0172" at bounding box center [734, 227] width 80 height 11
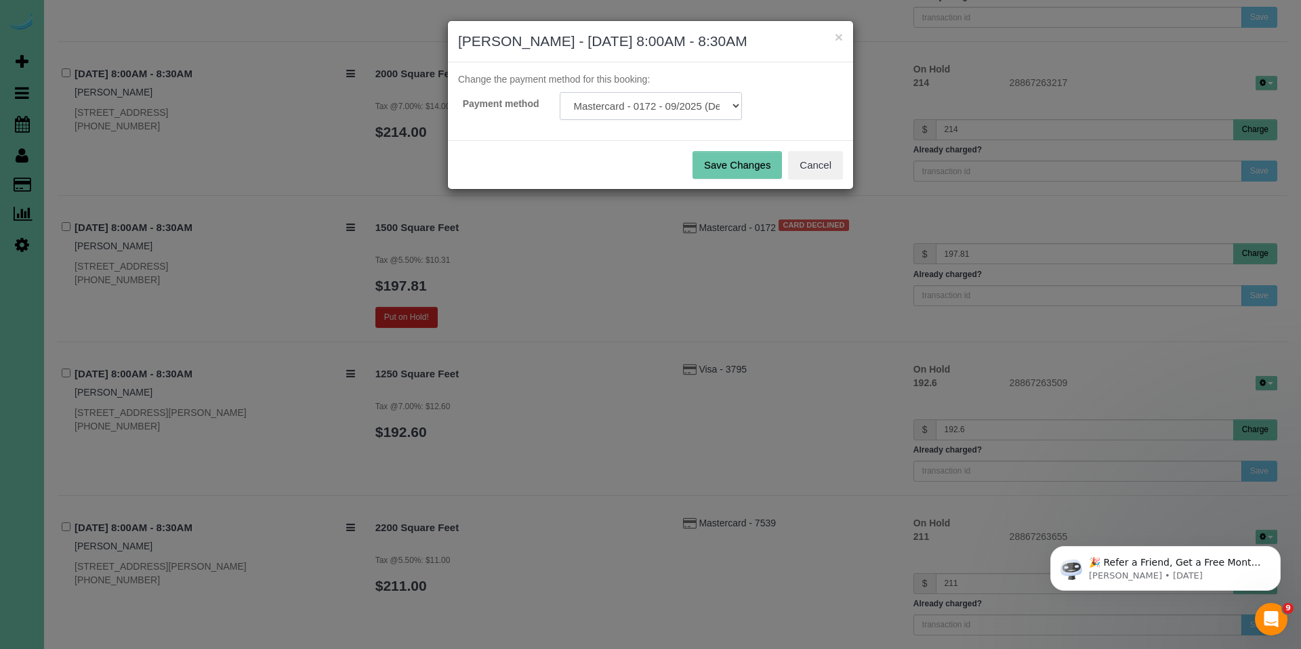
click at [690, 99] on select "Mastercard - 0172 - 09/2025 (Default) Add Credit Card ─────────────── Cash Chec…" at bounding box center [651, 106] width 182 height 28
drag, startPoint x: 690, startPoint y: 99, endPoint x: 662, endPoint y: 275, distance: 178.4
click at [662, 275] on div "× Bryan Hunter - 10/13/2025 8:00AM - 8:30AM Change the payment method for this …" at bounding box center [650, 324] width 1301 height 649
click at [804, 167] on button "Cancel" at bounding box center [815, 165] width 55 height 28
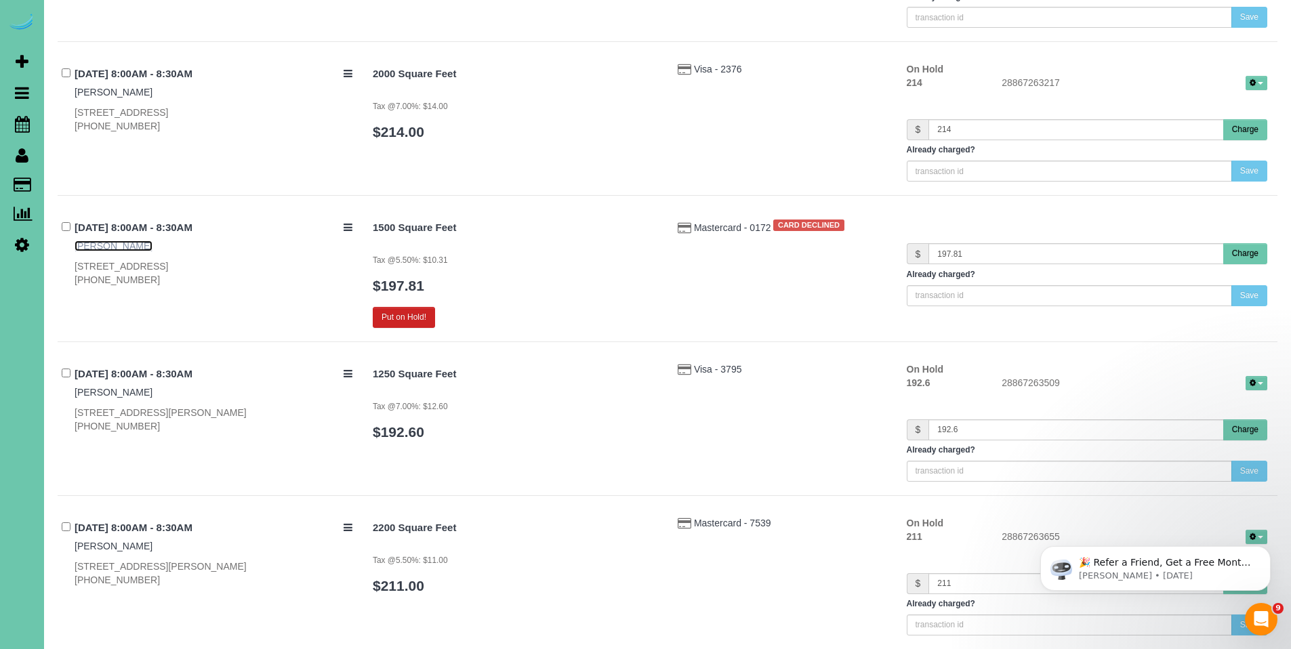
click at [98, 247] on link "[PERSON_NAME]" at bounding box center [114, 246] width 78 height 11
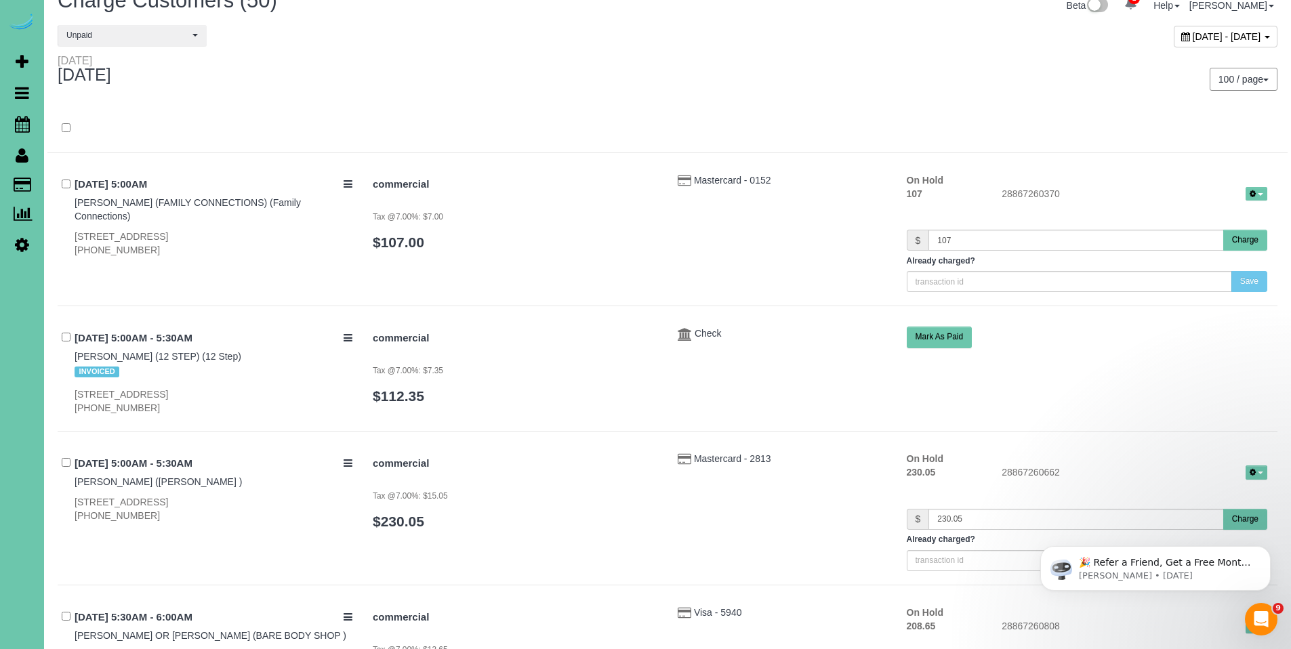
scroll to position [0, 0]
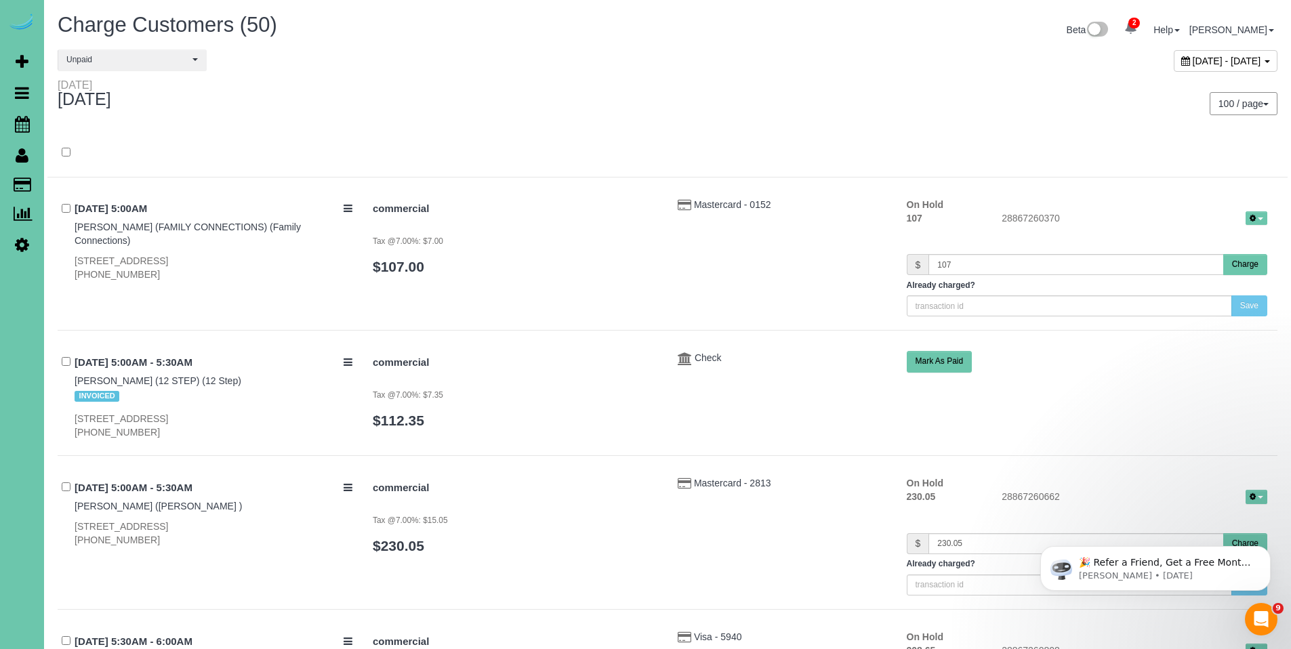
click at [1181, 63] on icon at bounding box center [1185, 60] width 9 height 9
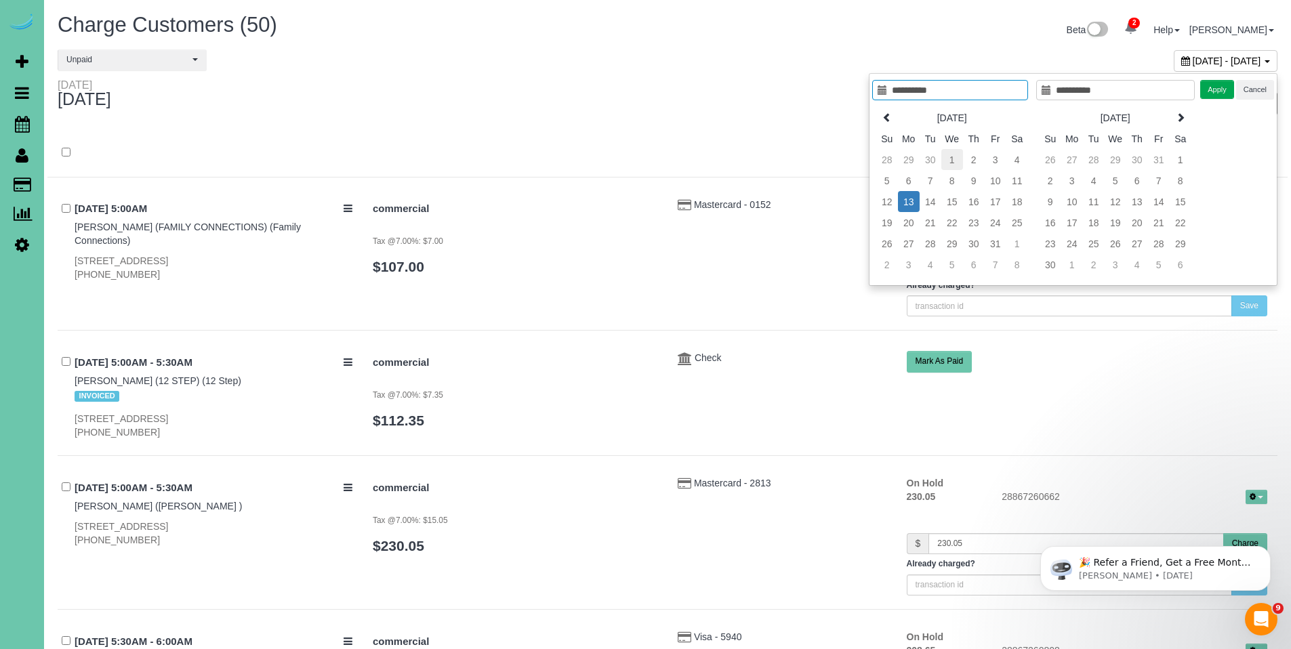
type input "**********"
click at [961, 159] on td "1" at bounding box center [952, 159] width 22 height 21
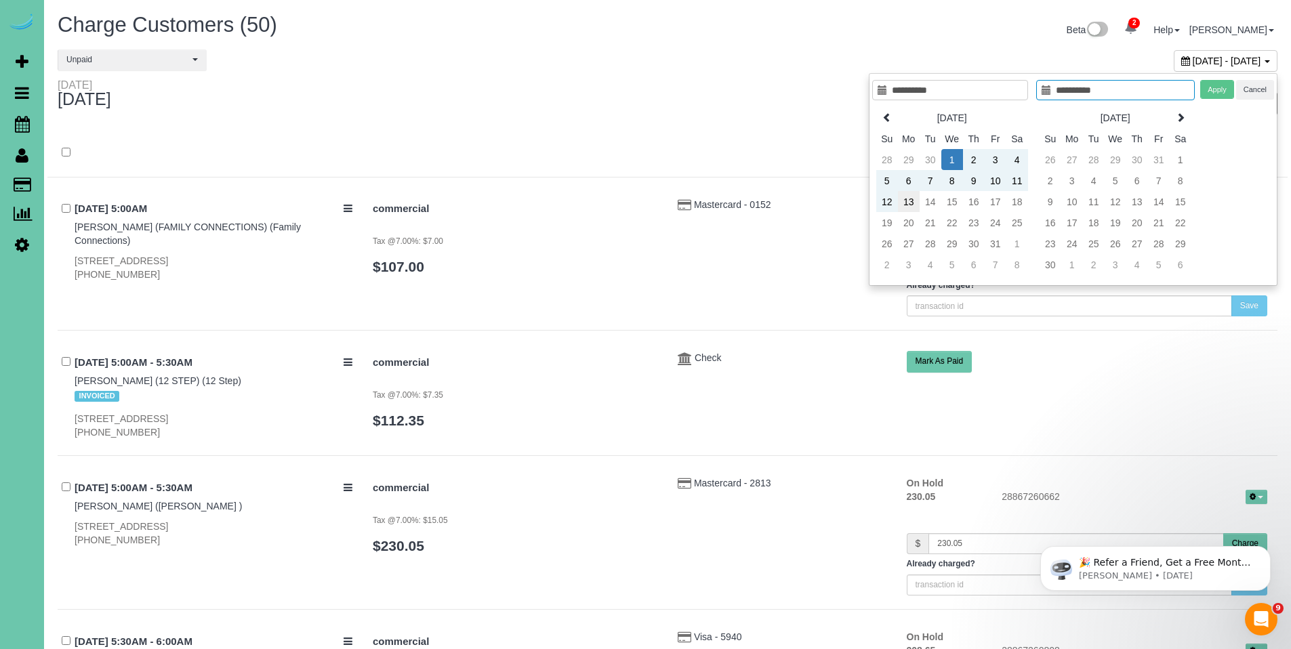
type input "**********"
click at [906, 206] on td "13" at bounding box center [909, 201] width 22 height 21
type input "**********"
click at [954, 157] on td "1" at bounding box center [952, 159] width 22 height 21
type input "**********"
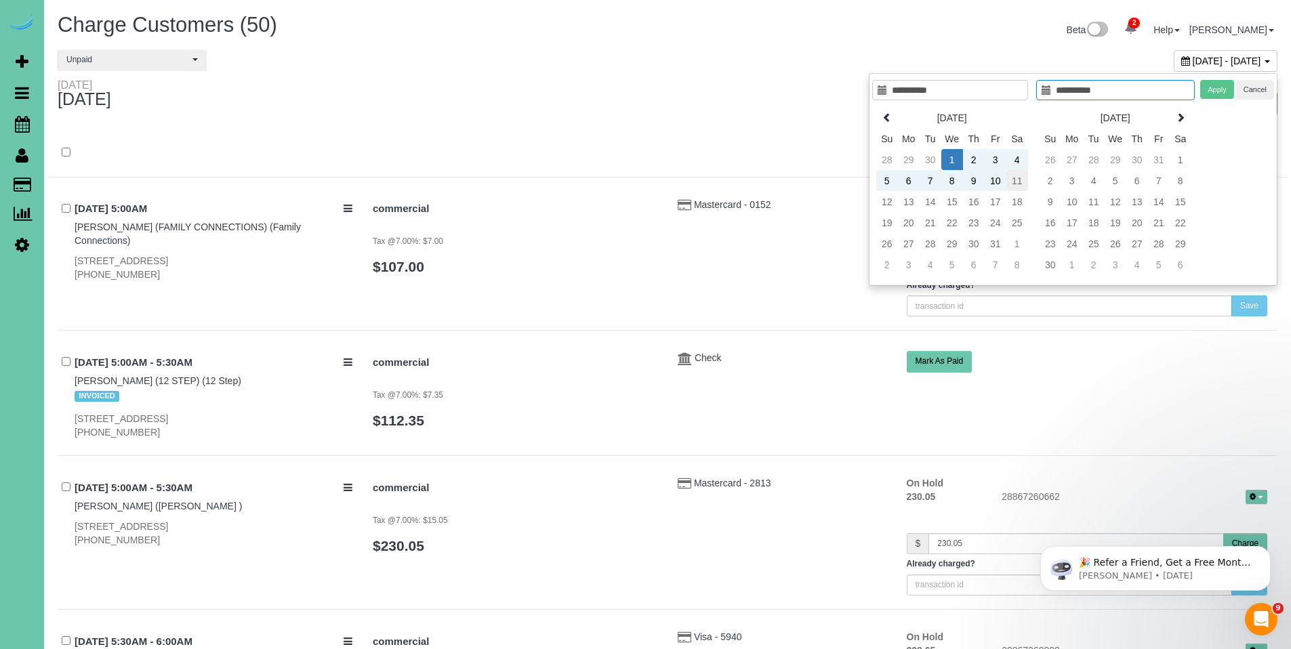
click at [1014, 183] on td "11" at bounding box center [1017, 180] width 22 height 21
click at [1219, 89] on button "Apply" at bounding box center [1217, 90] width 34 height 20
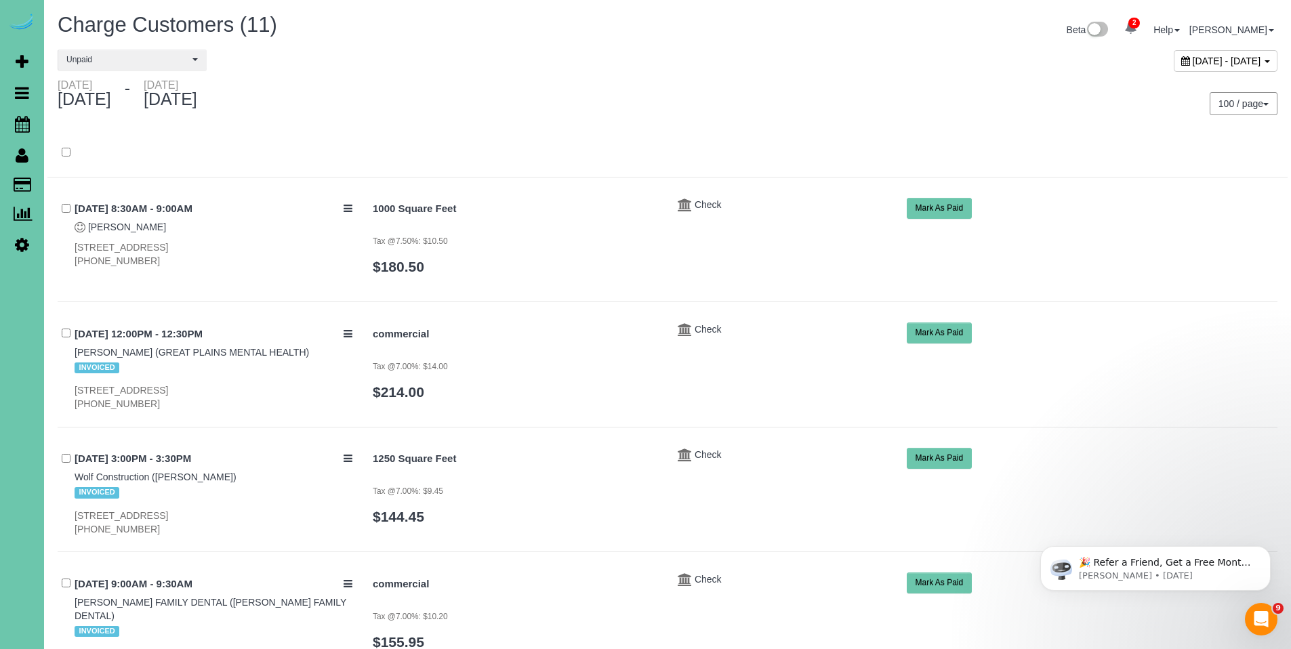
click at [1181, 58] on icon at bounding box center [1185, 60] width 9 height 9
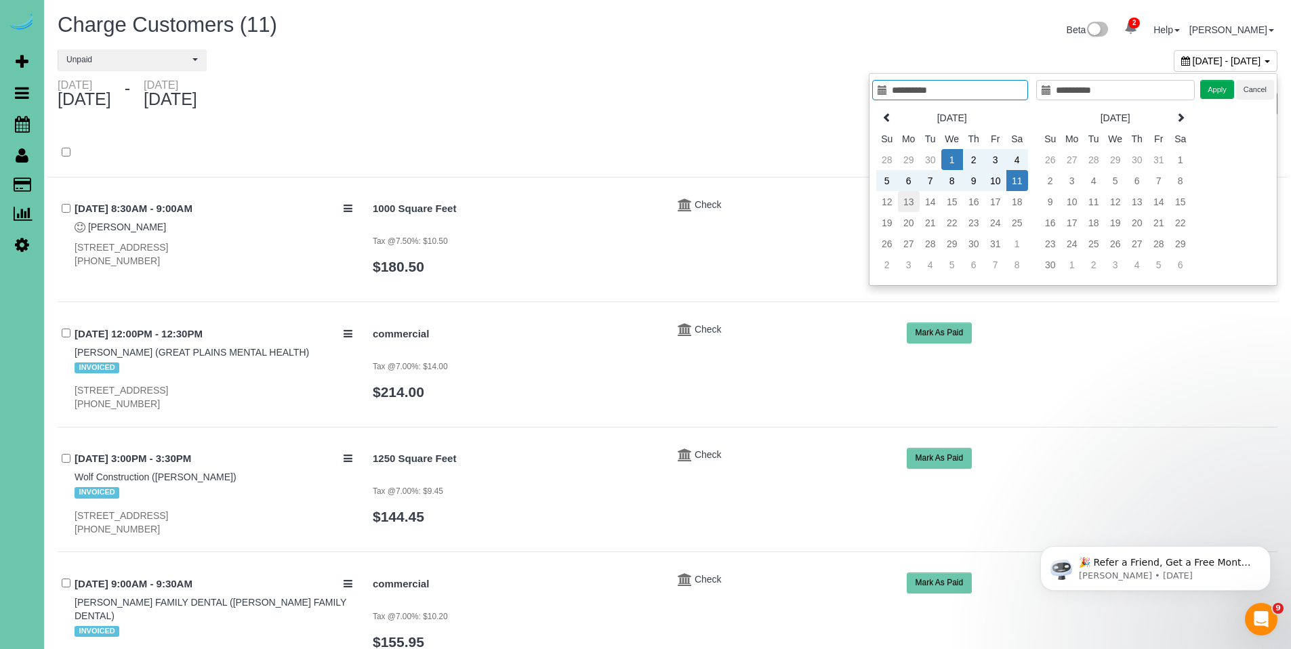
type input "**********"
click at [912, 203] on td "13" at bounding box center [909, 201] width 22 height 21
type input "**********"
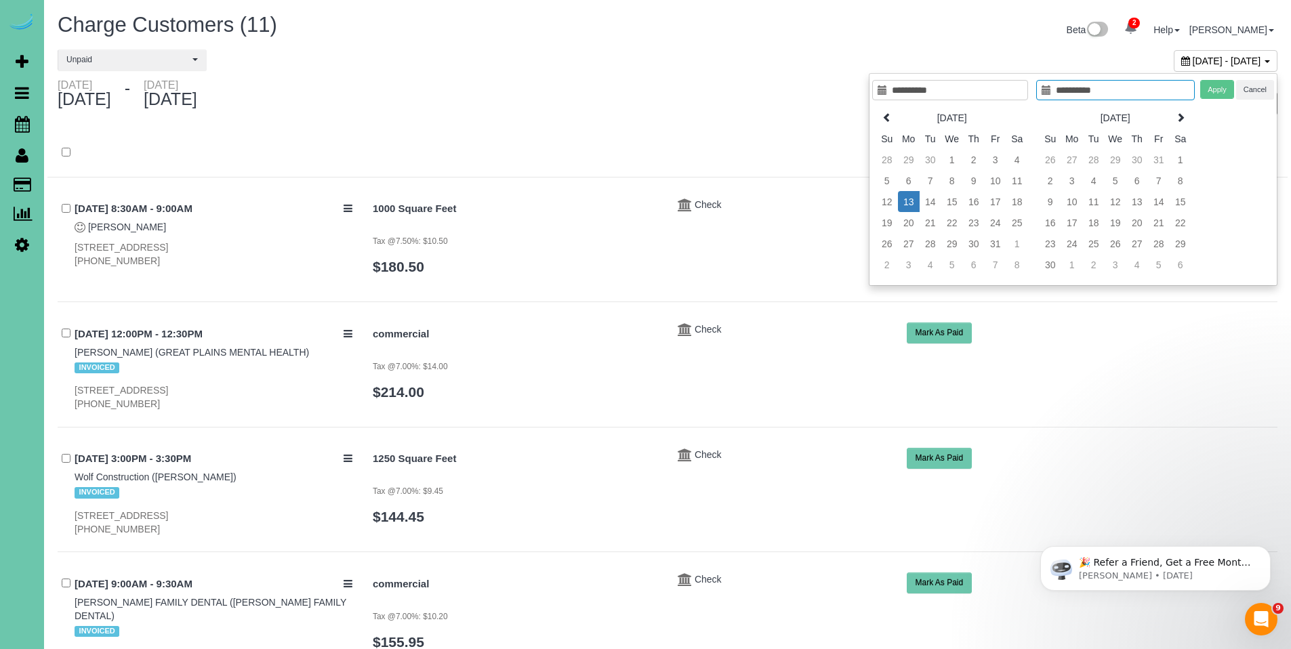
click at [912, 203] on td "13" at bounding box center [909, 201] width 22 height 21
type input "**********"
click at [1225, 88] on button "Apply" at bounding box center [1217, 90] width 34 height 20
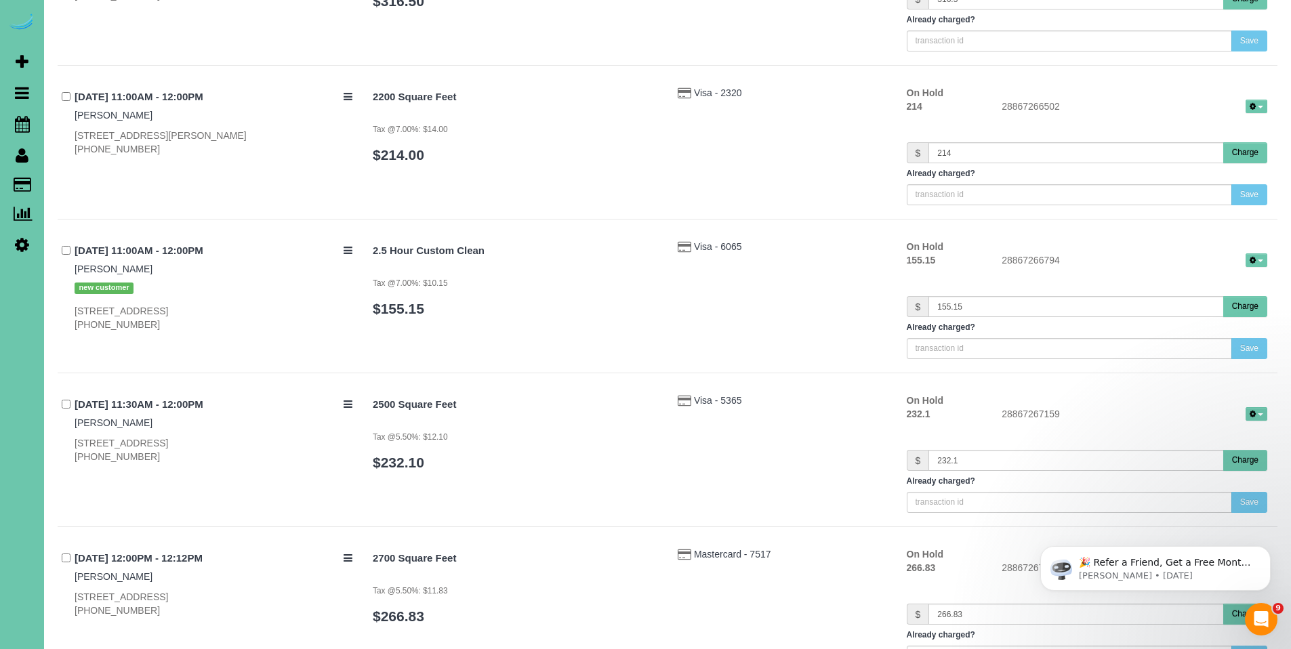
scroll to position [4214, 0]
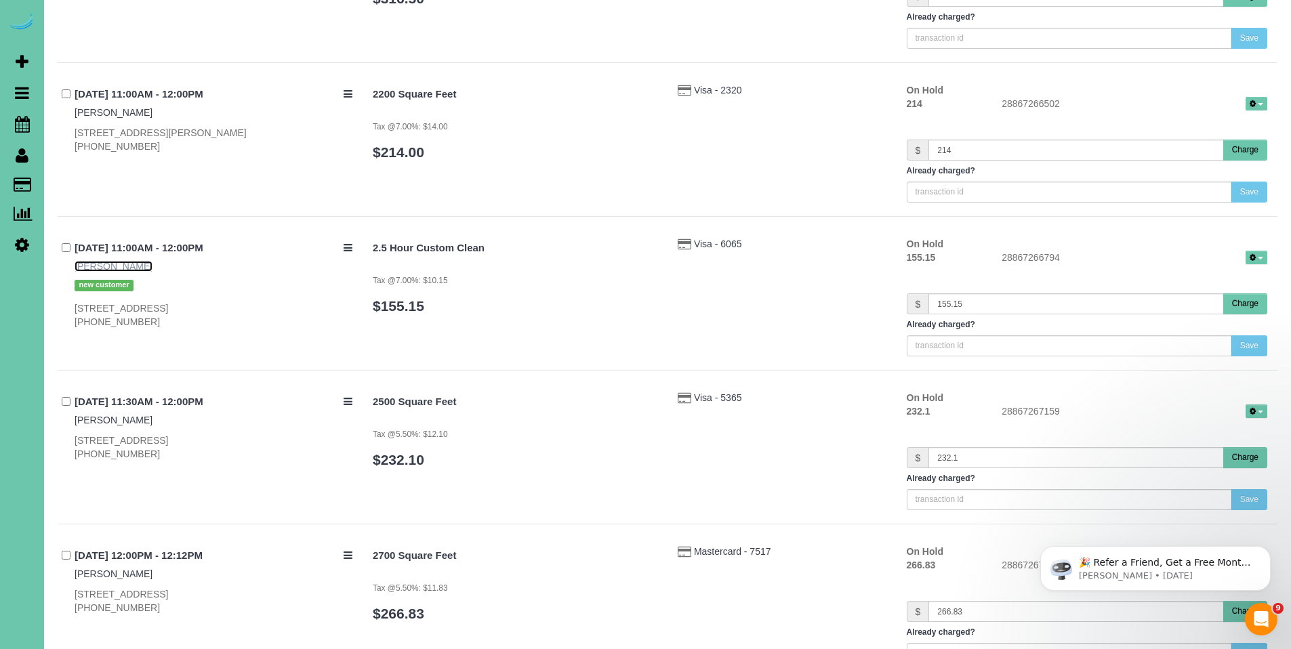
click at [94, 266] on link "Becki Moore" at bounding box center [114, 266] width 78 height 11
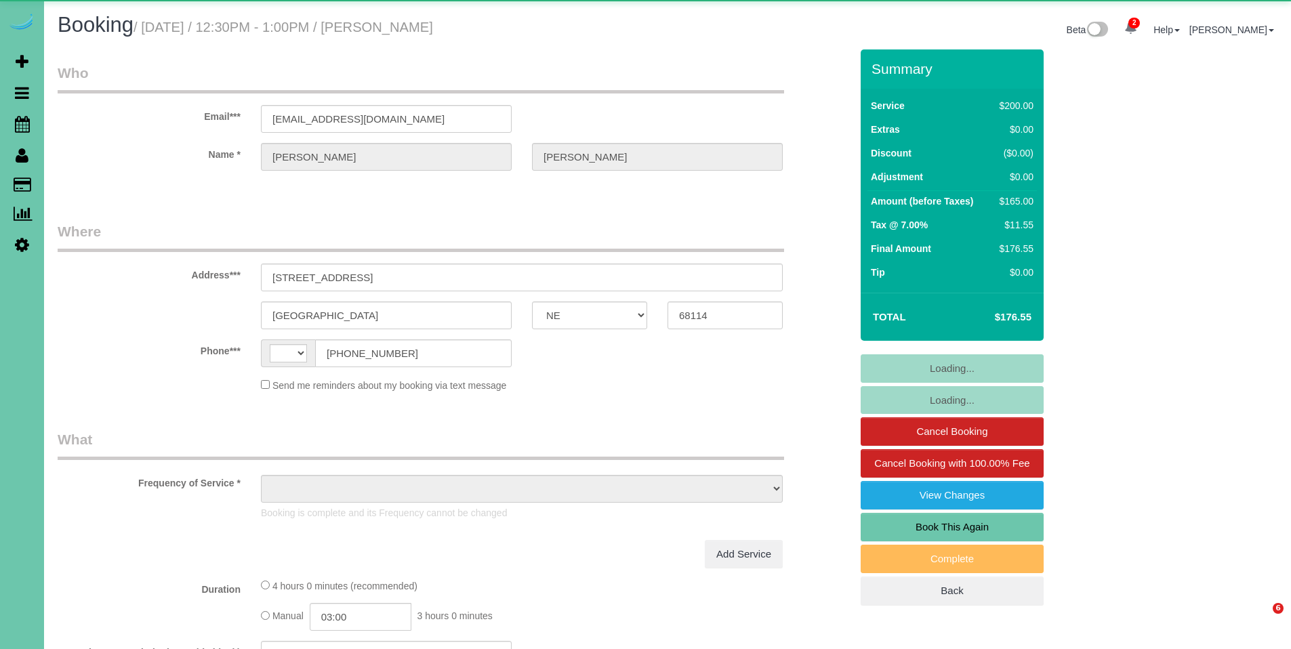
select select "NE"
select select "string:[GEOGRAPHIC_DATA]"
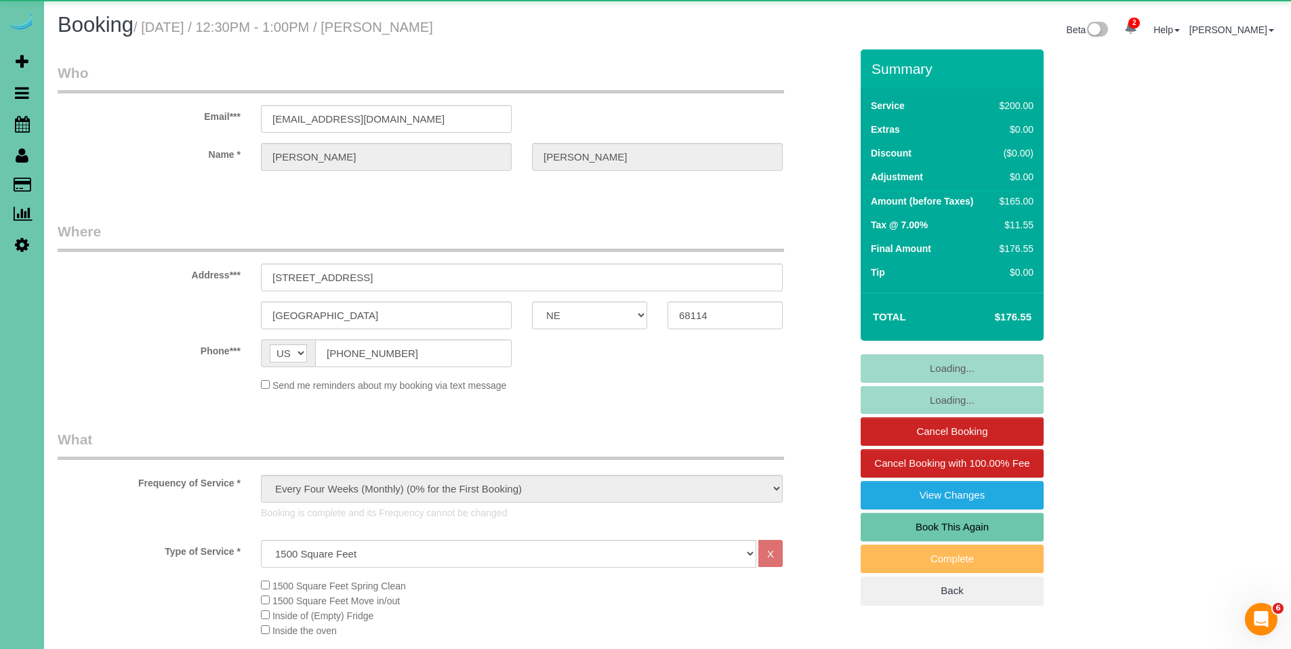
select select "object:851"
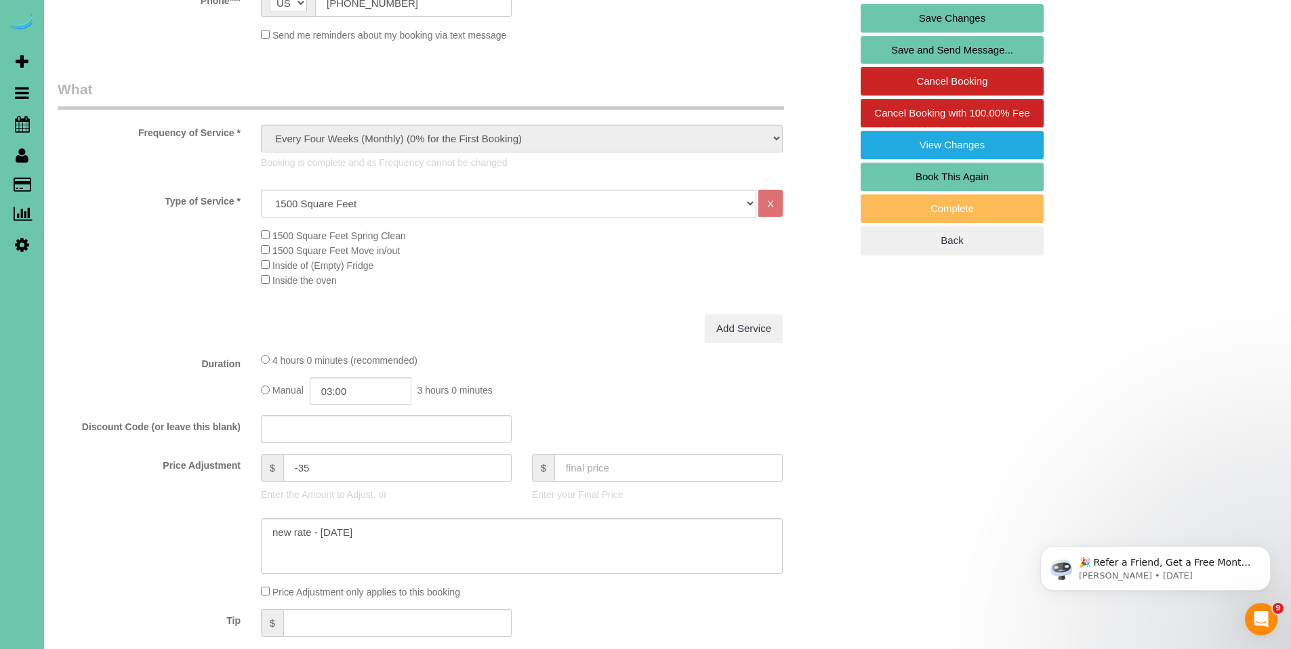
scroll to position [351, 0]
click at [373, 621] on input "text" at bounding box center [397, 623] width 228 height 28
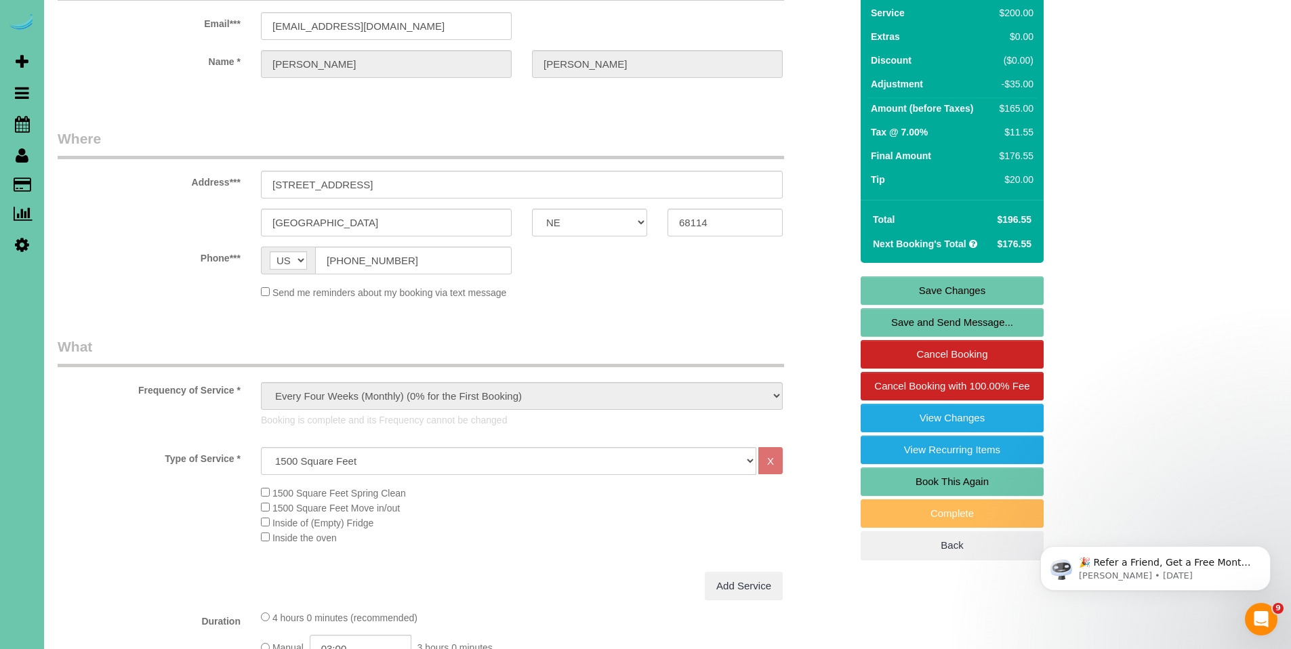
scroll to position [79, 0]
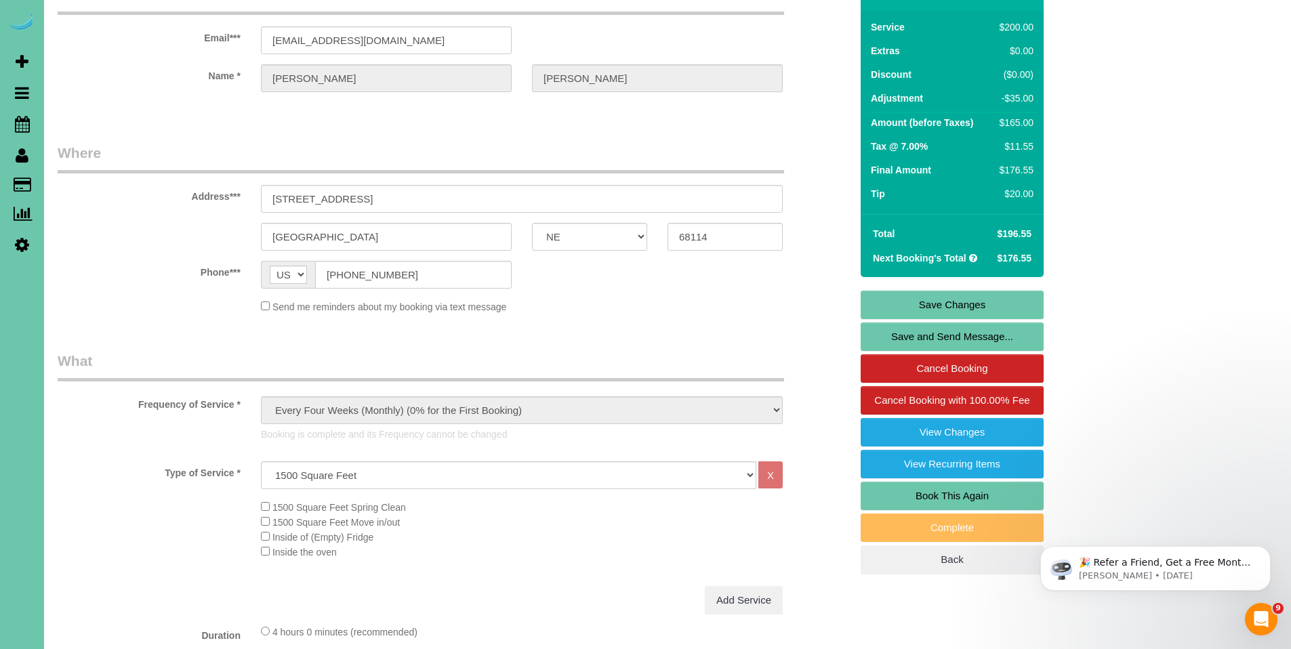
type input "20"
click at [967, 309] on link "Save Changes" at bounding box center [952, 305] width 183 height 28
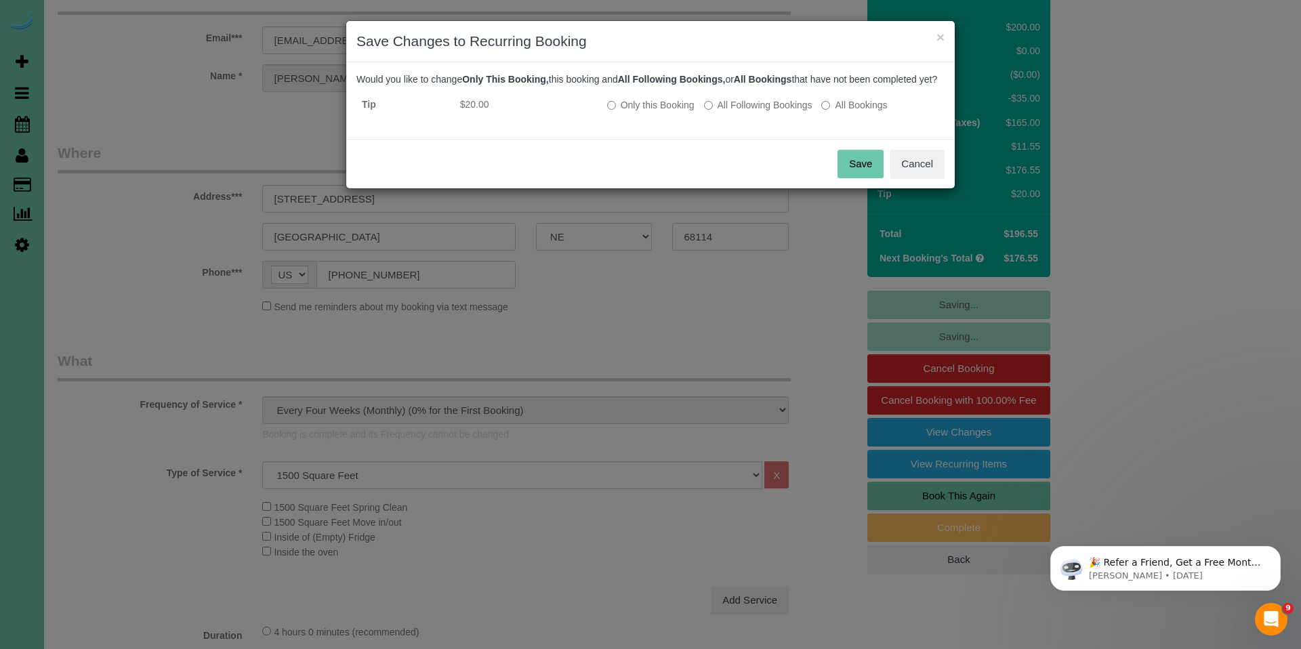
click at [872, 178] on button "Save" at bounding box center [861, 164] width 46 height 28
